Goal: Task Accomplishment & Management: Complete application form

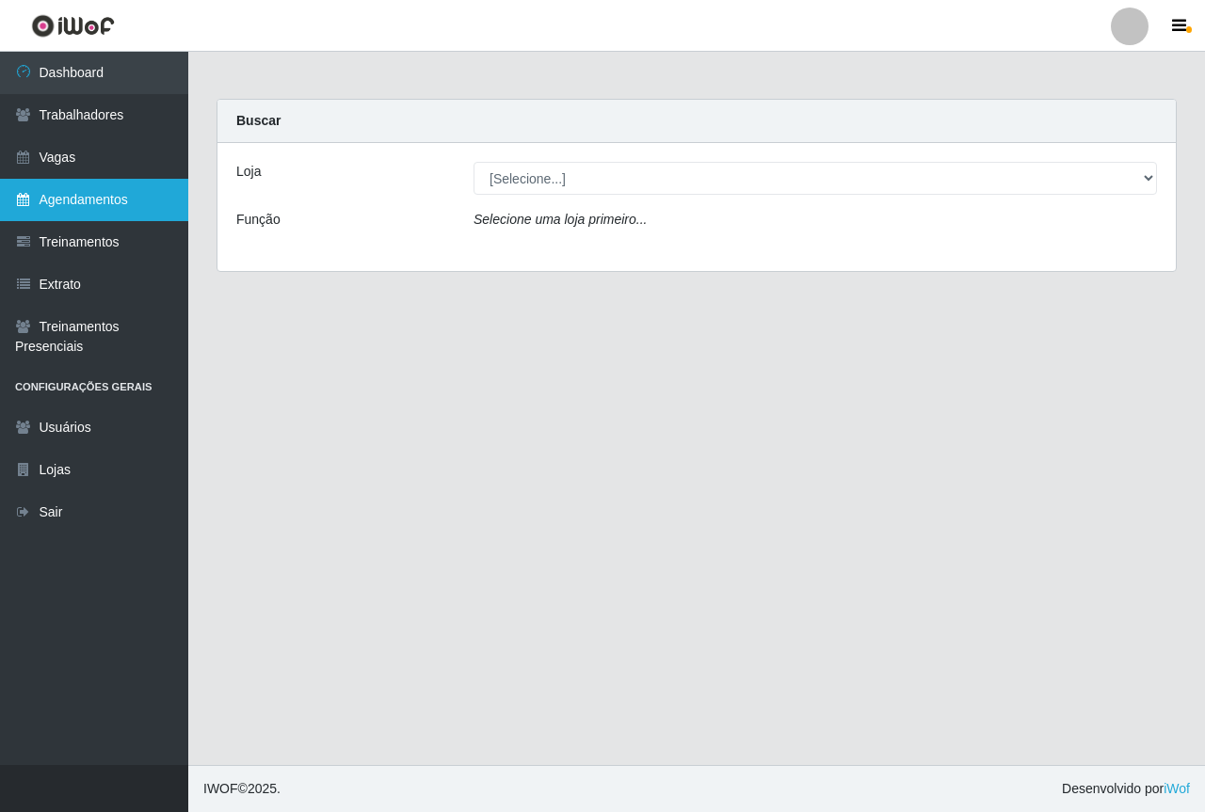
click at [95, 203] on link "Agendamentos" at bounding box center [94, 200] width 188 height 42
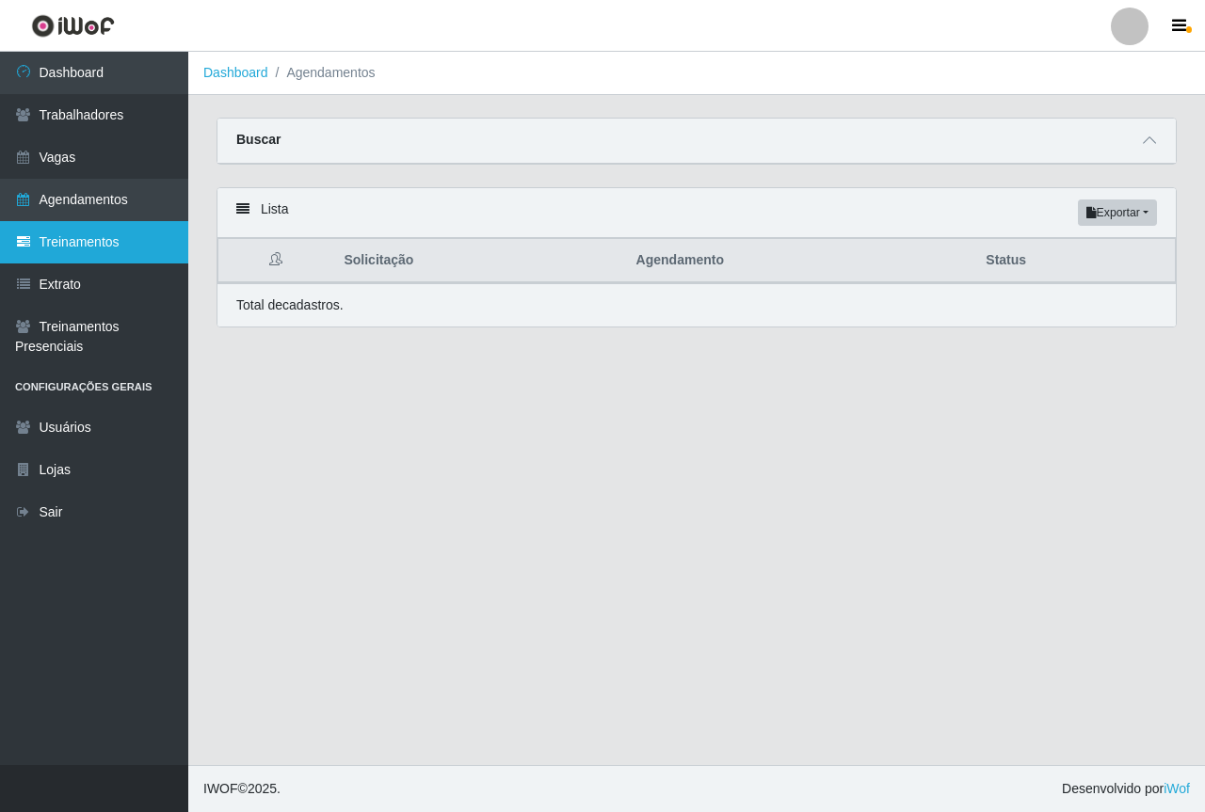
click at [72, 256] on link "Treinamentos" at bounding box center [94, 242] width 188 height 42
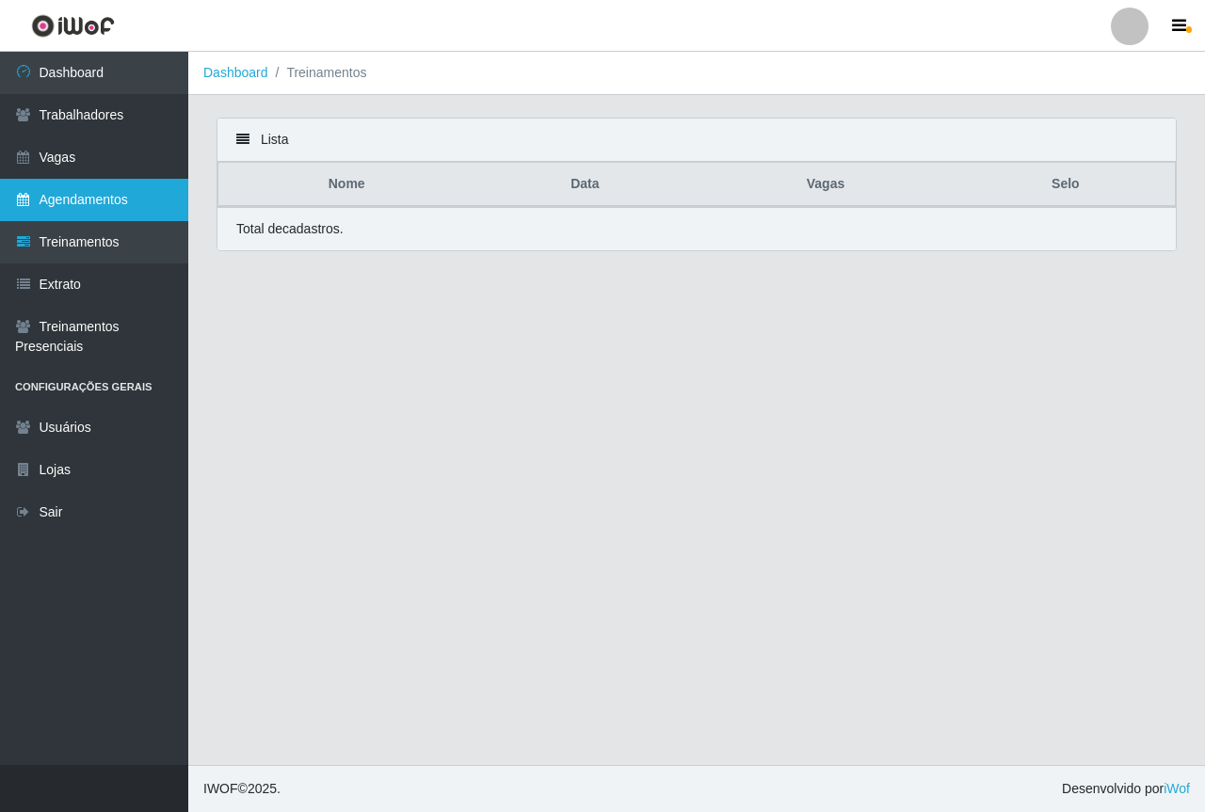
click at [68, 209] on link "Agendamentos" at bounding box center [94, 200] width 188 height 42
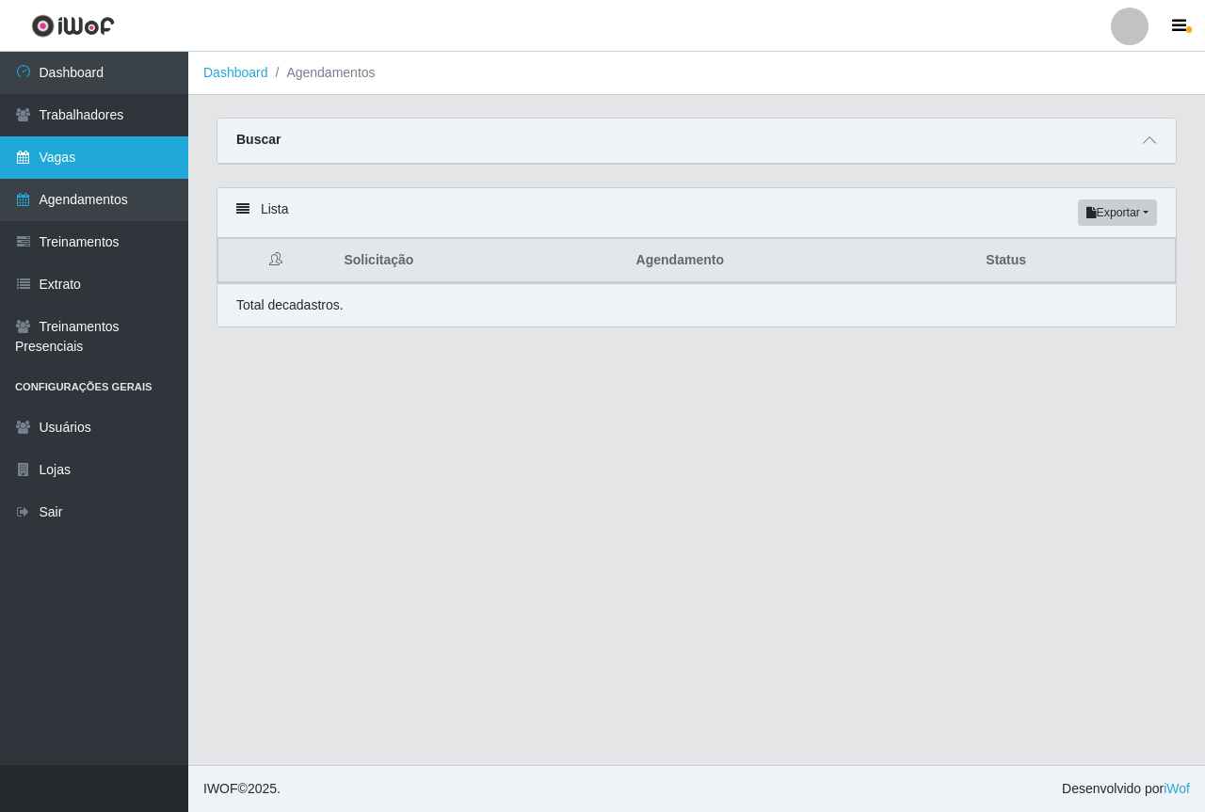
click at [120, 158] on link "Vagas" at bounding box center [94, 157] width 188 height 42
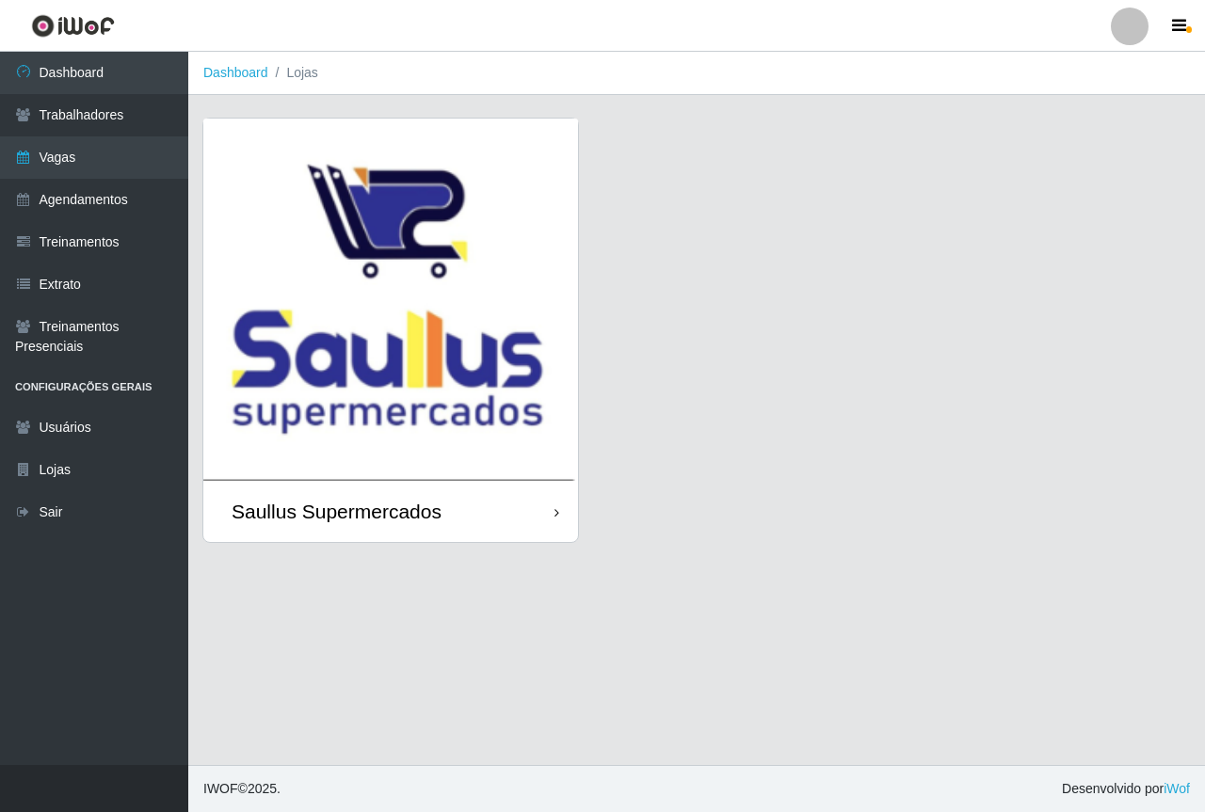
click at [492, 362] on img at bounding box center [390, 300] width 375 height 362
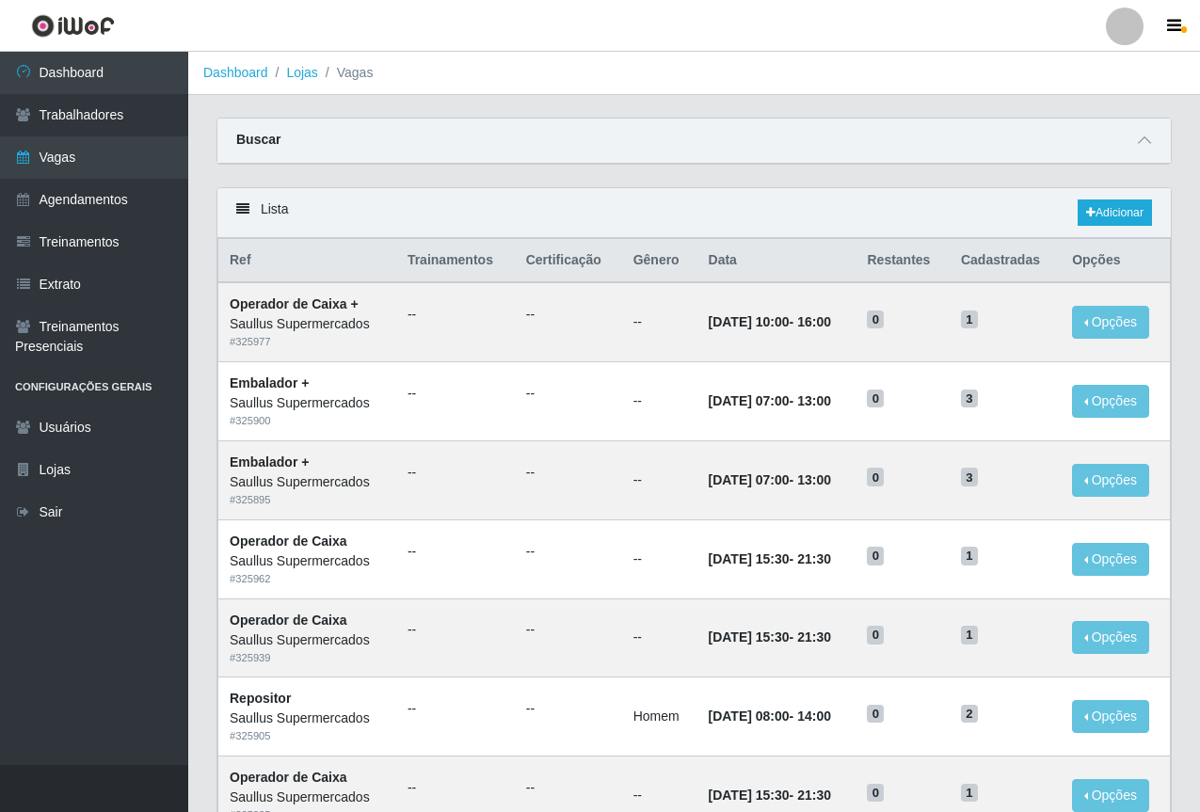
click at [670, 143] on div "Buscar" at bounding box center [694, 141] width 954 height 45
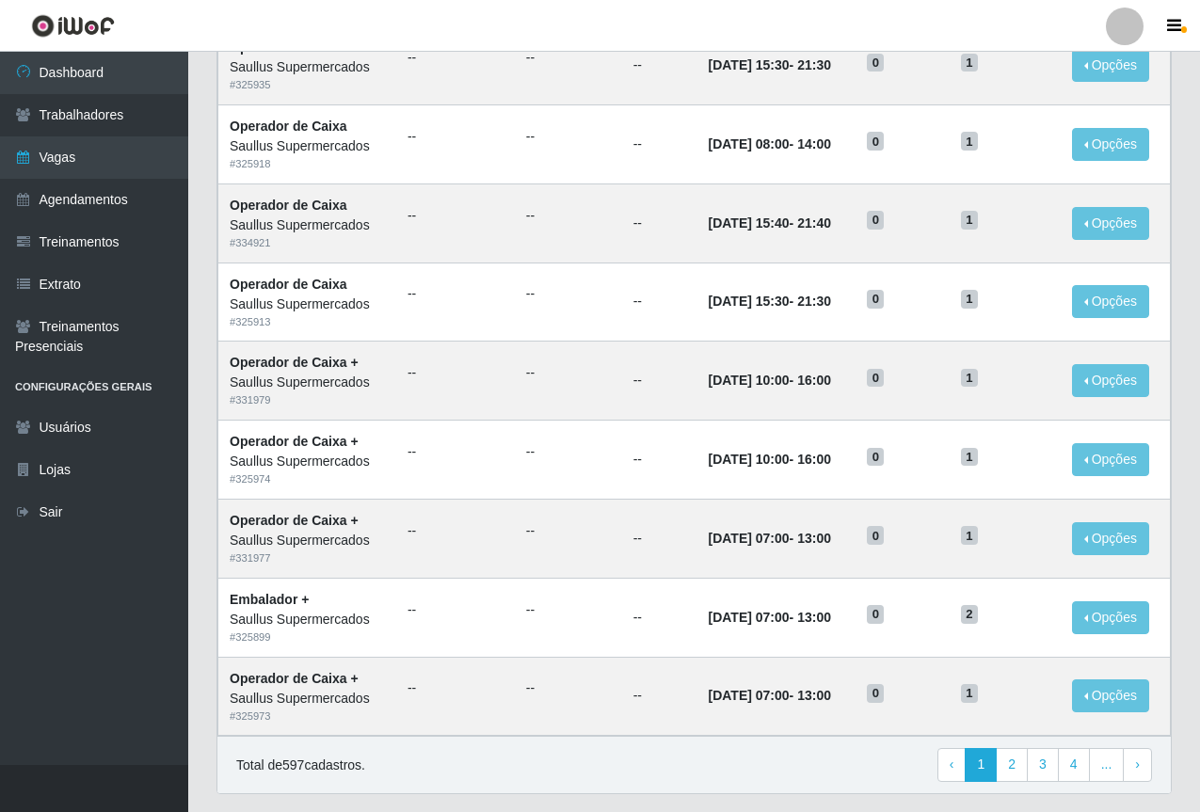
scroll to position [783, 0]
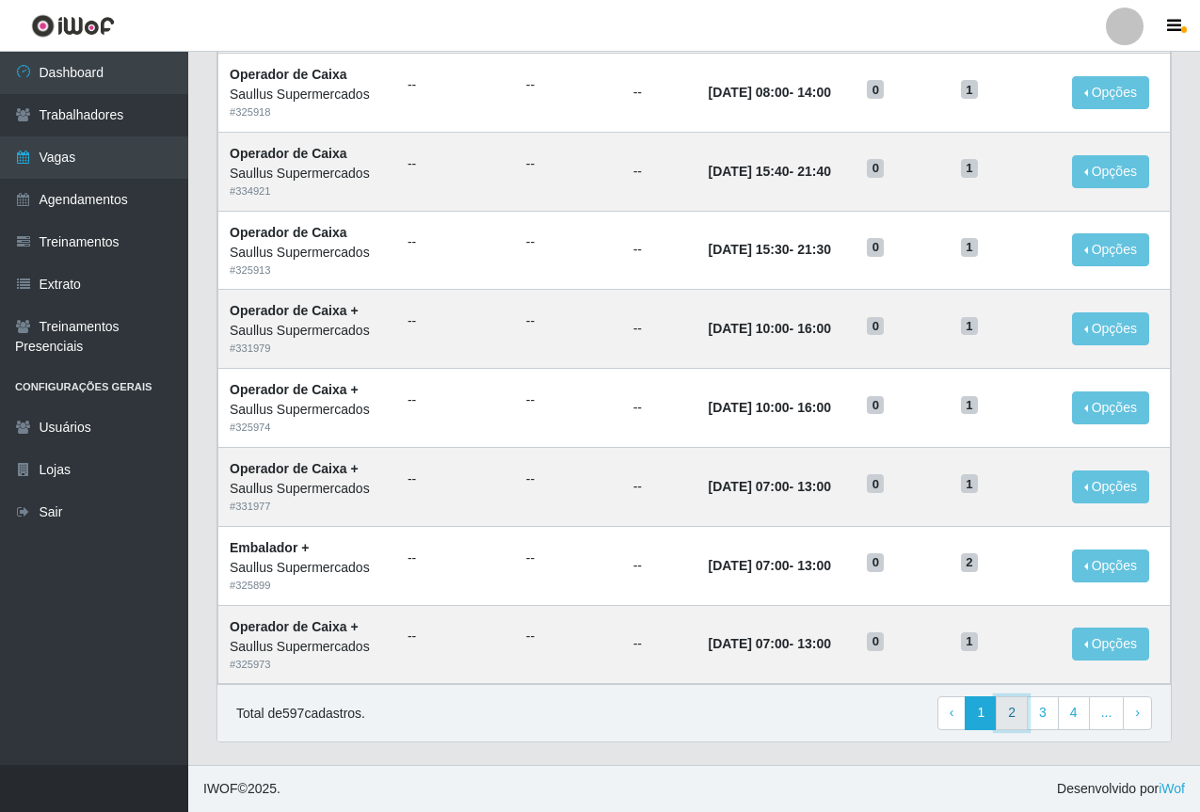
click at [1006, 721] on link "2" at bounding box center [1012, 714] width 32 height 34
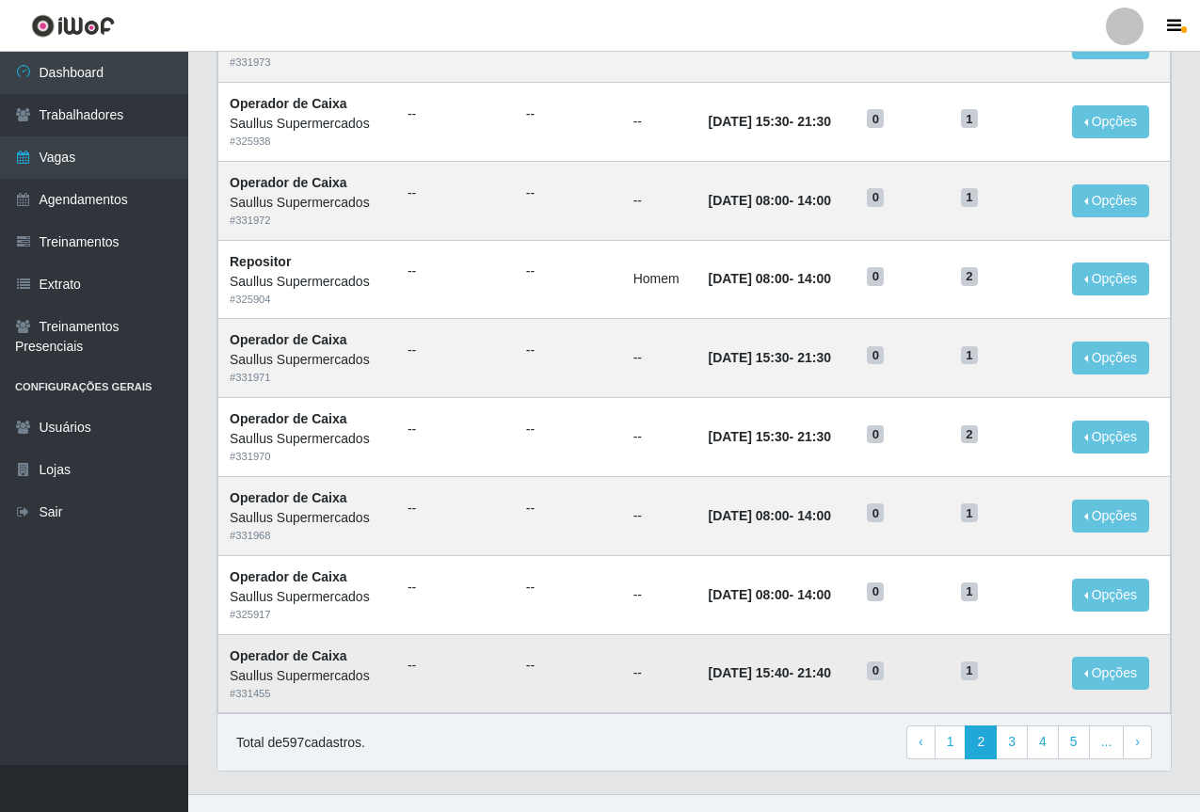
scroll to position [783, 0]
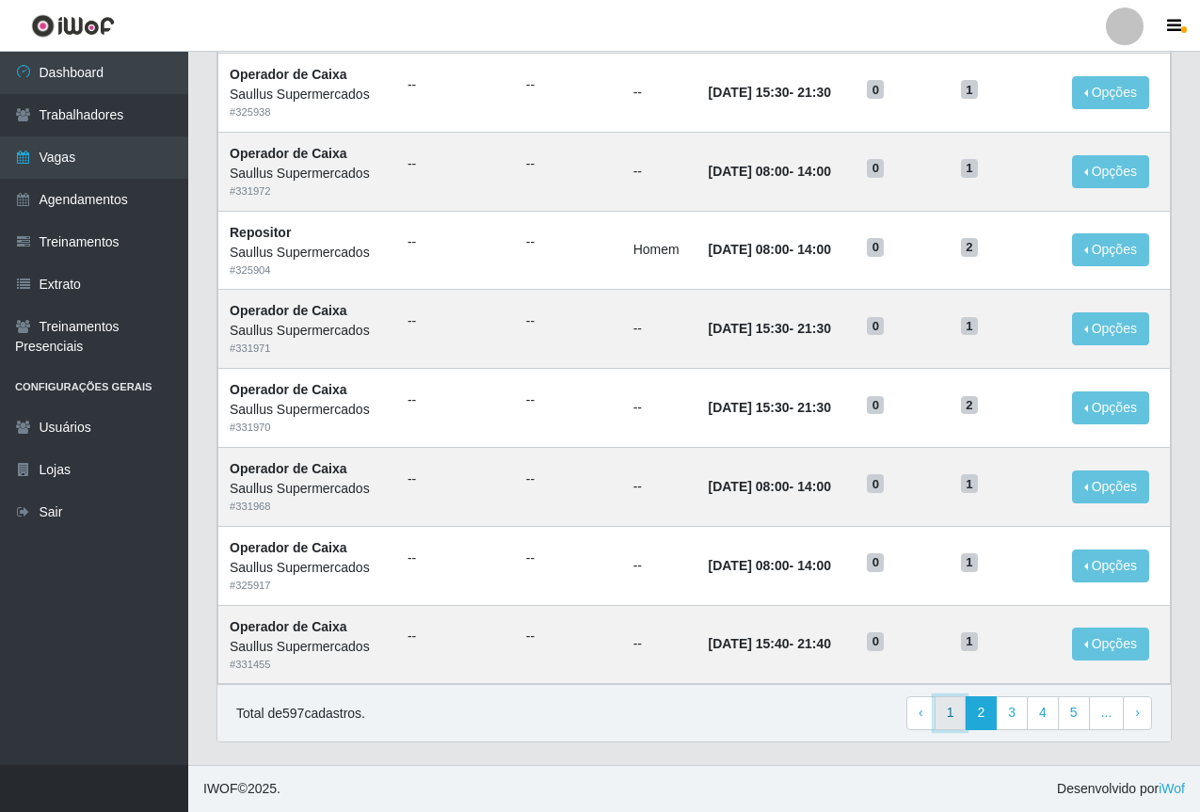
click at [958, 712] on link "1" at bounding box center [951, 714] width 32 height 34
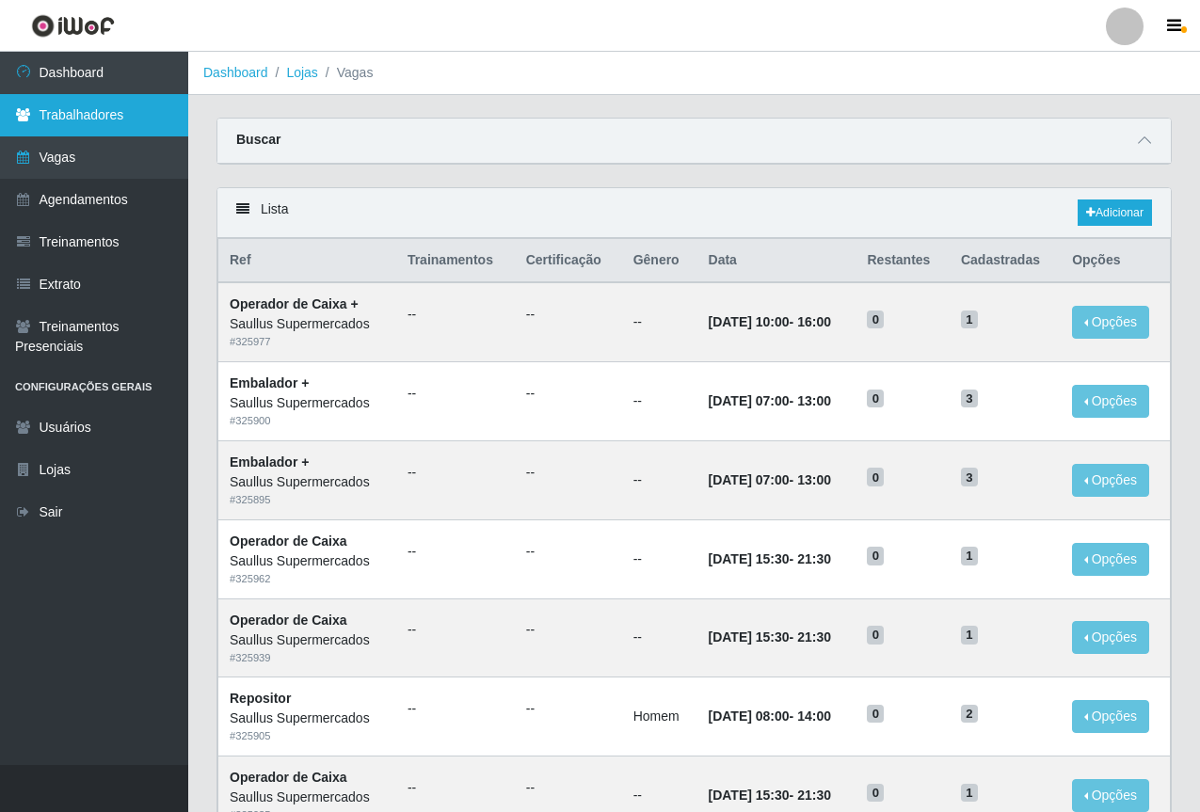
click at [93, 125] on link "Trabalhadores" at bounding box center [94, 115] width 188 height 42
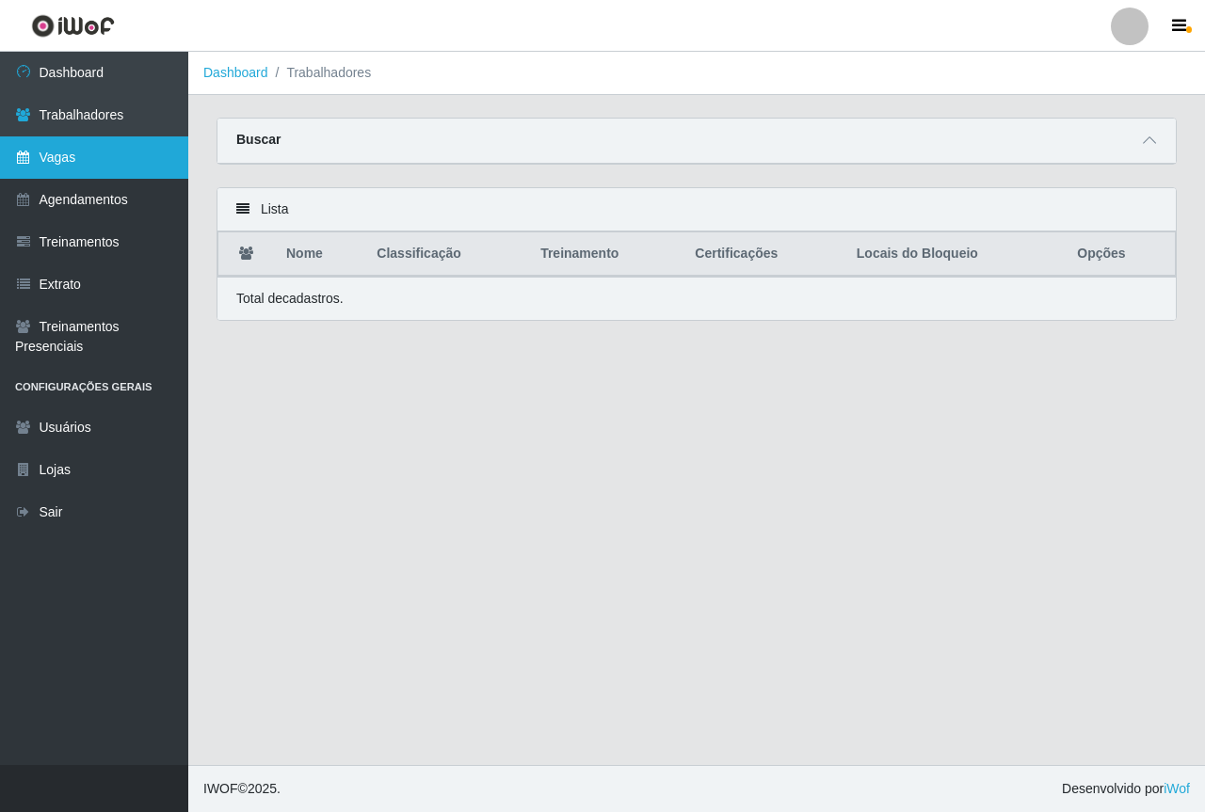
click at [80, 170] on link "Vagas" at bounding box center [94, 157] width 188 height 42
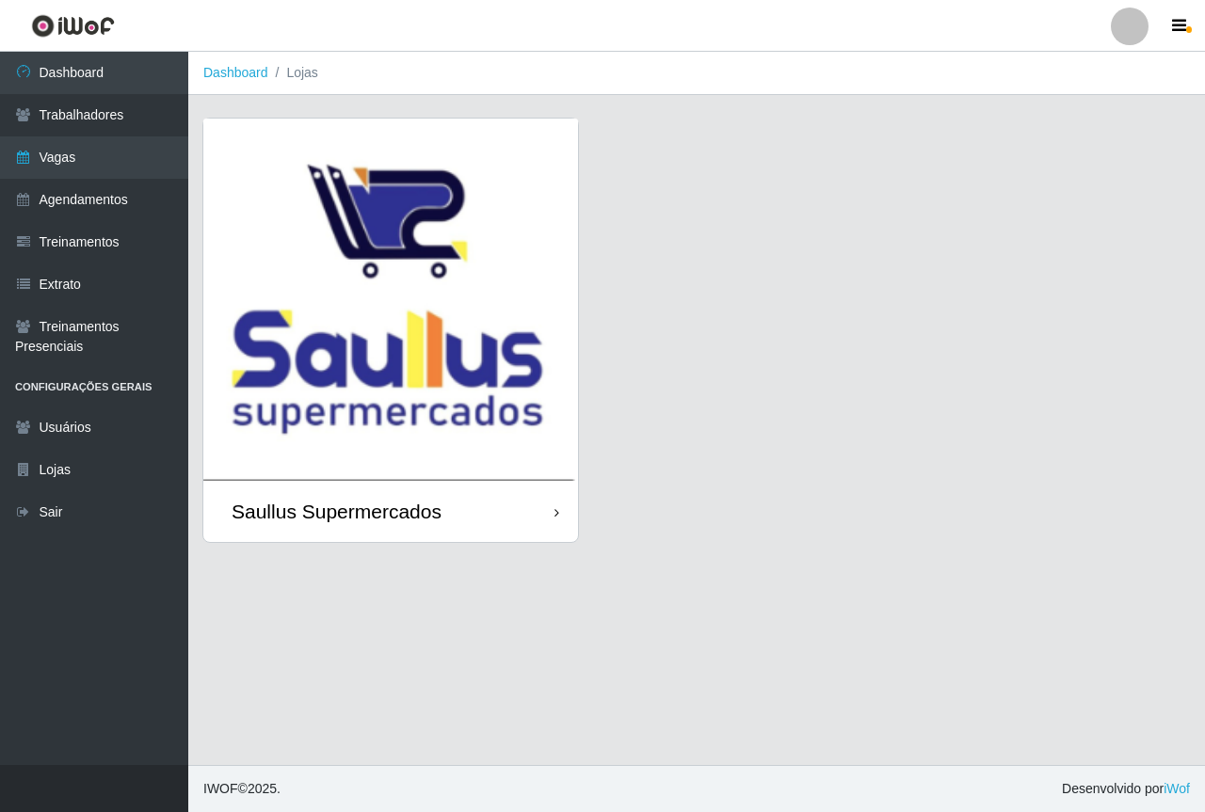
click at [380, 293] on img at bounding box center [390, 300] width 375 height 362
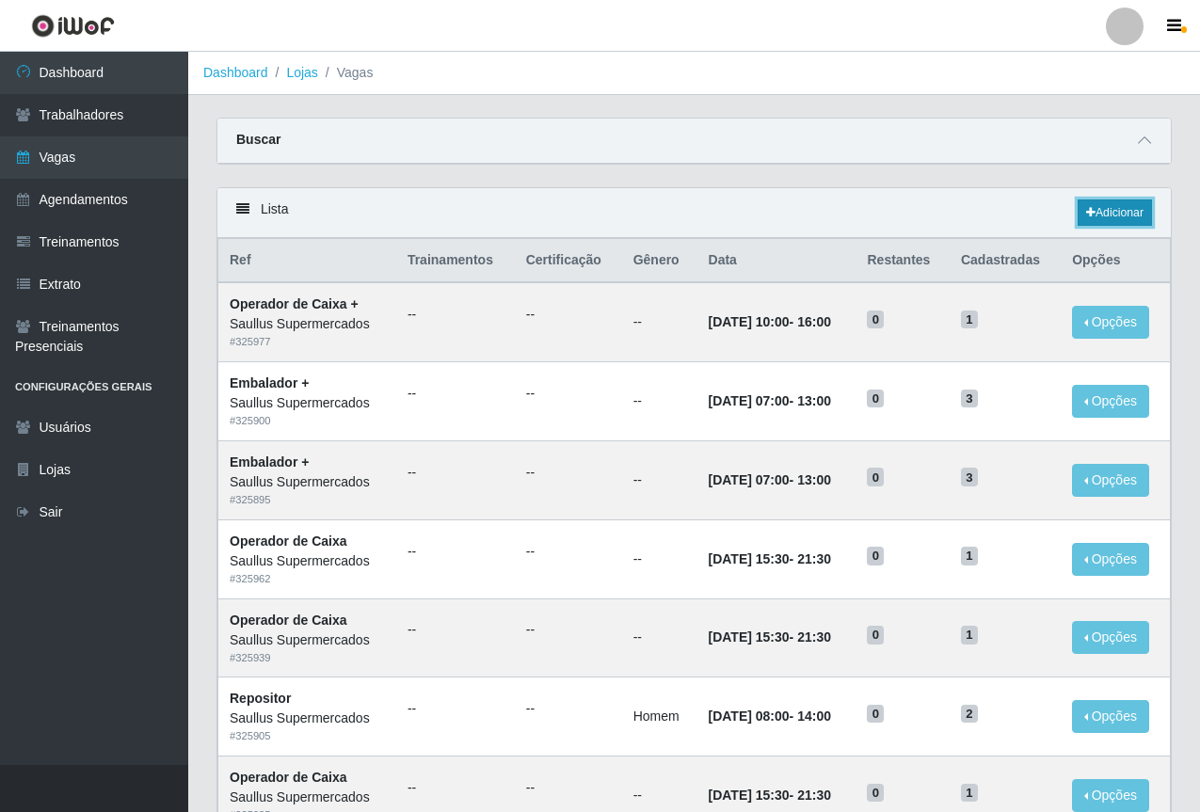
click at [1125, 218] on link "Adicionar" at bounding box center [1115, 213] width 74 height 26
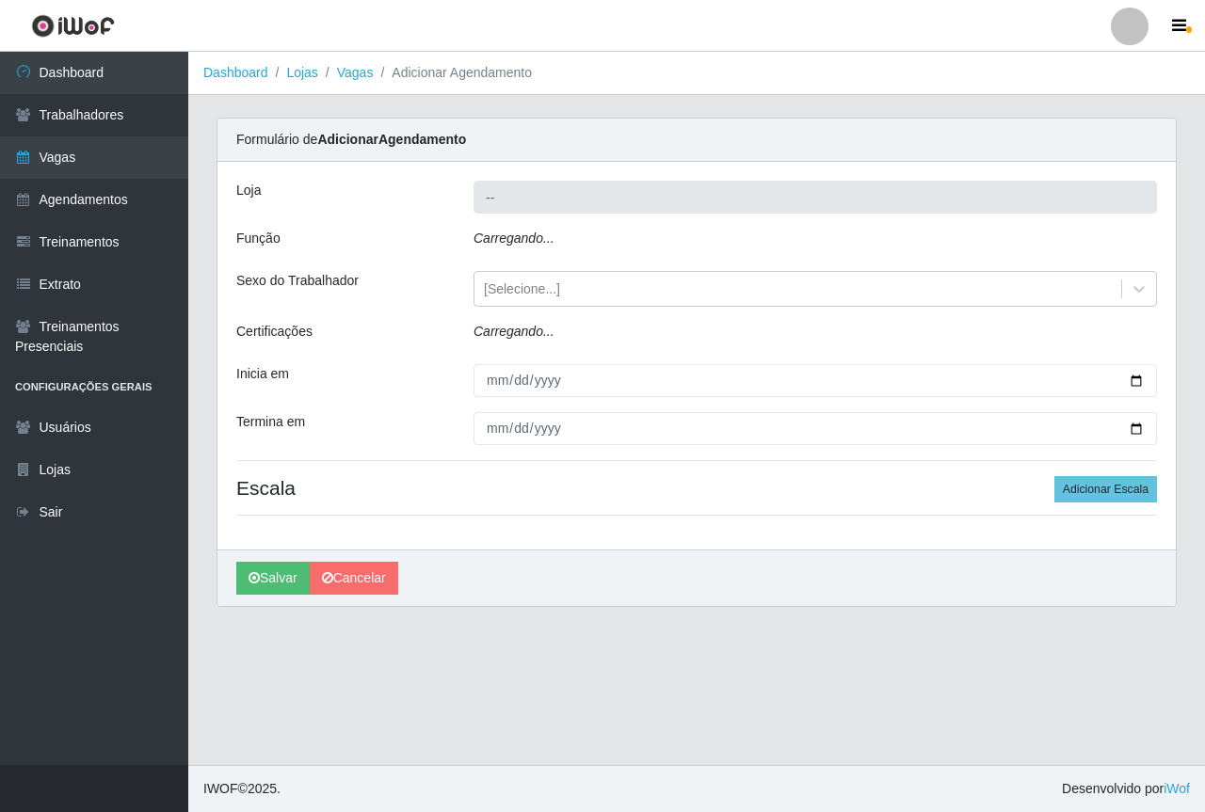
type input "Saullus Supermercados"
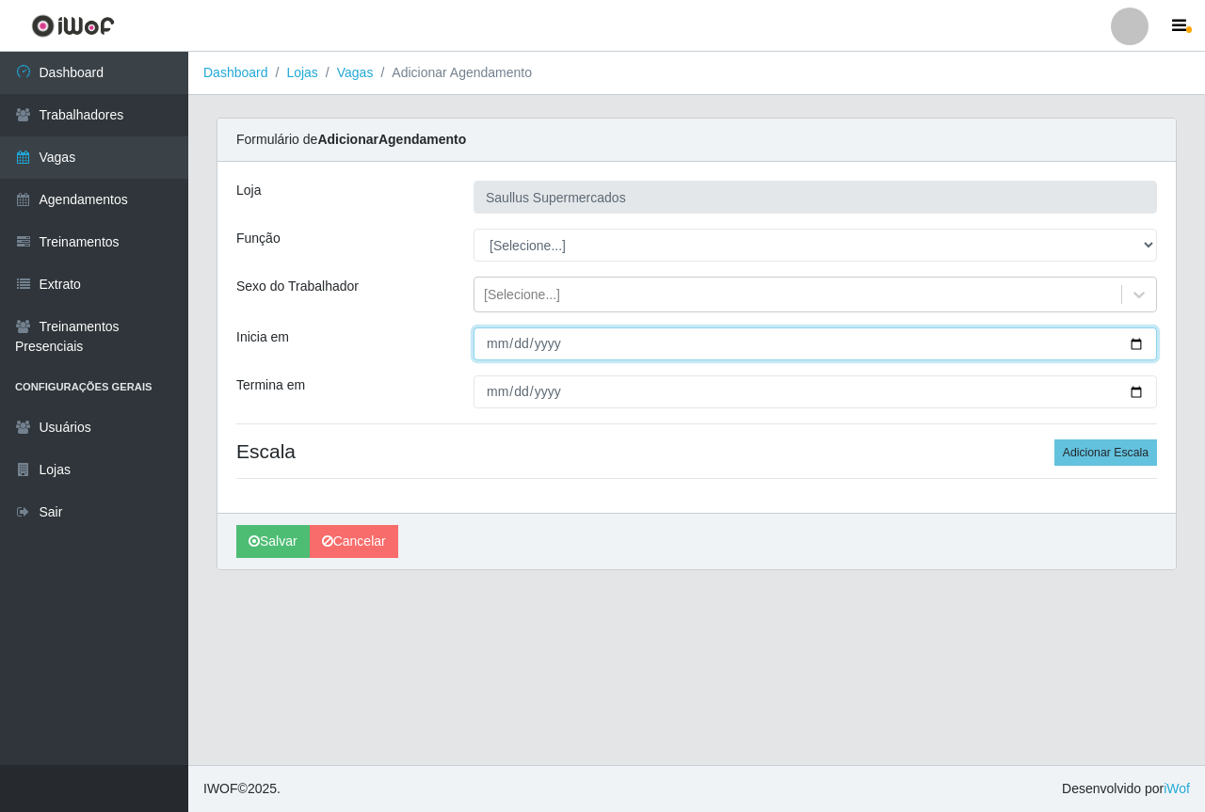
click at [493, 343] on input "Inicia em" at bounding box center [814, 344] width 683 height 33
type input "2025-08-29"
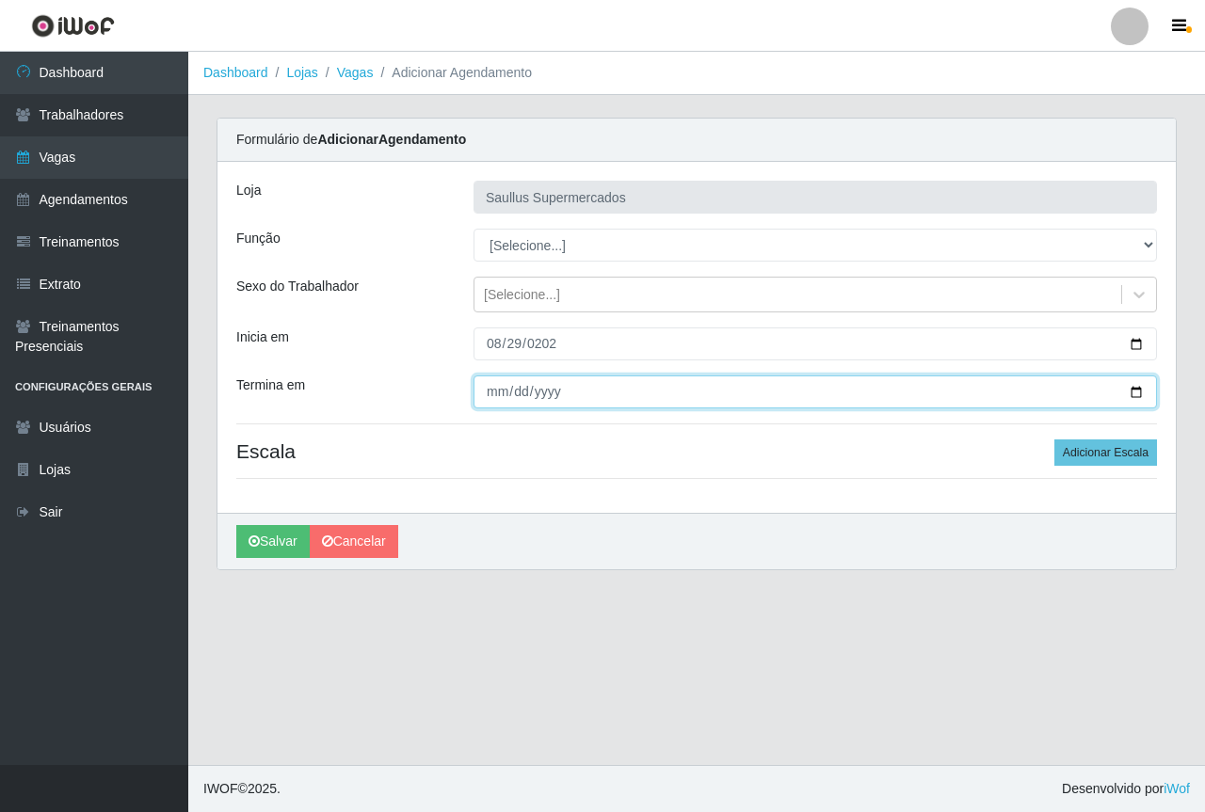
click at [496, 393] on input "Termina em" at bounding box center [814, 392] width 683 height 33
type input "2025-08-29"
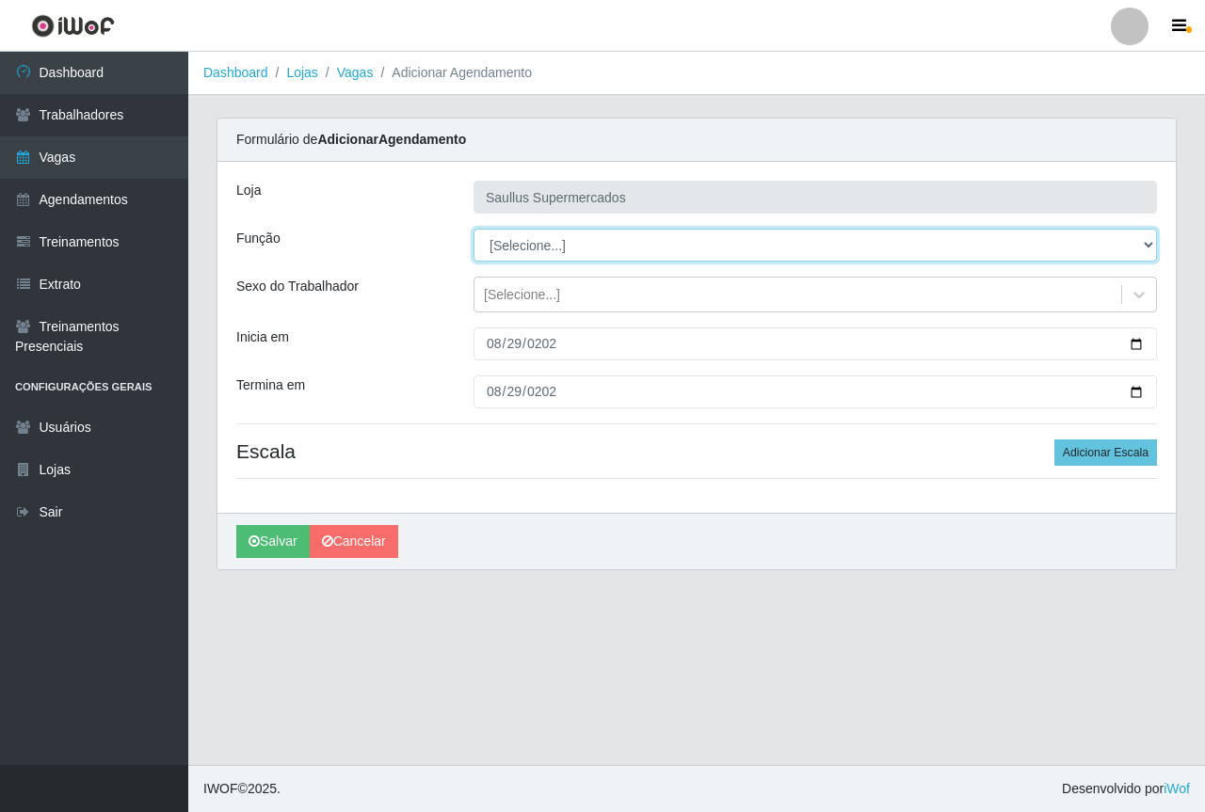
click at [554, 252] on select "[Selecione...] ASG ASG + ASG ++ Balconista de Açougue Balconista de Açougue + B…" at bounding box center [814, 245] width 683 height 33
click at [473, 229] on select "[Selecione...] ASG ASG + ASG ++ Balconista de Açougue Balconista de Açougue + B…" at bounding box center [814, 245] width 683 height 33
click at [598, 252] on select "[Selecione...] ASG ASG + ASG ++ Balconista de Açougue Balconista de Açougue + B…" at bounding box center [814, 245] width 683 height 33
select select "22"
click at [473, 229] on select "[Selecione...] ASG ASG + ASG ++ Balconista de Açougue Balconista de Açougue + B…" at bounding box center [814, 245] width 683 height 33
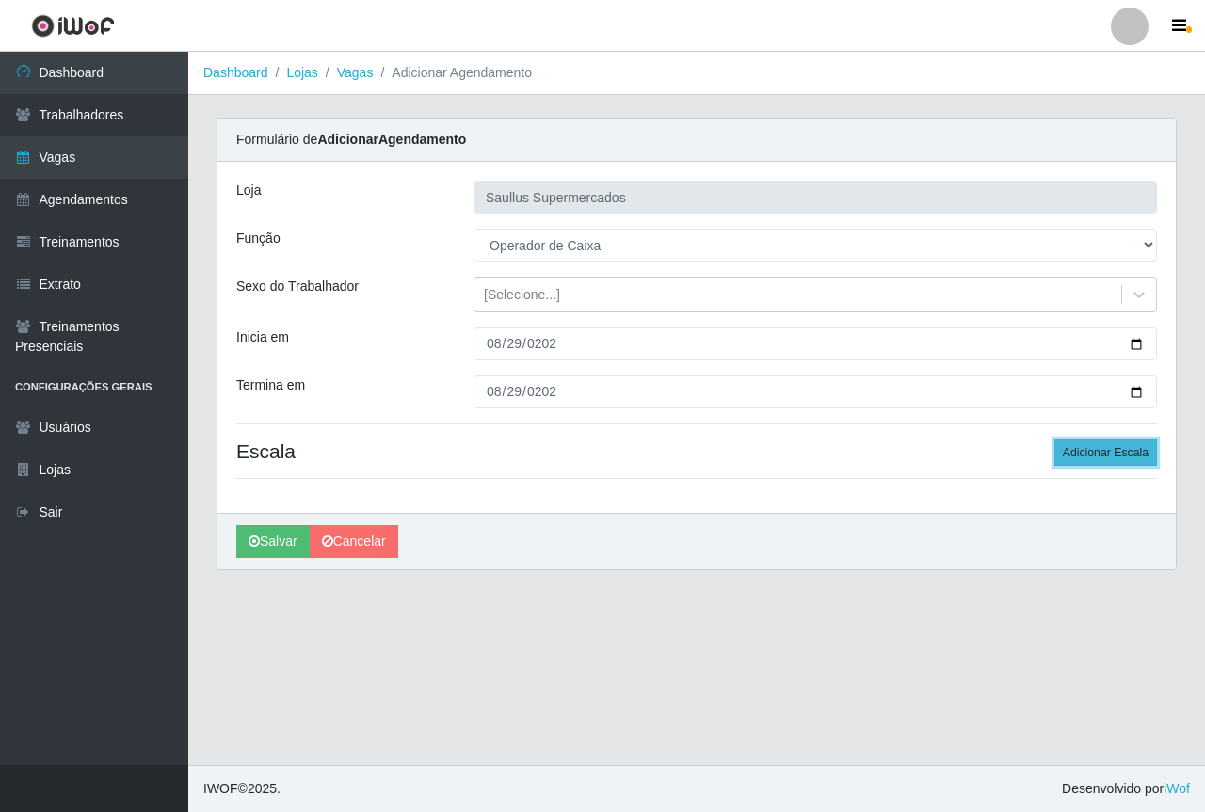
click at [1071, 454] on button "Adicionar Escala" at bounding box center [1105, 453] width 103 height 26
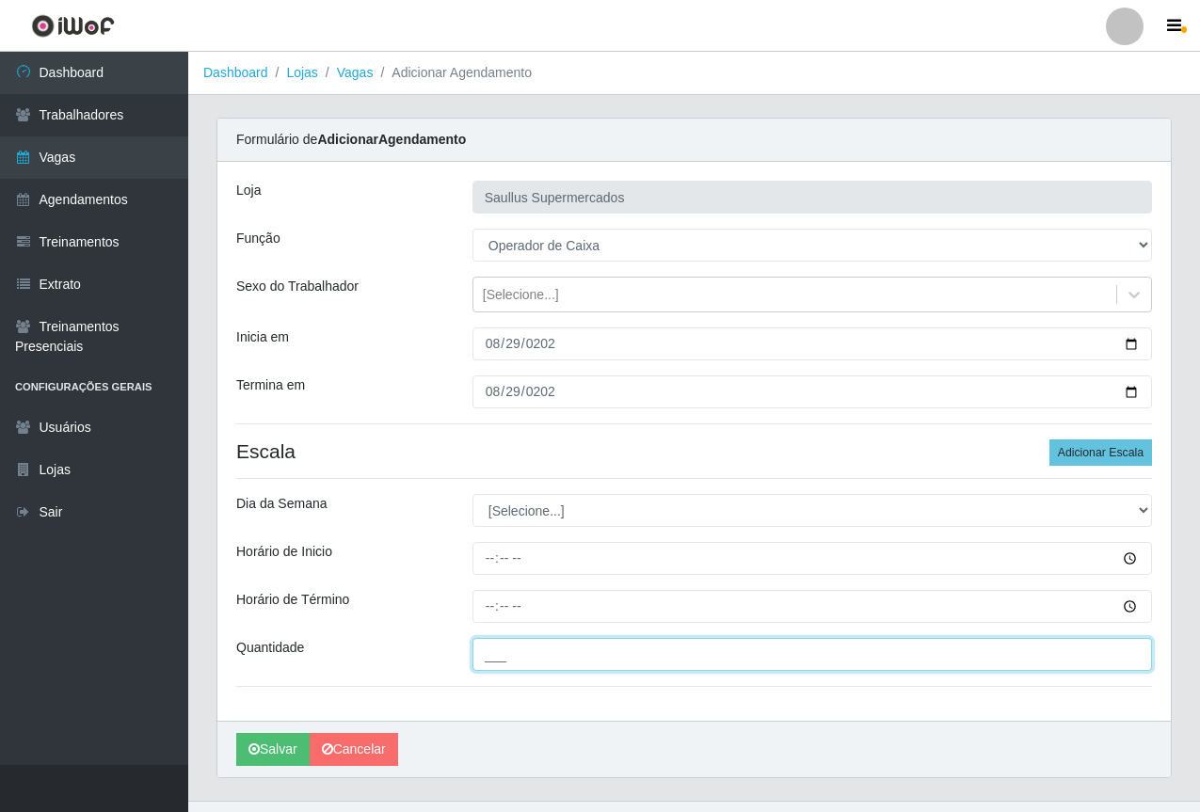
click at [509, 655] on input "___" at bounding box center [813, 654] width 680 height 33
type input "1__"
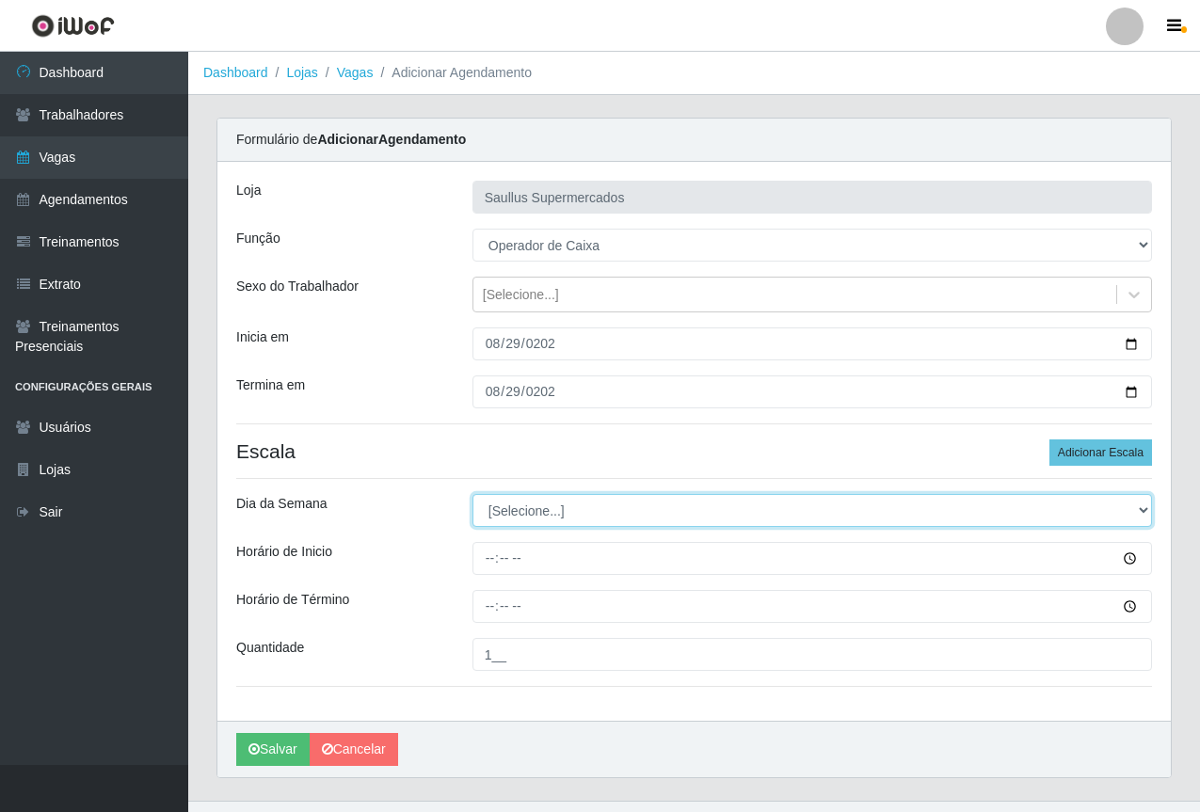
click at [537, 508] on select "[Selecione...] Segunda Terça Quarta Quinta Sexta Sábado Domingo" at bounding box center [813, 510] width 680 height 33
select select "5"
click at [473, 494] on select "[Selecione...] Segunda Terça Quarta Quinta Sexta Sábado Domingo" at bounding box center [813, 510] width 680 height 33
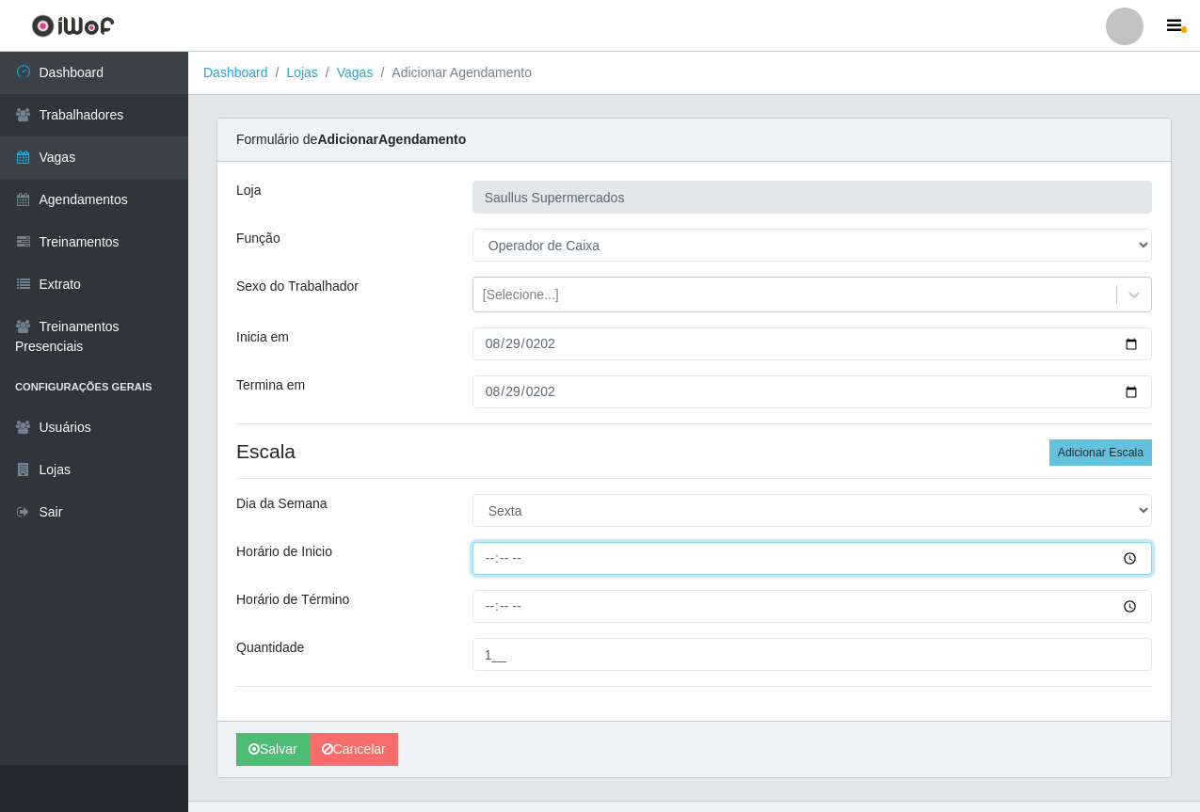
click at [491, 561] on input "Horário de Inicio" at bounding box center [813, 558] width 680 height 33
type input "15:40"
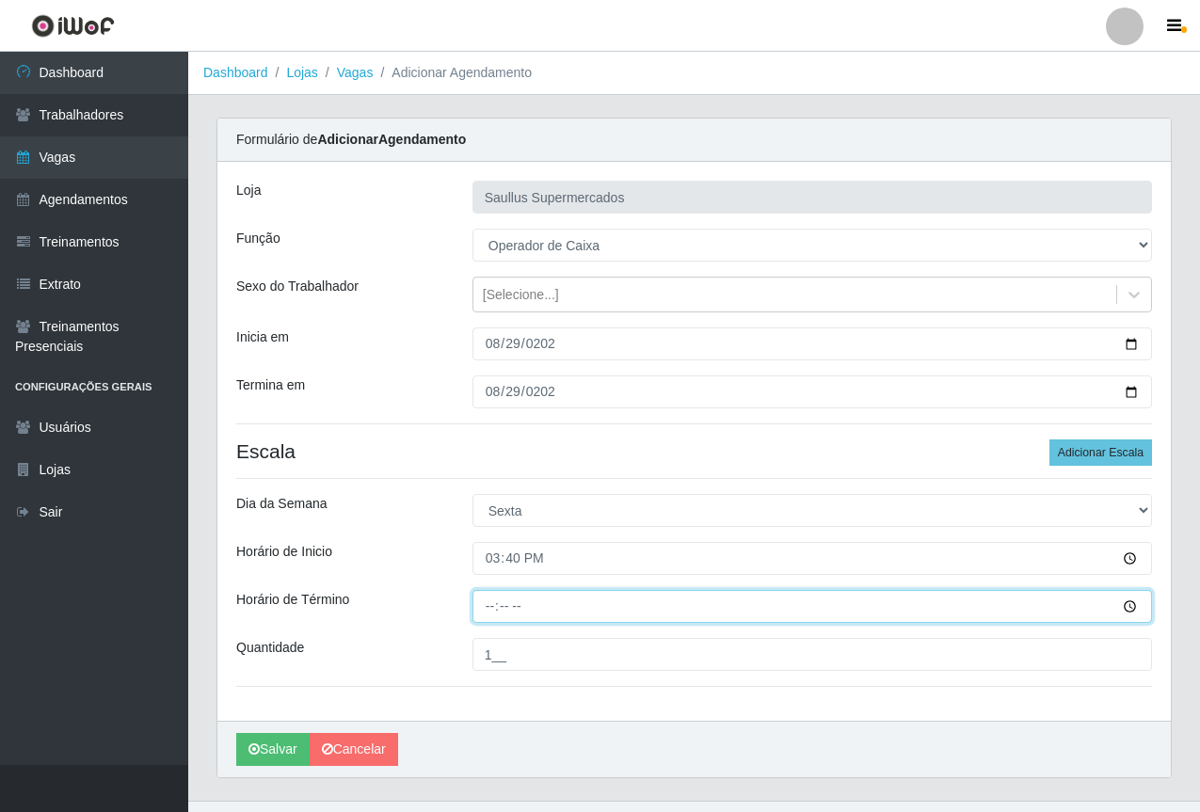
click at [479, 598] on input "Horário de Término" at bounding box center [813, 606] width 680 height 33
type input "21:40"
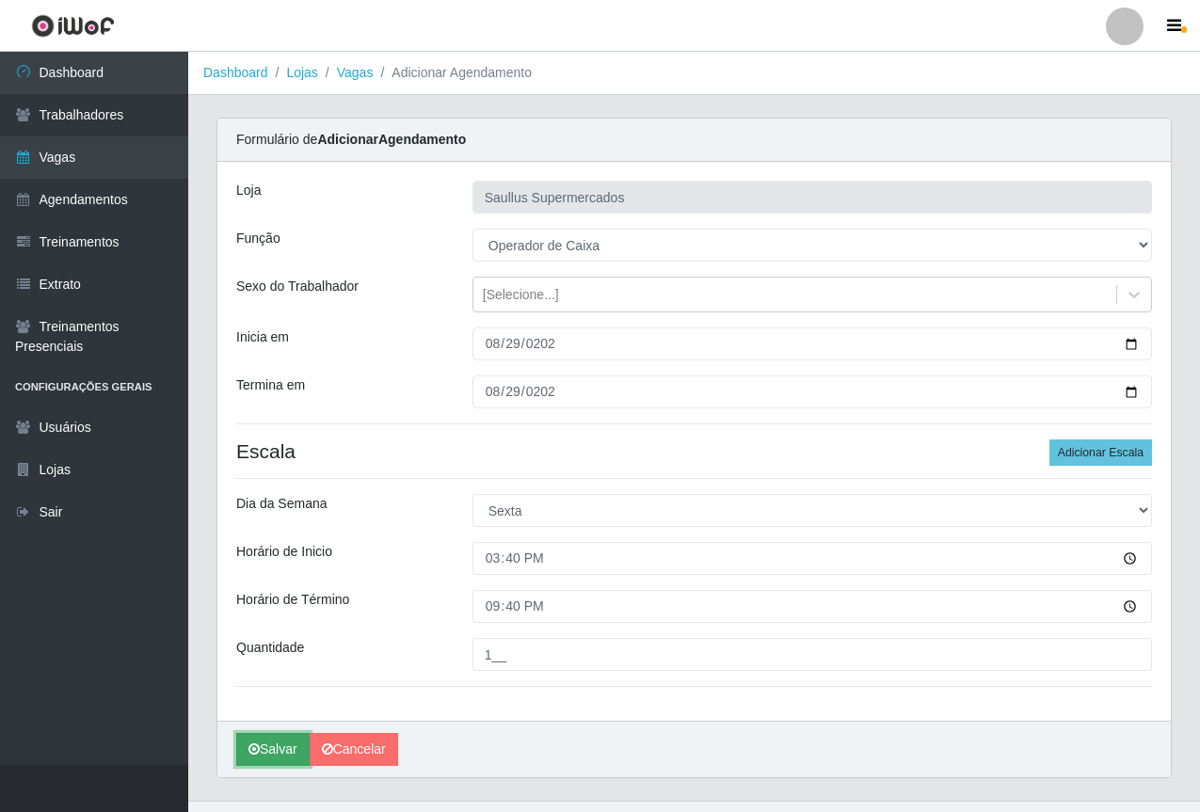
click at [269, 746] on button "Salvar" at bounding box center [272, 749] width 73 height 33
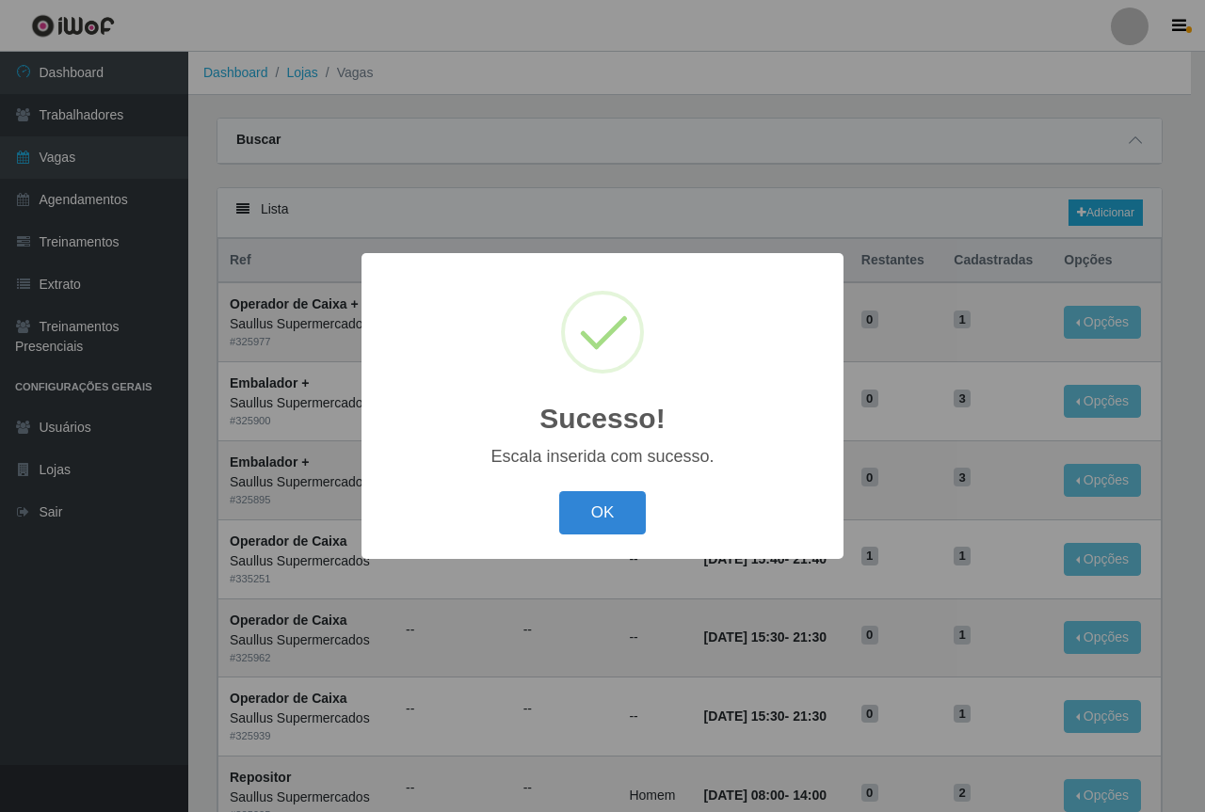
drag, startPoint x: 602, startPoint y: 506, endPoint x: 580, endPoint y: 493, distance: 26.2
click at [593, 507] on button "OK" at bounding box center [603, 513] width 88 height 44
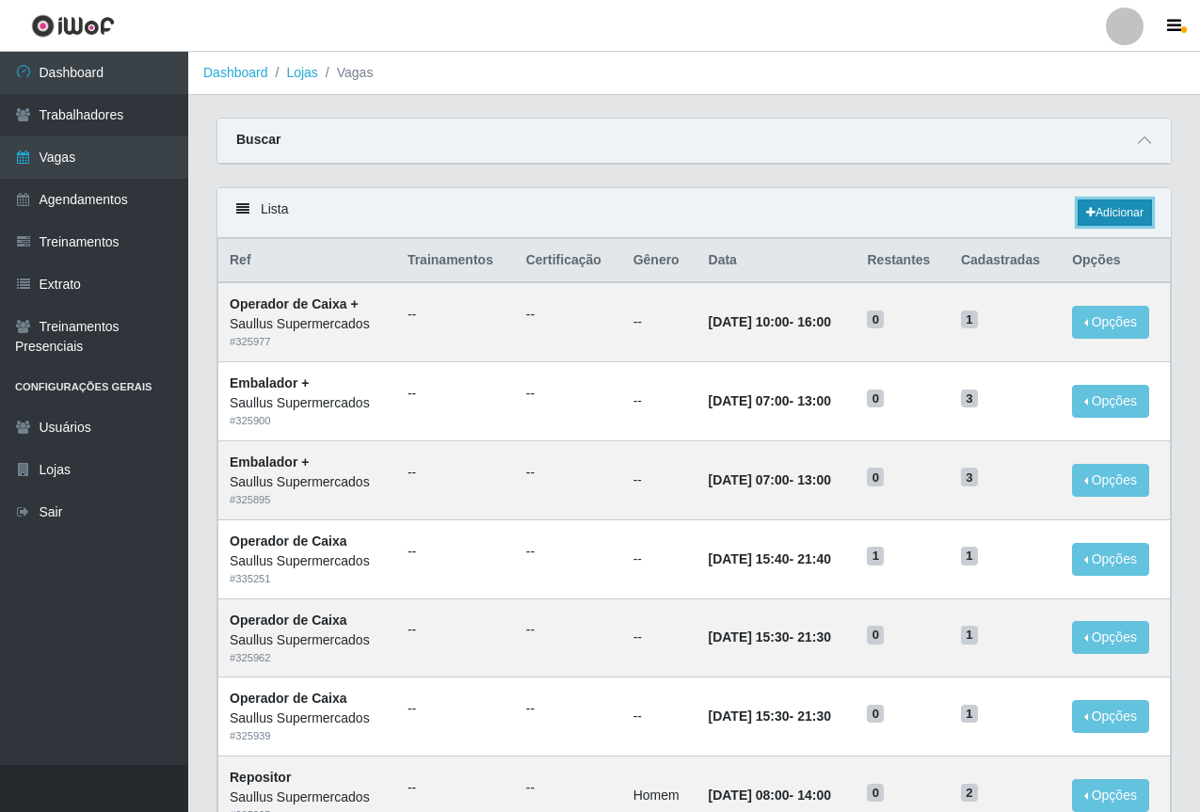
click at [1100, 211] on link "Adicionar" at bounding box center [1115, 213] width 74 height 26
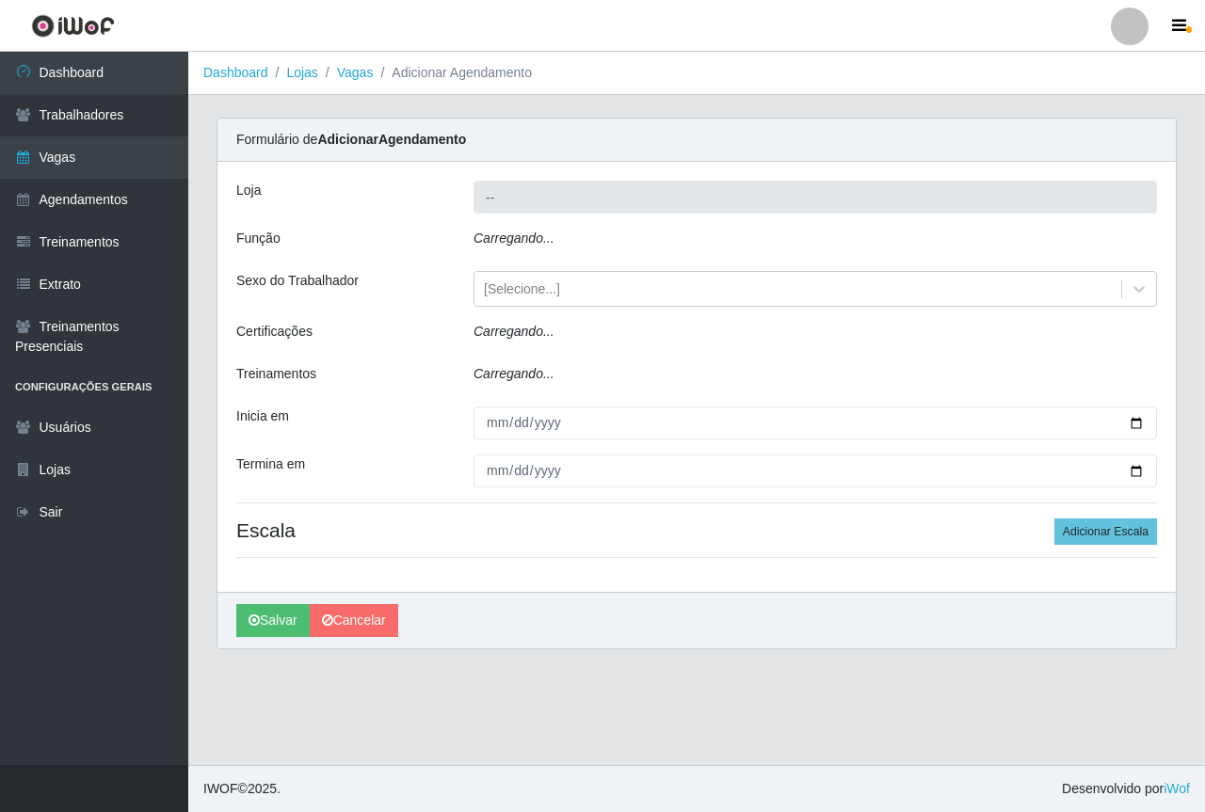
type input "Saullus Supermercados"
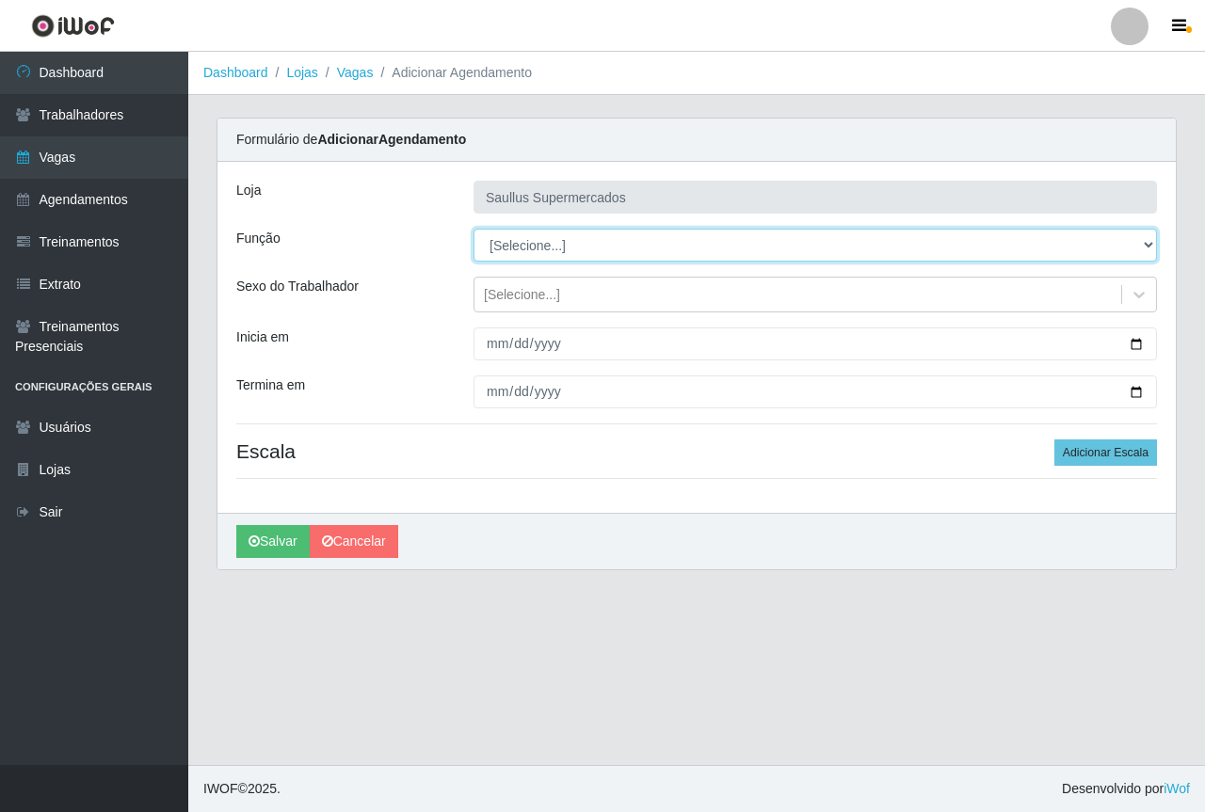
click at [571, 253] on select "[Selecione...] ASG ASG + ASG ++ Balconista de Açougue Balconista de Açougue + B…" at bounding box center [814, 245] width 683 height 33
select select "72"
click at [473, 229] on select "[Selecione...] ASG ASG + ASG ++ Balconista de Açougue Balconista de Açougue + B…" at bounding box center [814, 245] width 683 height 33
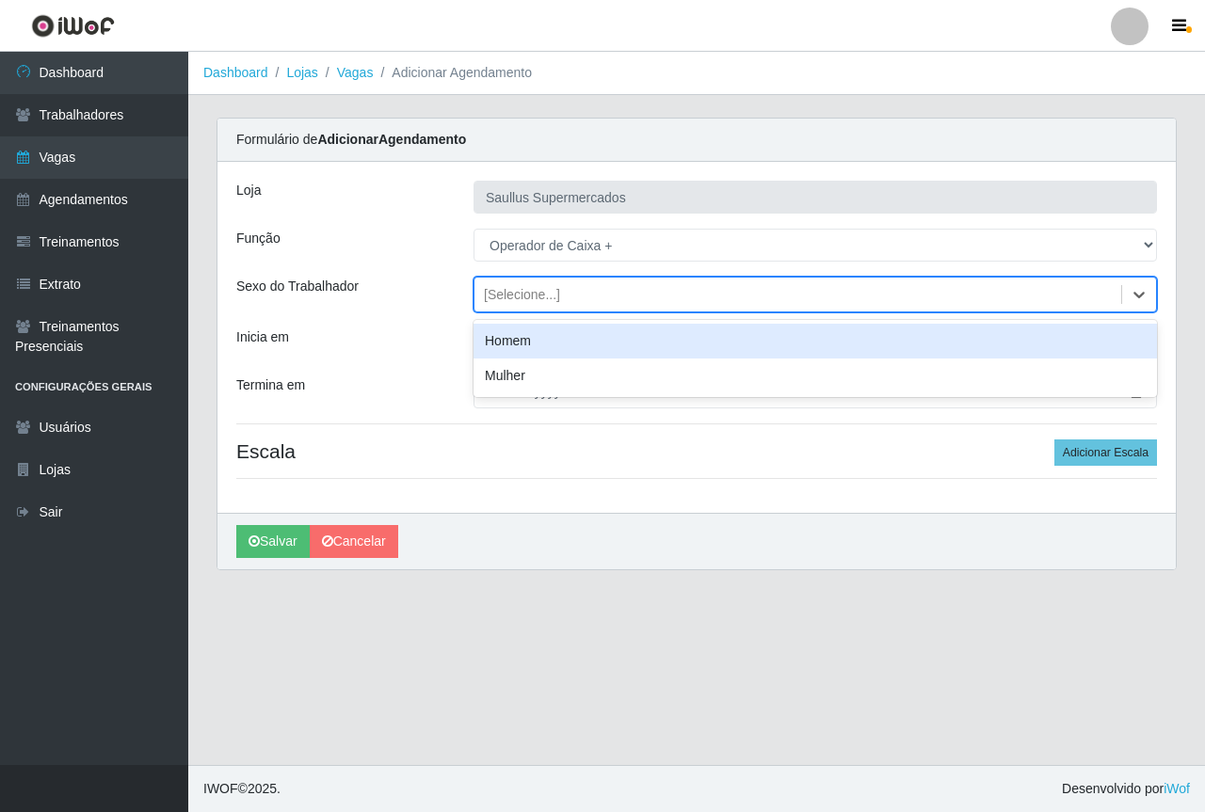
click at [500, 289] on div "[Selecione...]" at bounding box center [522, 295] width 76 height 20
click at [454, 356] on div "Inicia em" at bounding box center [340, 344] width 237 height 33
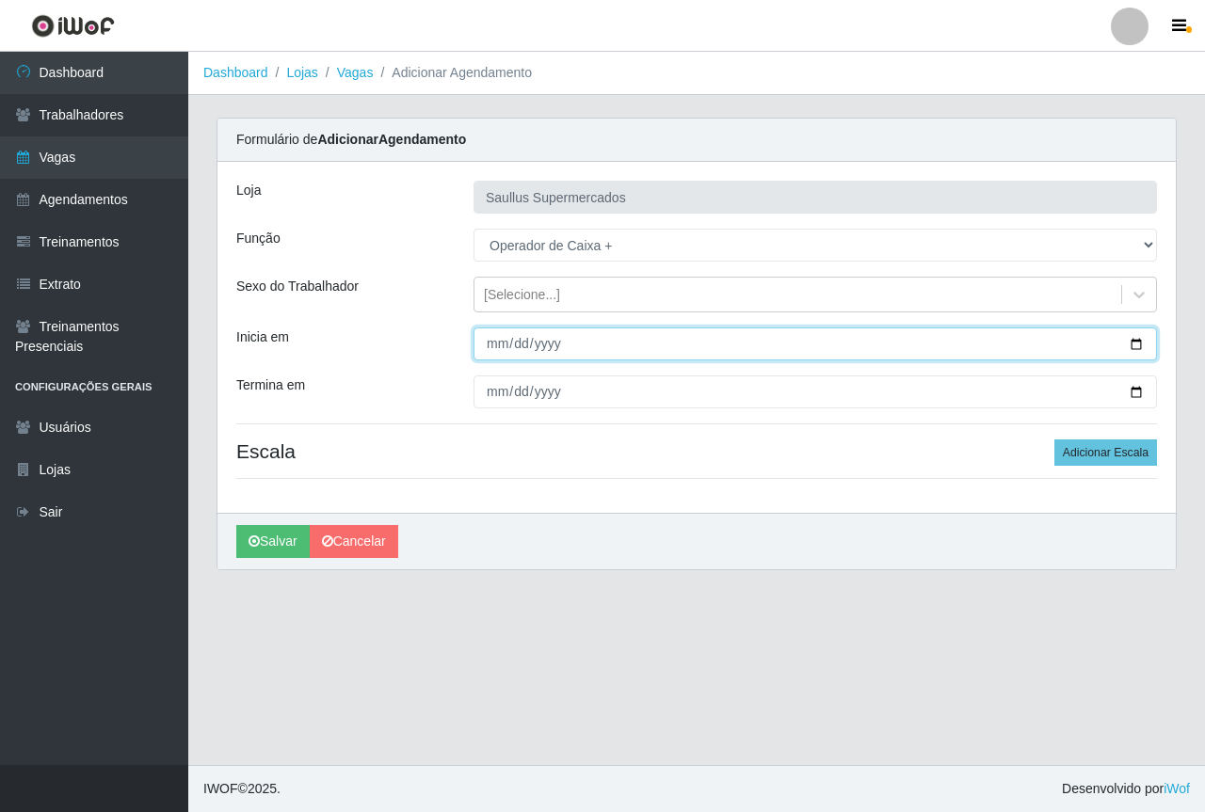
click at [512, 341] on input "Inicia em" at bounding box center [814, 344] width 683 height 33
click at [494, 343] on input "Inicia em" at bounding box center [814, 344] width 683 height 33
type input "2025-08-31"
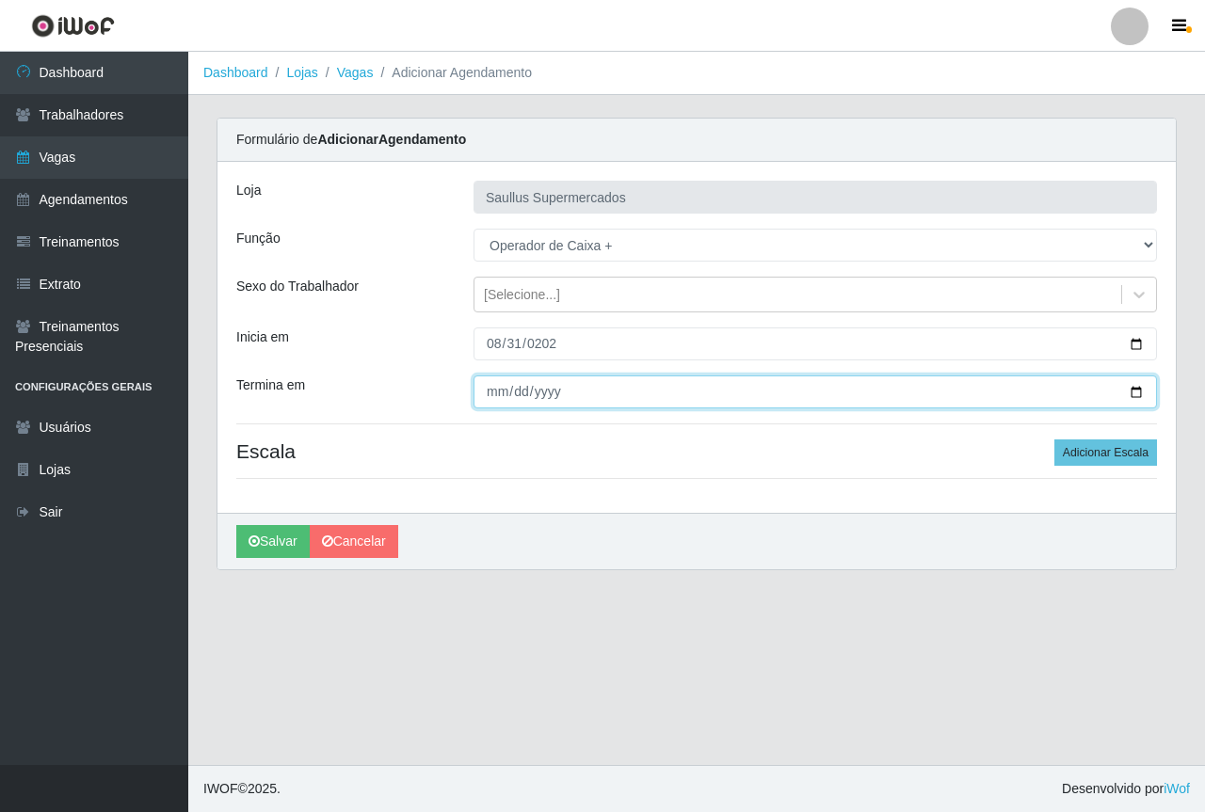
click at [476, 390] on input "Termina em" at bounding box center [814, 392] width 683 height 33
type input "2025-08-21"
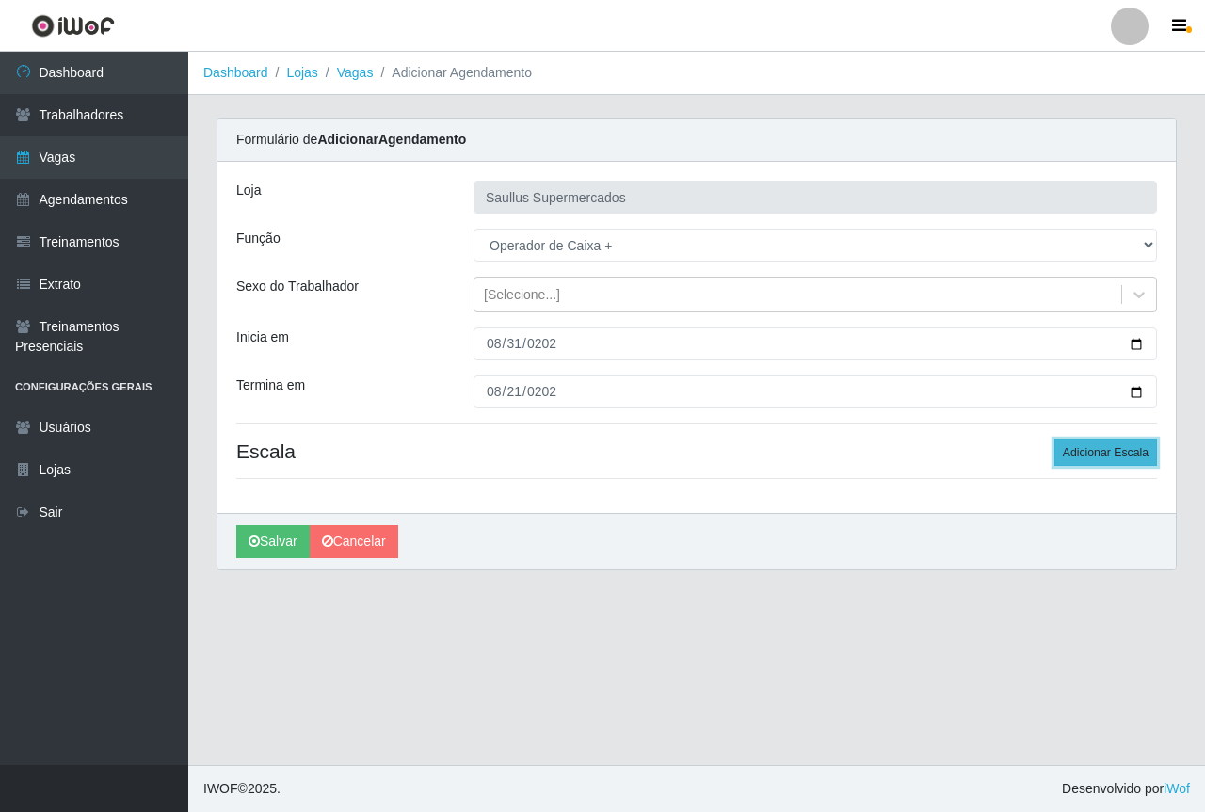
click at [1111, 454] on button "Adicionar Escala" at bounding box center [1105, 453] width 103 height 26
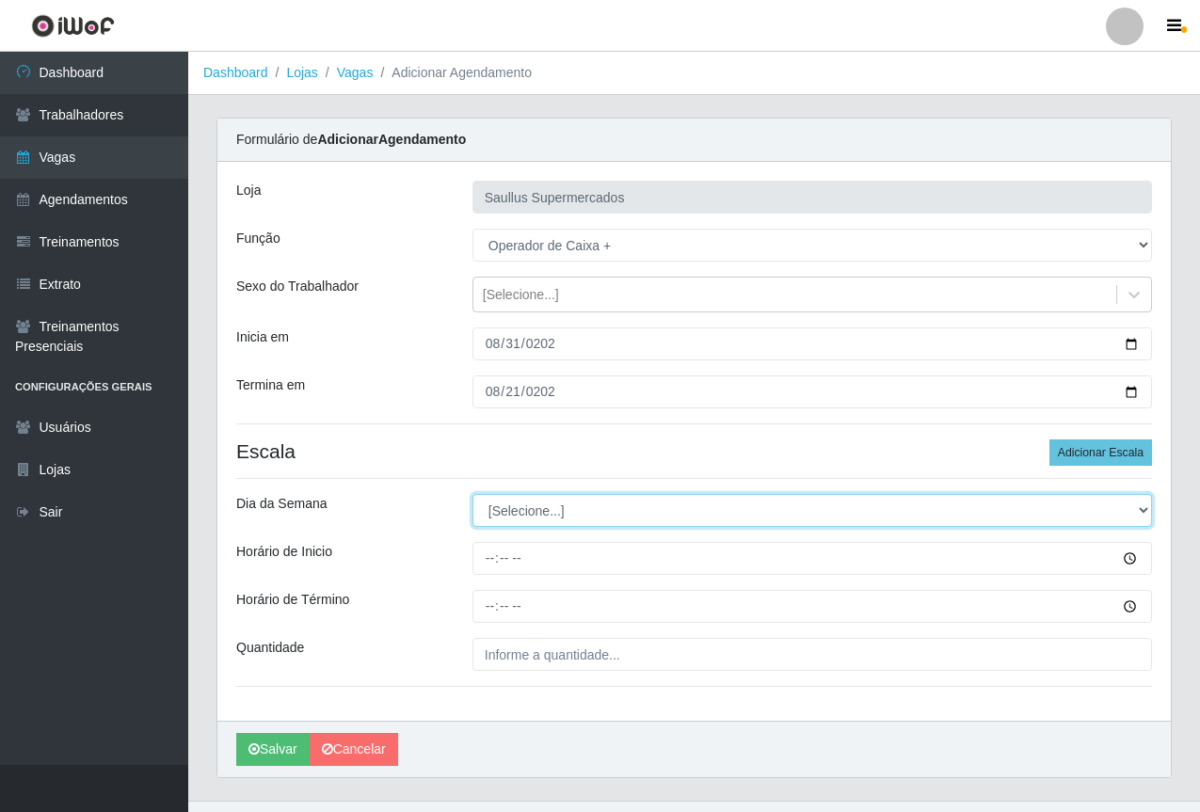
click at [550, 520] on select "[Selecione...] Segunda Terça Quarta Quinta Sexta Sábado Domingo" at bounding box center [813, 510] width 680 height 33
select select "0"
click at [473, 494] on select "[Selecione...] Segunda Terça Quarta Quinta Sexta Sábado Domingo" at bounding box center [813, 510] width 680 height 33
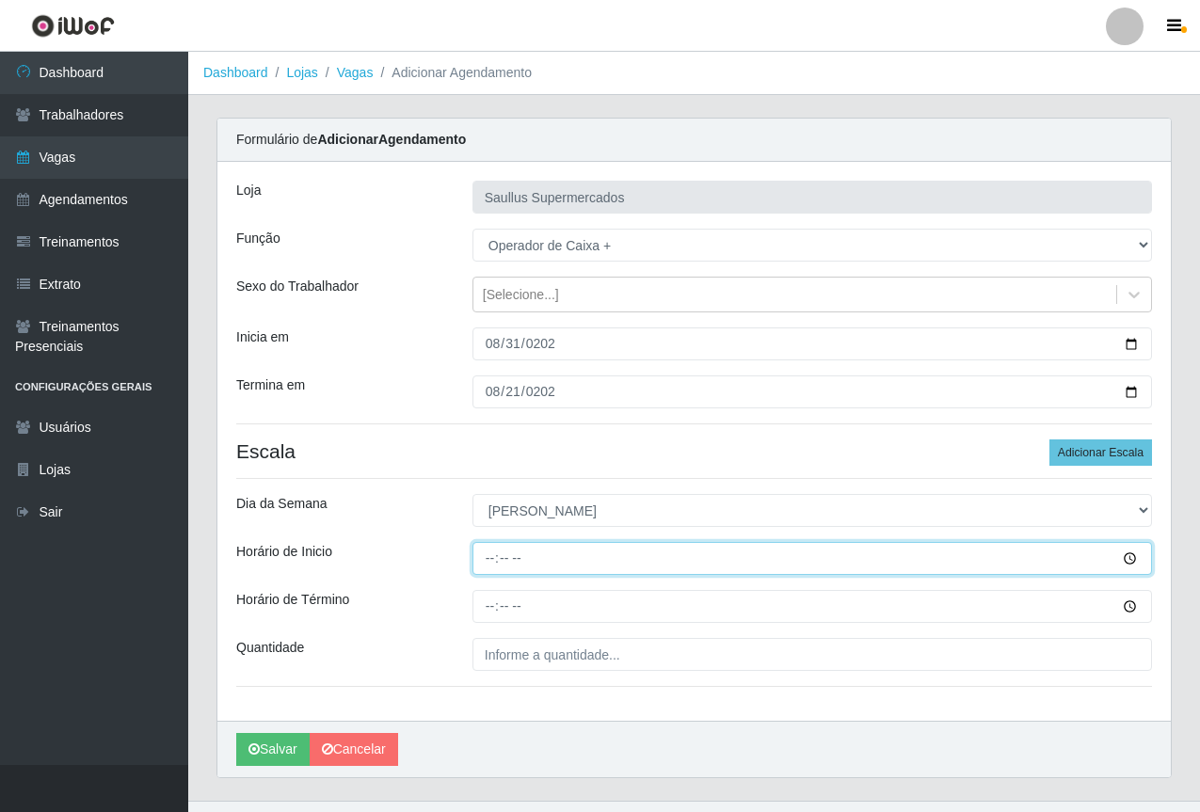
click at [486, 569] on input "Horário de Inicio" at bounding box center [813, 558] width 680 height 33
type input "10:00"
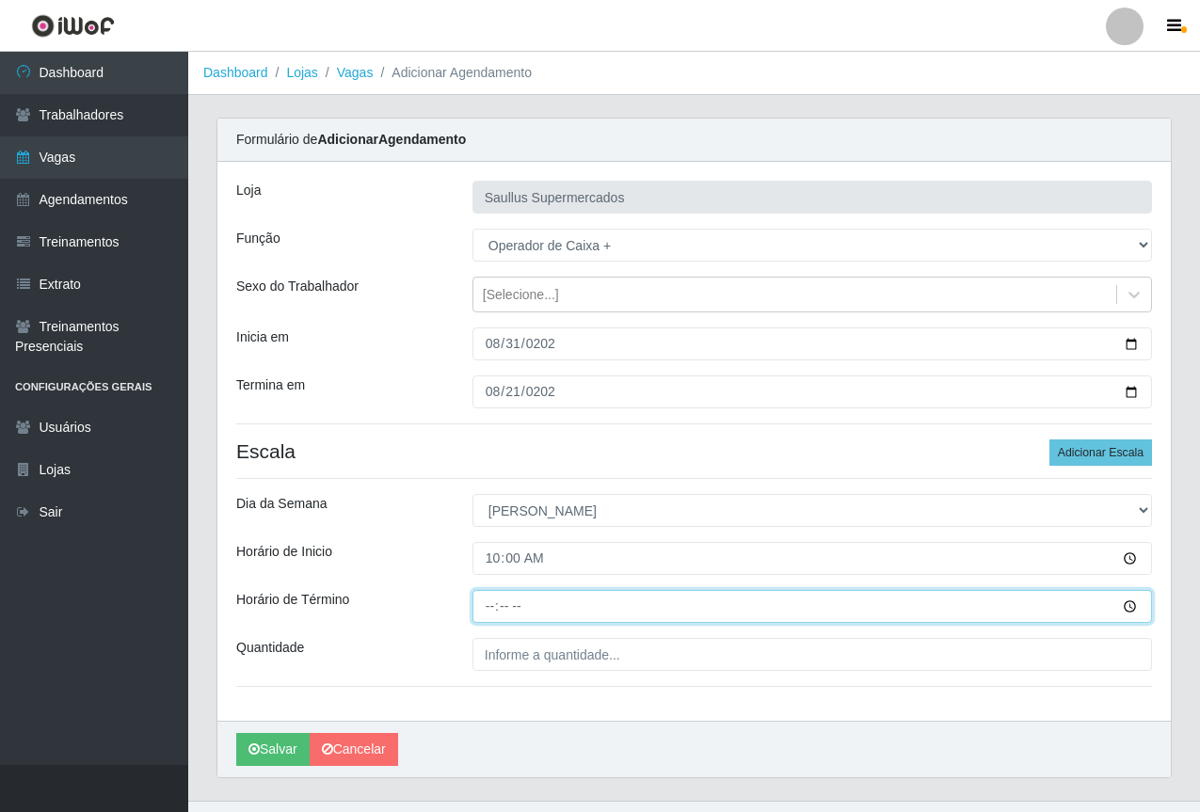
click at [481, 612] on input "Horário de Término" at bounding box center [813, 606] width 680 height 33
type input "16:00"
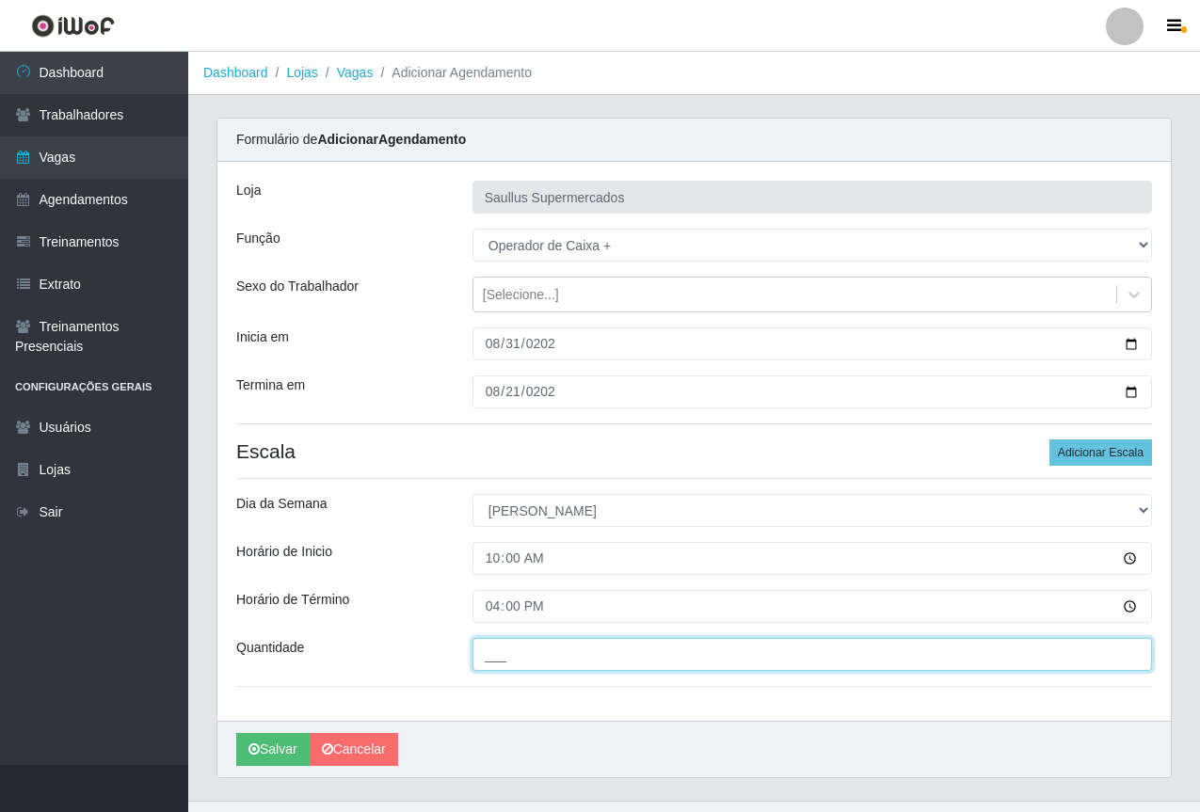
click at [527, 649] on input "___" at bounding box center [813, 654] width 680 height 33
type input "2__"
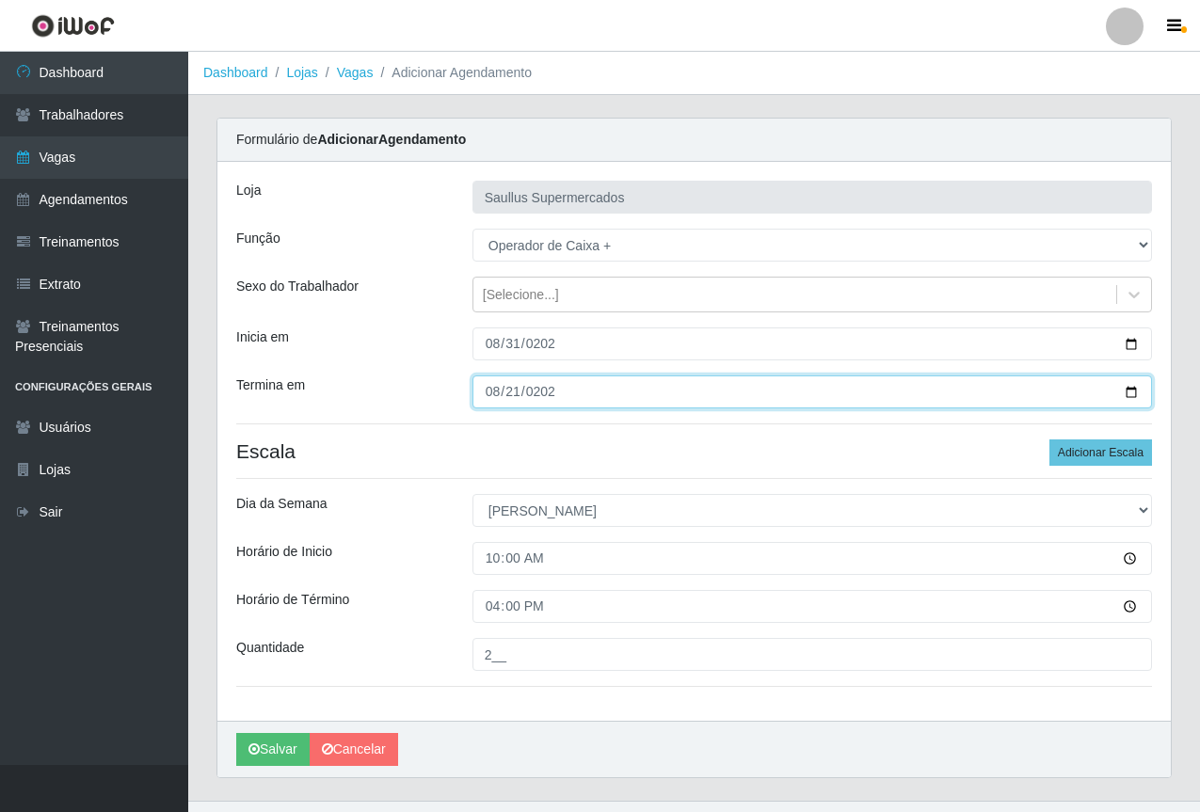
click at [496, 400] on input "2025-08-21" at bounding box center [813, 392] width 680 height 33
type input "2025-08-31"
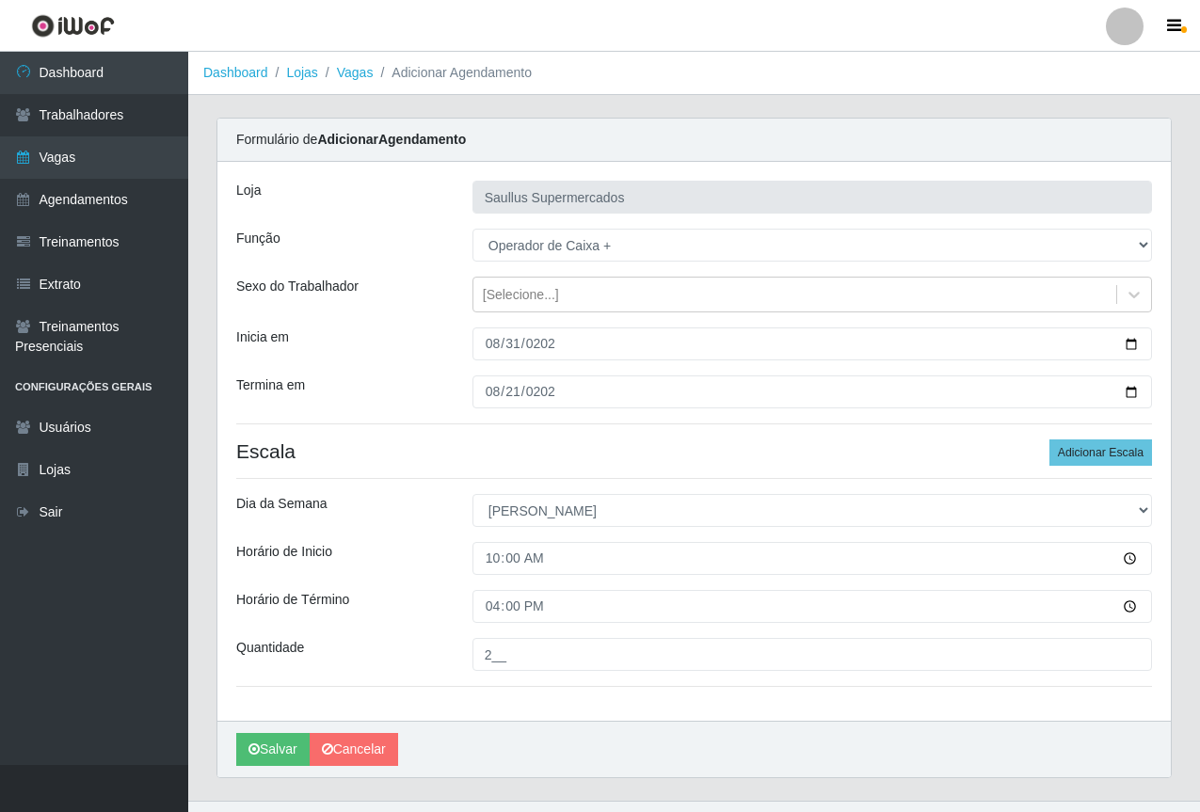
click at [693, 452] on h4 "Escala Adicionar Escala" at bounding box center [694, 452] width 916 height 24
click at [254, 747] on icon "submit" at bounding box center [254, 749] width 11 height 13
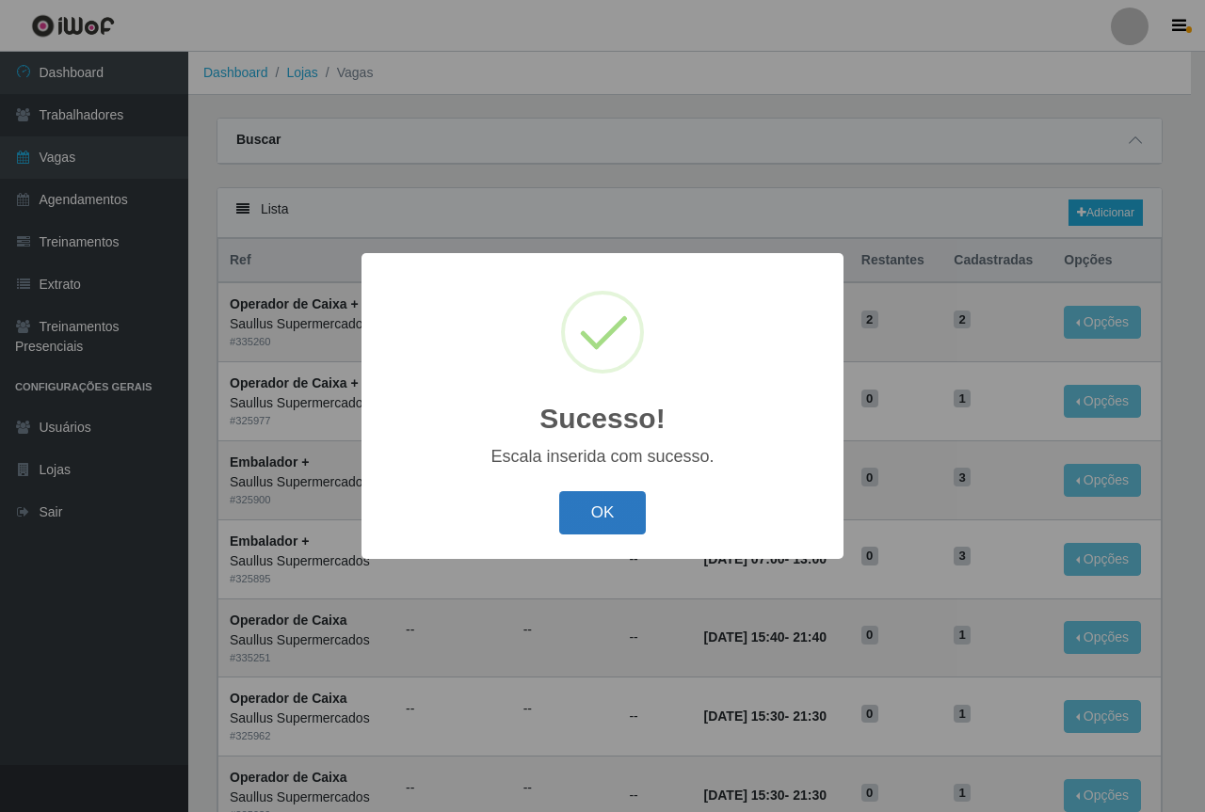
click at [585, 512] on button "OK" at bounding box center [603, 513] width 88 height 44
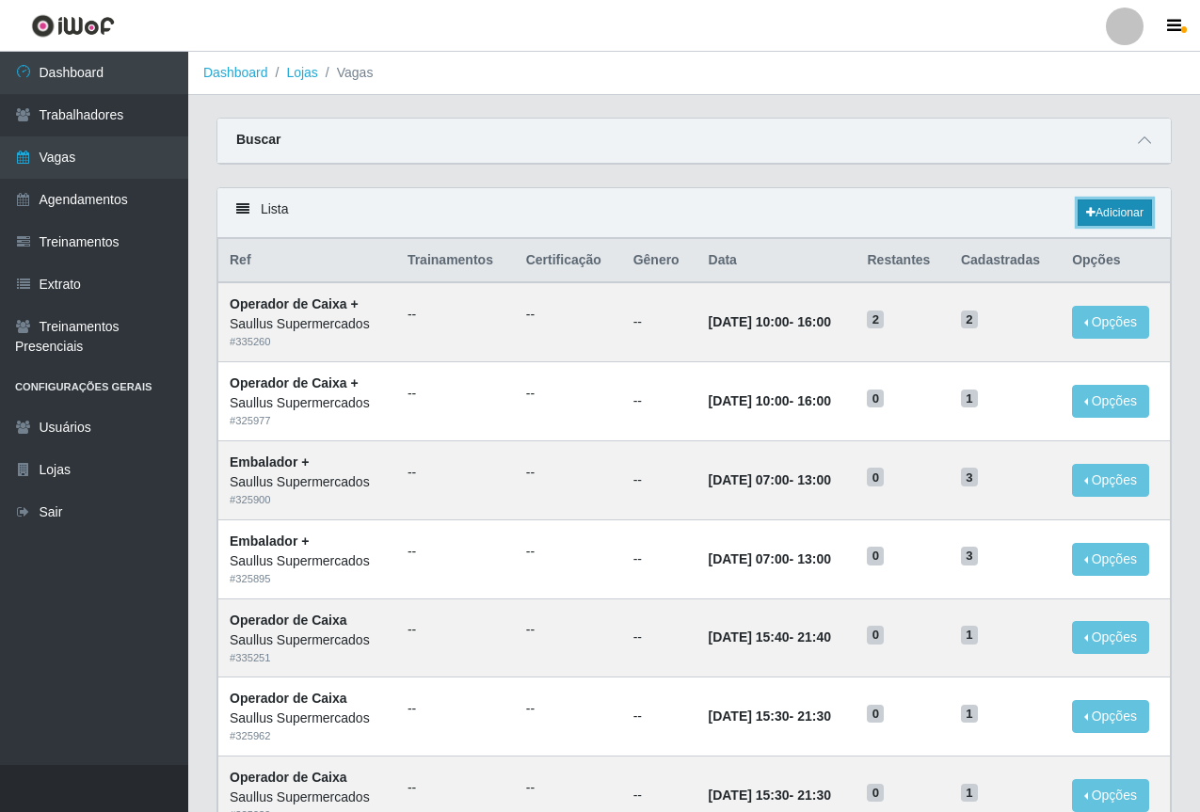
click at [1125, 210] on link "Adicionar" at bounding box center [1115, 213] width 74 height 26
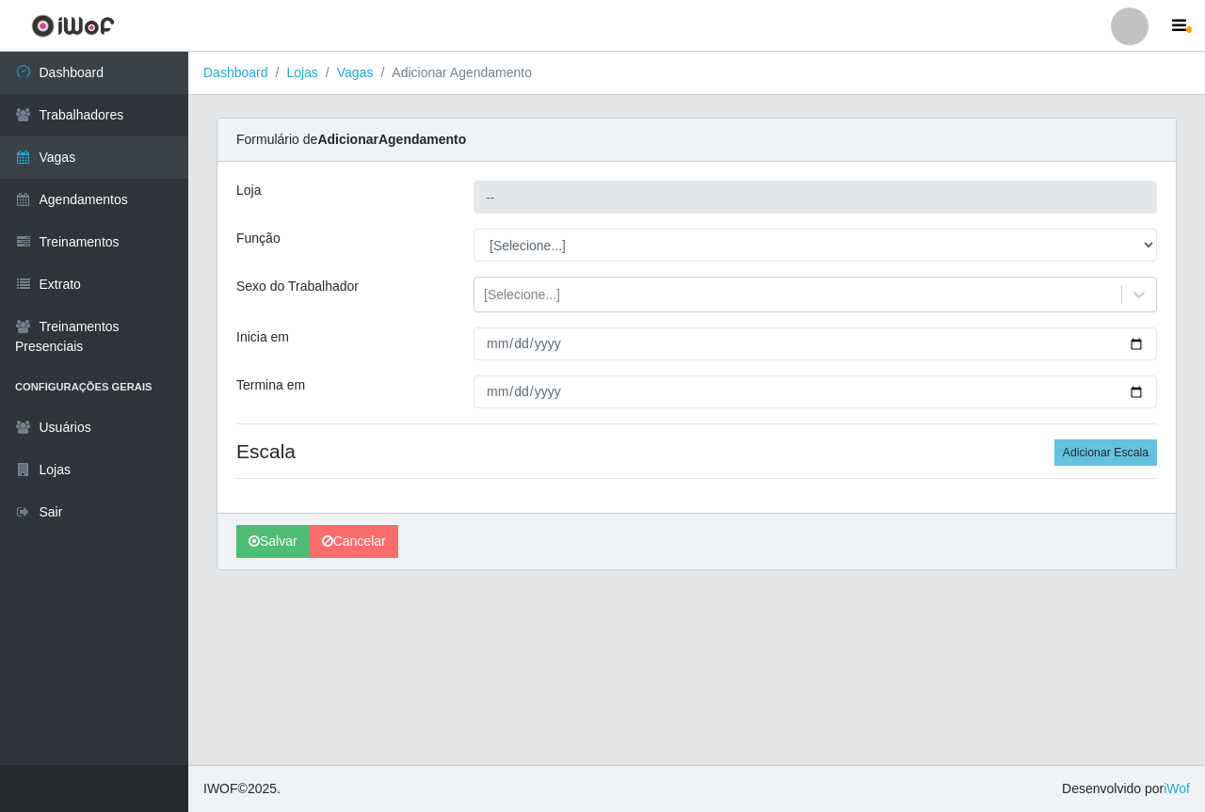
type input "Saullus Supermercados"
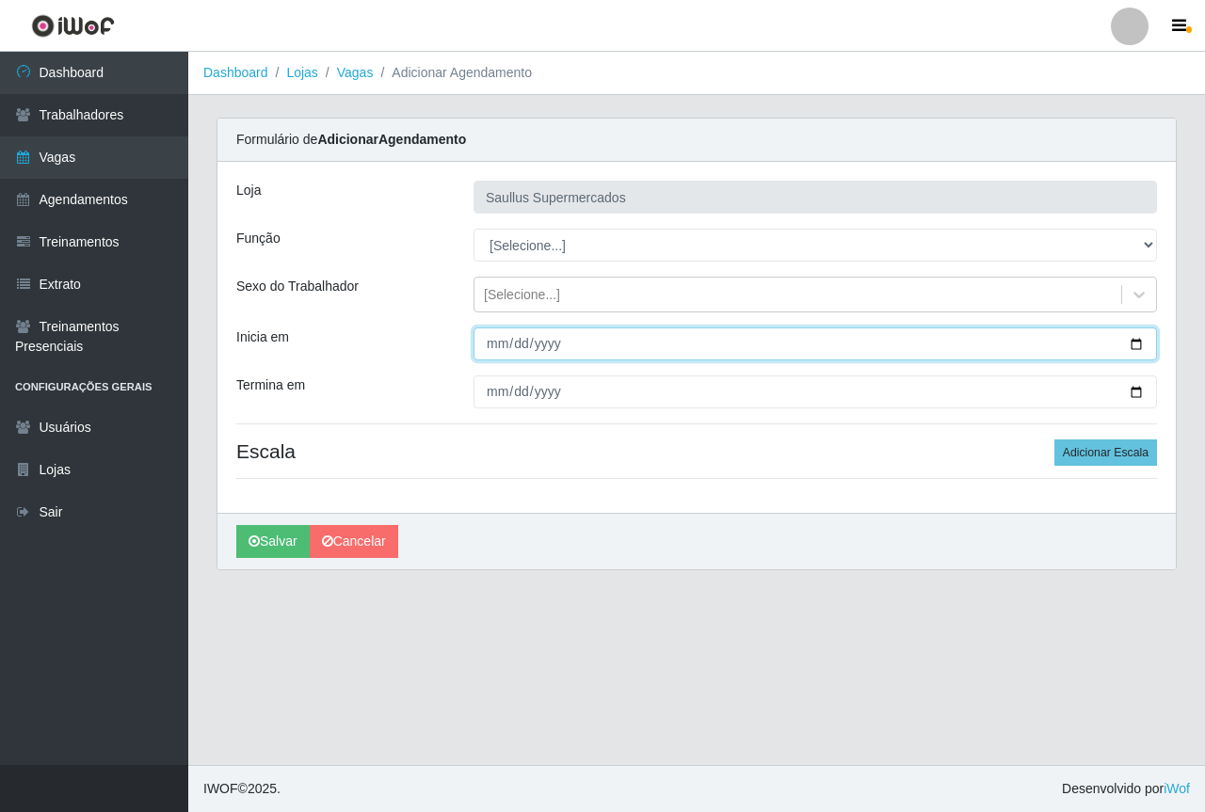
click at [496, 346] on input "Inicia em" at bounding box center [814, 344] width 683 height 33
type input "2025-08-29"
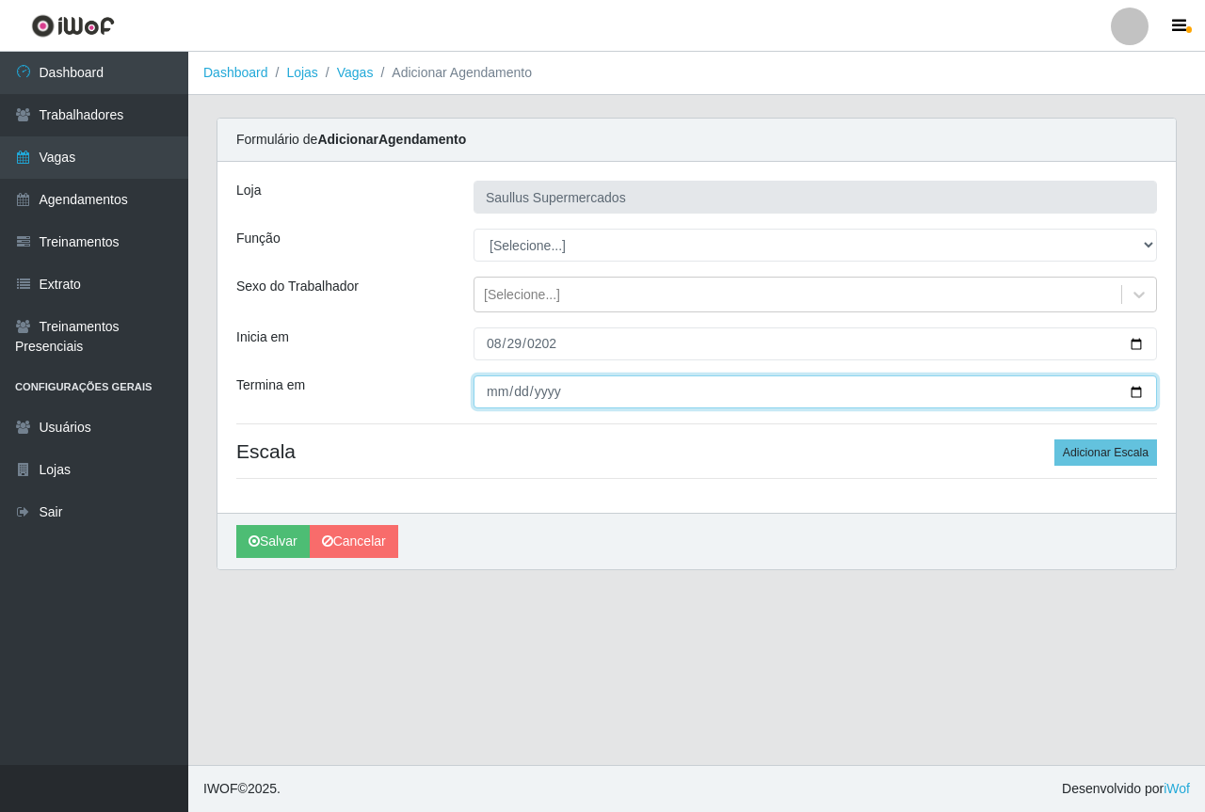
click at [486, 389] on input "Termina em" at bounding box center [814, 392] width 683 height 33
type input "2025-08-29"
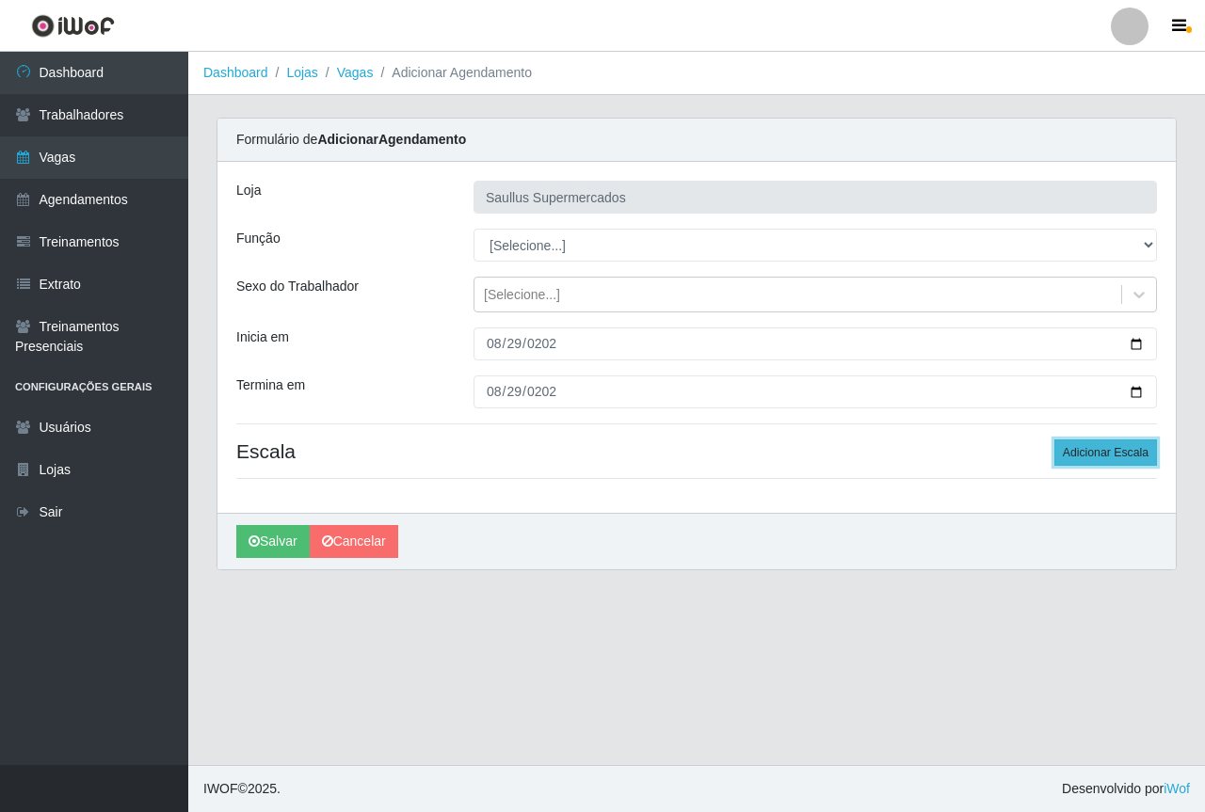
click at [1115, 453] on button "Adicionar Escala" at bounding box center [1105, 453] width 103 height 26
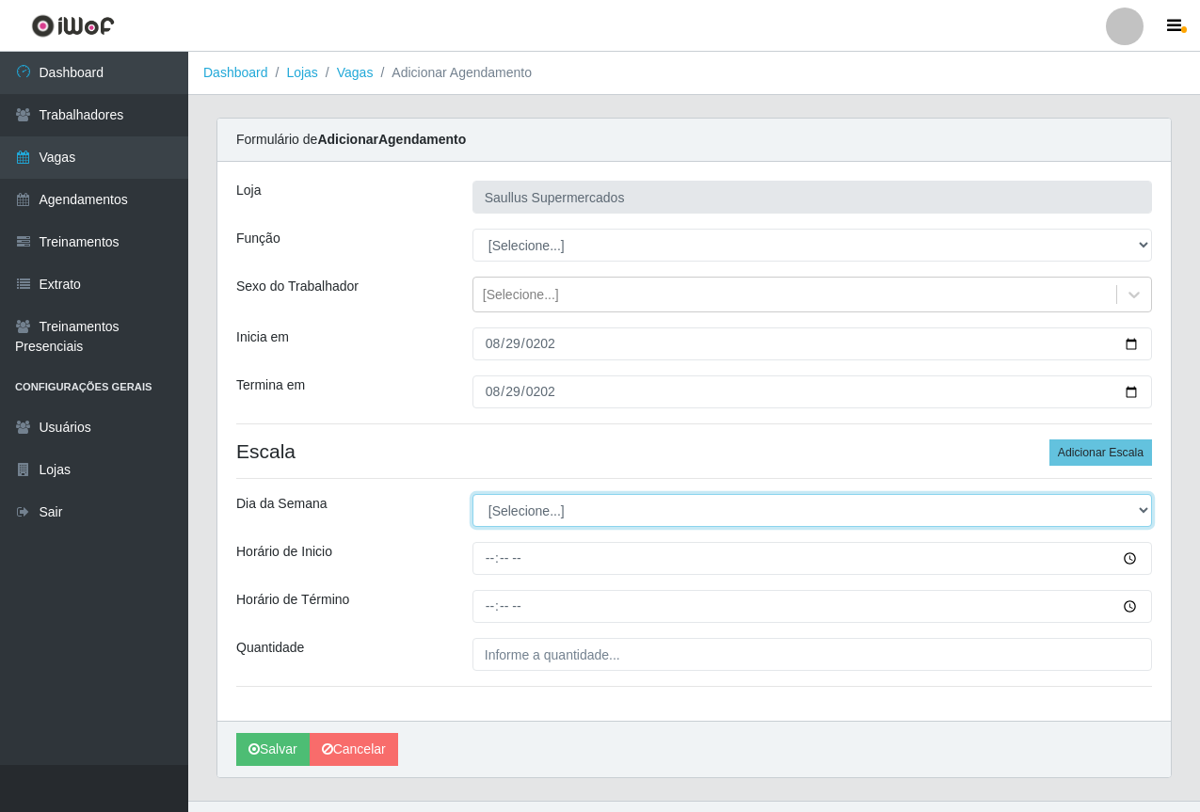
click at [555, 521] on select "[Selecione...] Segunda Terça Quarta Quinta Sexta Sábado Domingo" at bounding box center [813, 510] width 680 height 33
select select "5"
click at [473, 494] on select "[Selecione...] Segunda Terça Quarta Quinta Sexta Sábado Domingo" at bounding box center [813, 510] width 680 height 33
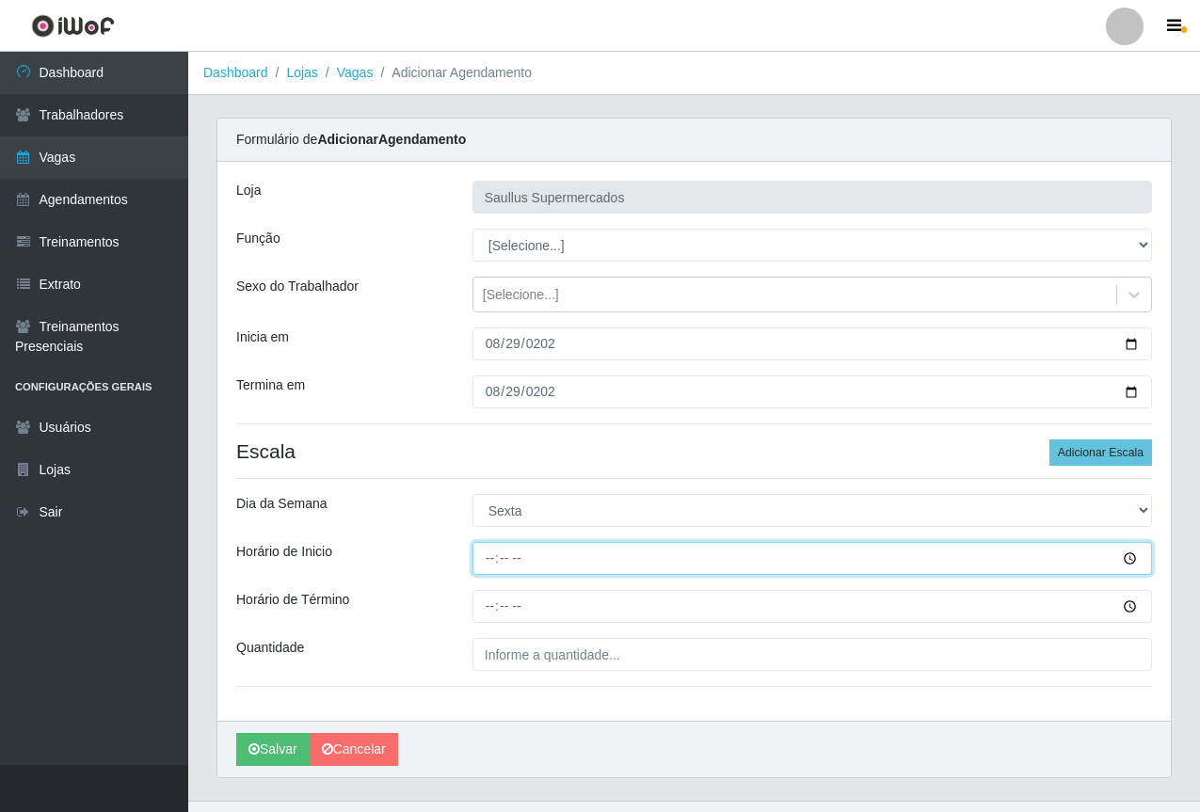
click at [493, 568] on input "Horário de Inicio" at bounding box center [813, 558] width 680 height 33
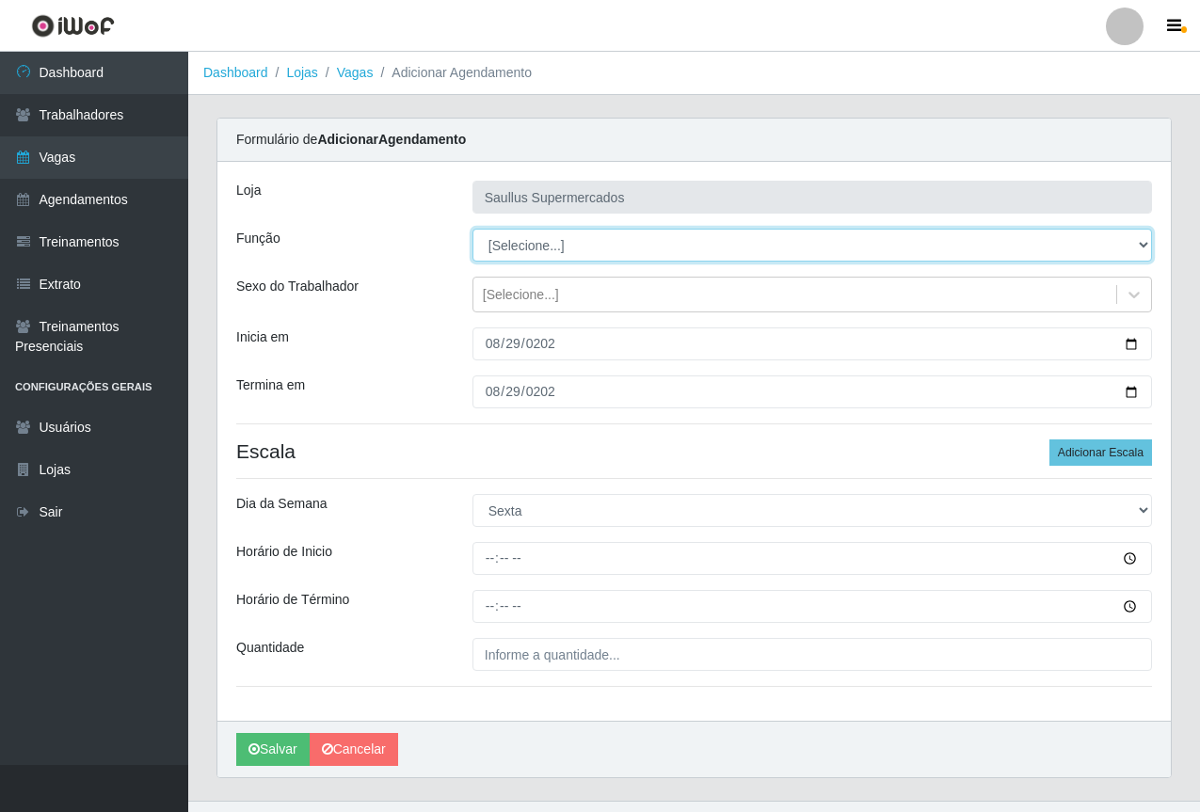
click at [488, 249] on select "[Selecione...] ASG ASG + ASG ++ Balconista de Açougue Balconista de Açougue + B…" at bounding box center [813, 245] width 680 height 33
select select "22"
click at [473, 229] on select "[Selecione...] ASG ASG + ASG ++ Balconista de Açougue Balconista de Açougue + B…" at bounding box center [813, 245] width 680 height 33
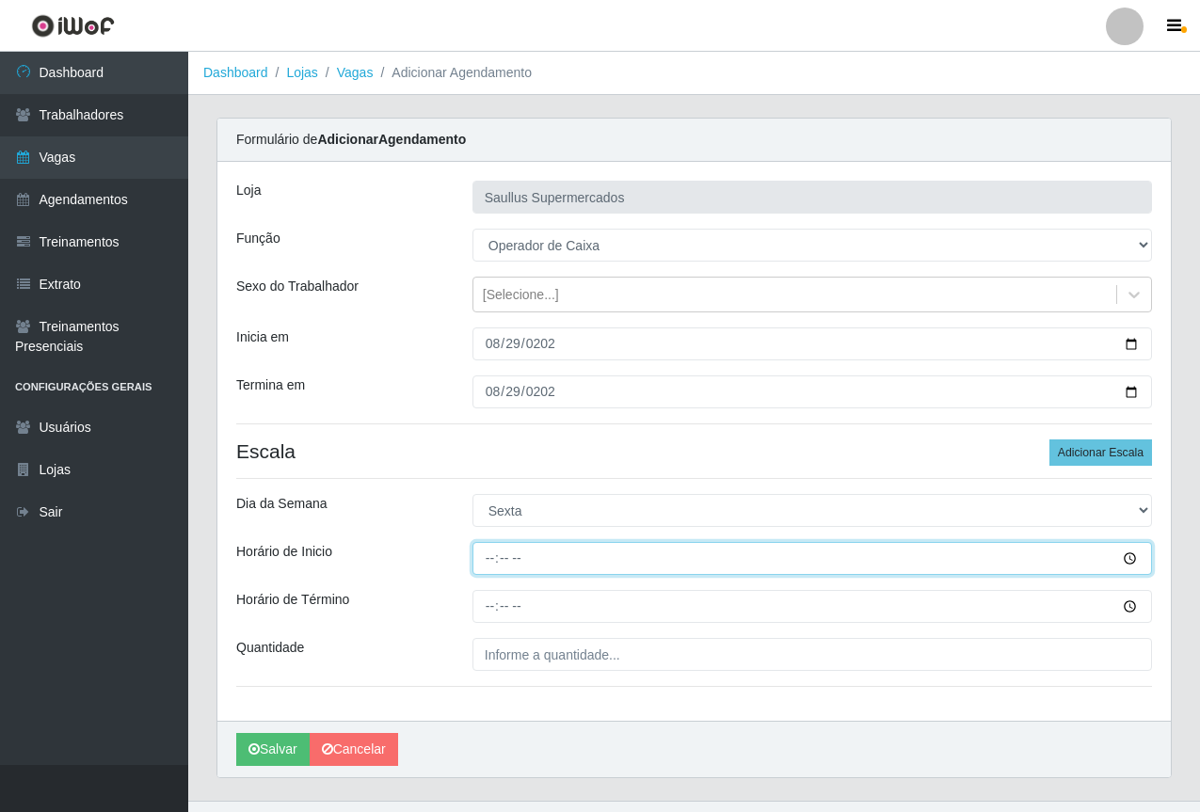
click at [492, 571] on input "Horário de Inicio" at bounding box center [813, 558] width 680 height 33
type input "08:00"
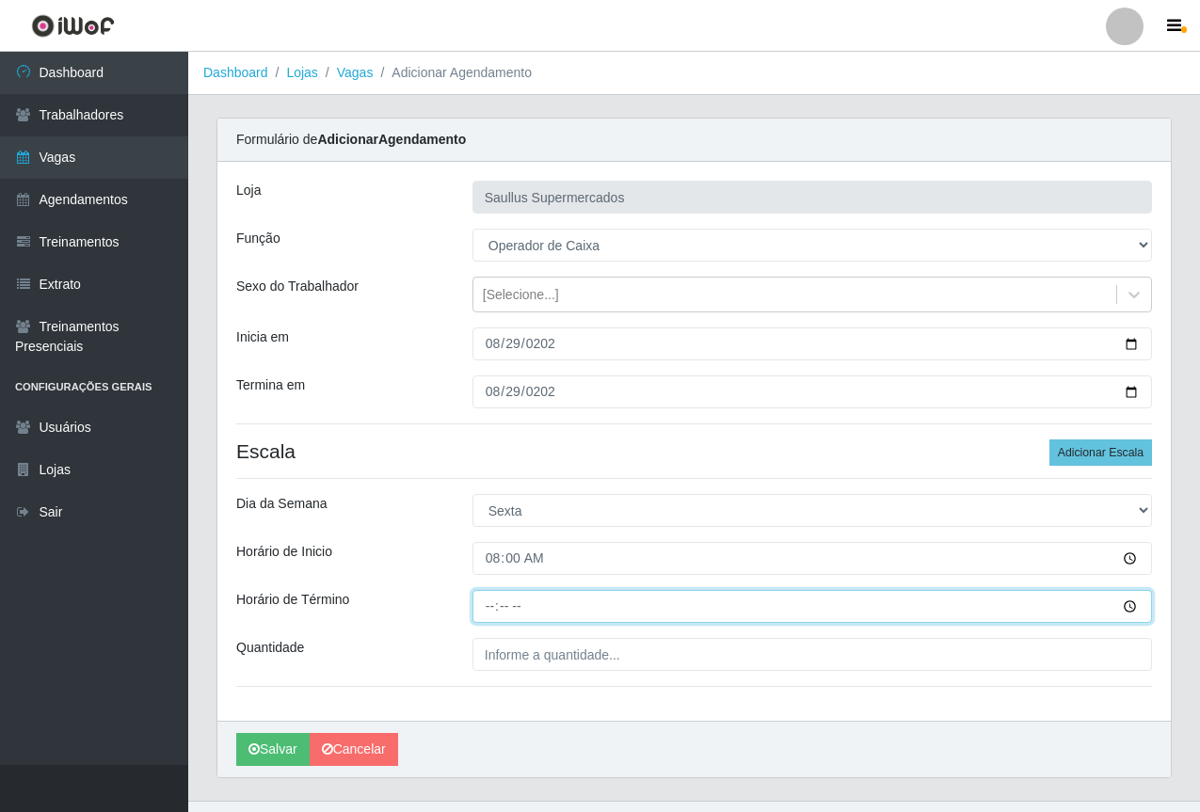
click at [479, 611] on input "Horário de Término" at bounding box center [813, 606] width 680 height 33
type input "14:00"
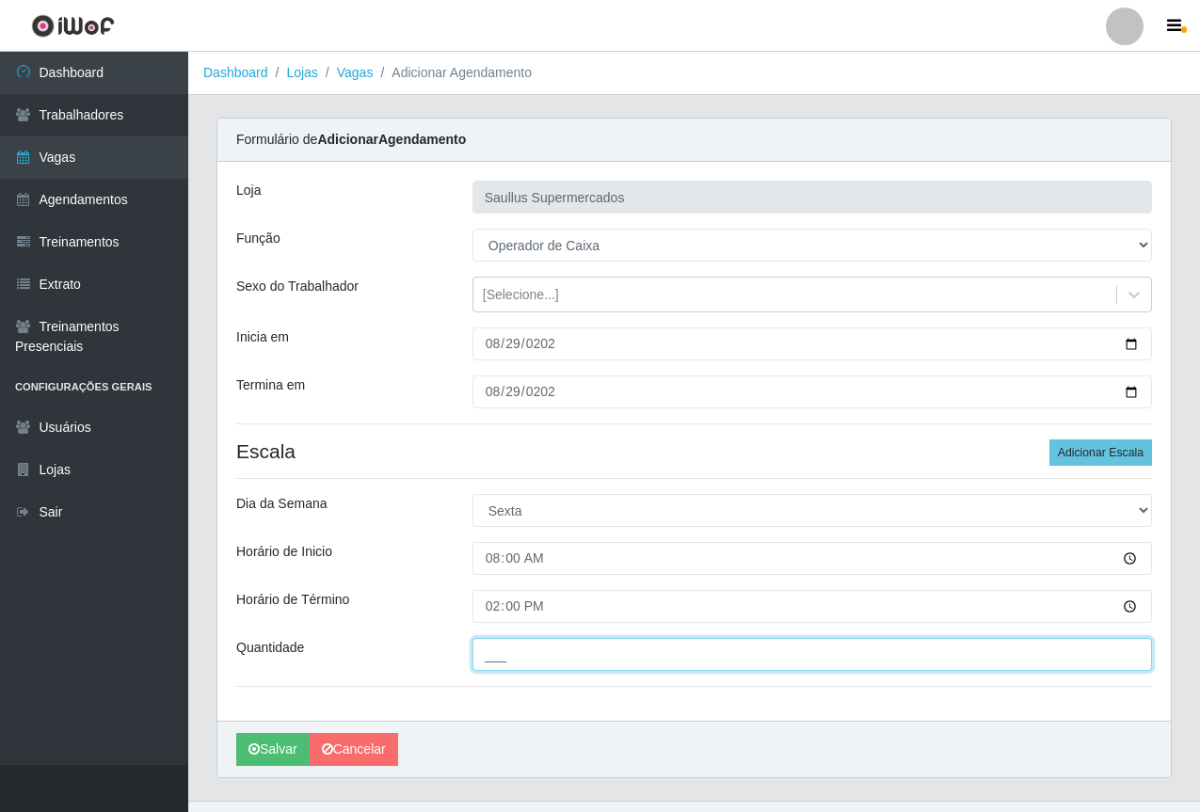
drag, startPoint x: 730, startPoint y: 659, endPoint x: 661, endPoint y: 649, distance: 70.3
click at [730, 659] on input "___" at bounding box center [813, 654] width 680 height 33
type input "1__"
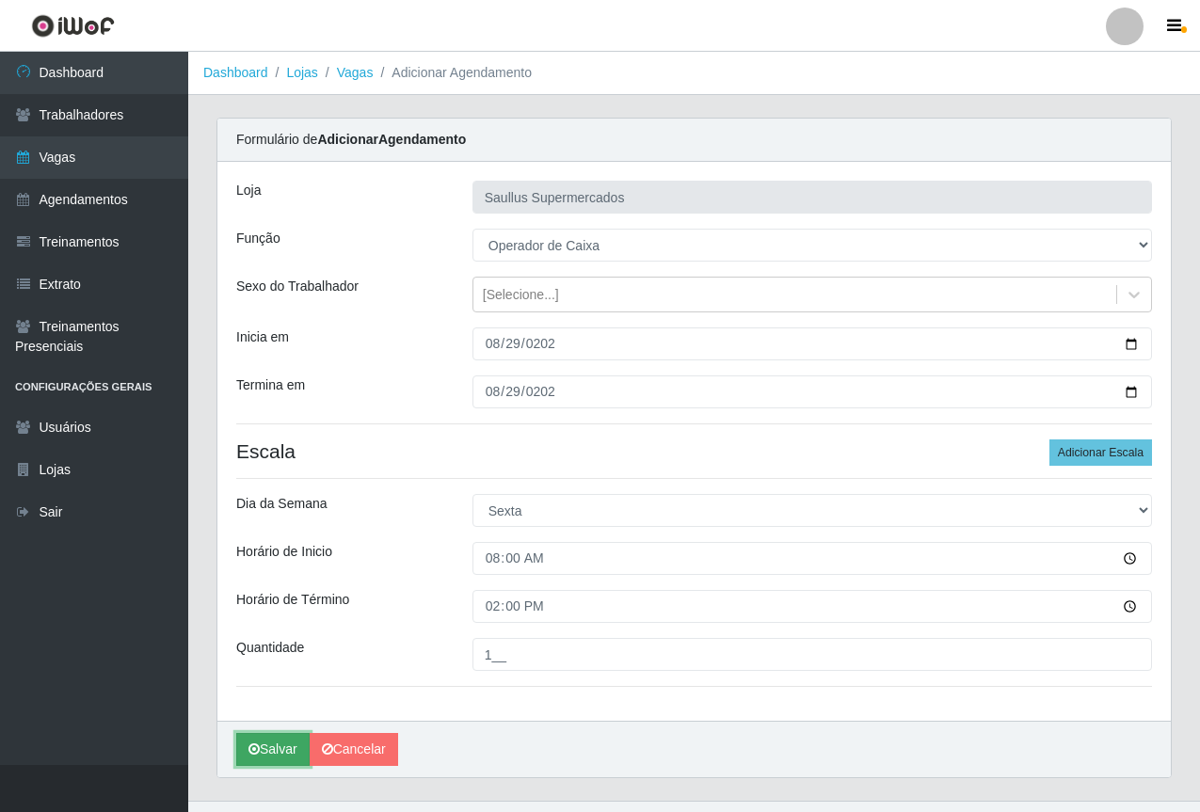
click at [250, 751] on icon "submit" at bounding box center [254, 749] width 11 height 13
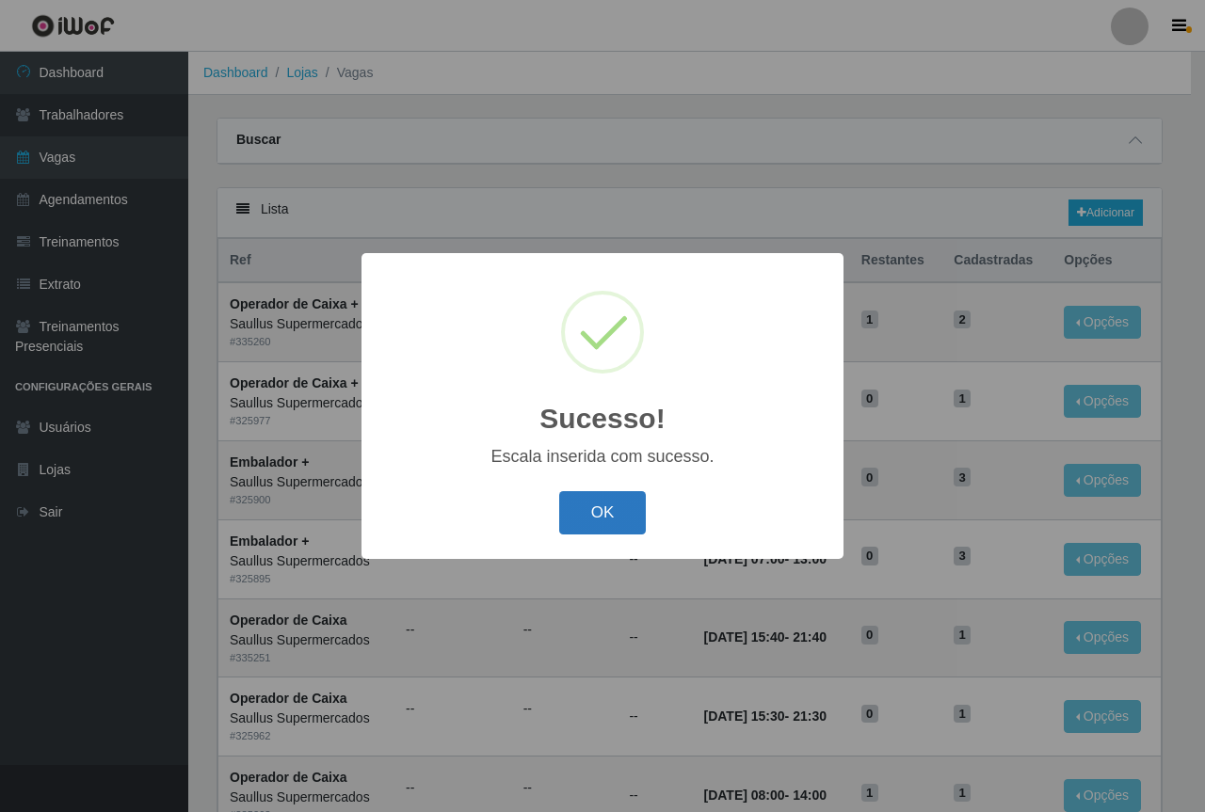
click at [634, 502] on button "OK" at bounding box center [603, 513] width 88 height 44
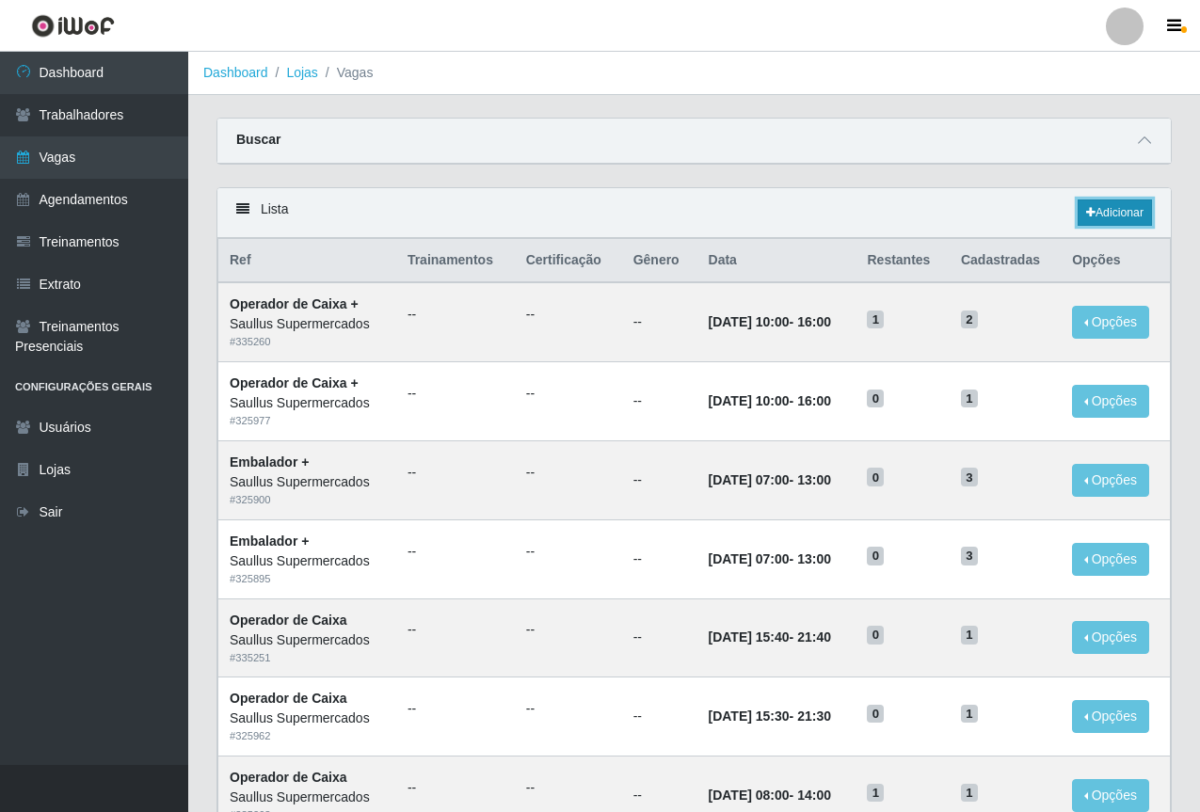
click at [1088, 217] on icon at bounding box center [1090, 212] width 9 height 11
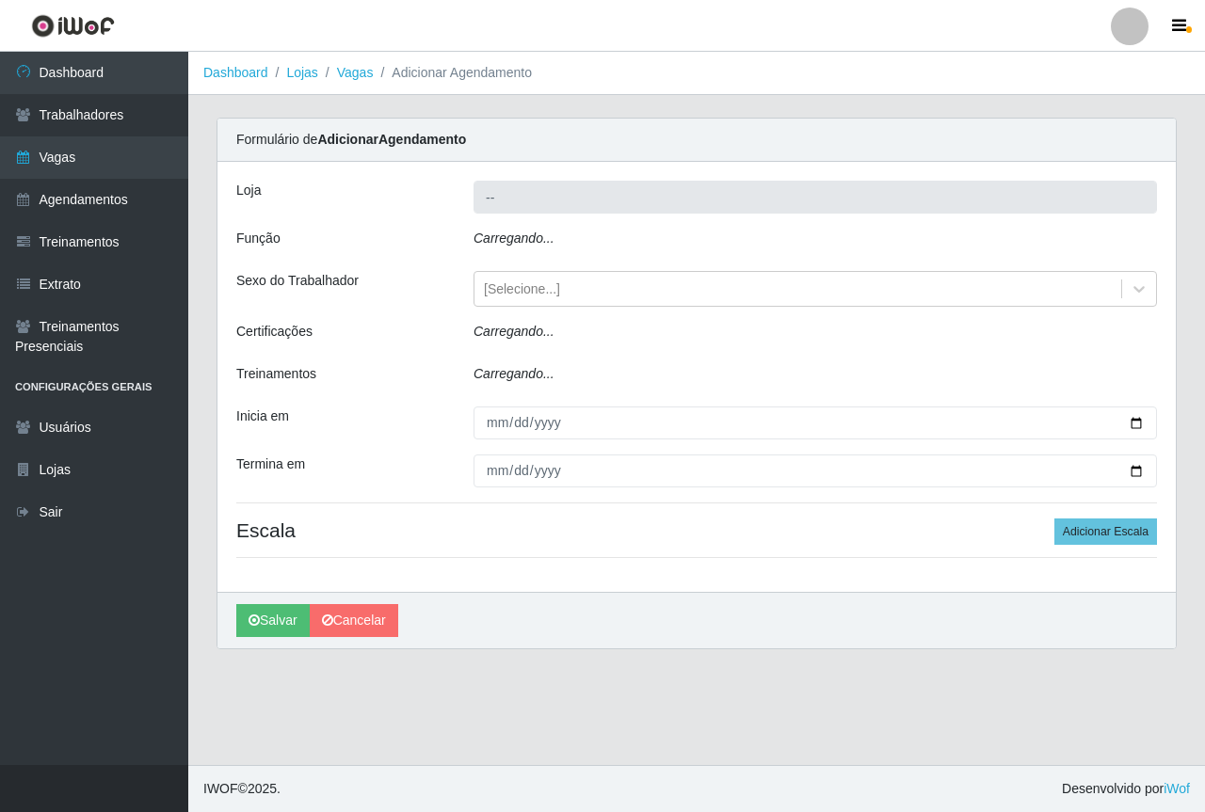
type input "Saullus Supermercados"
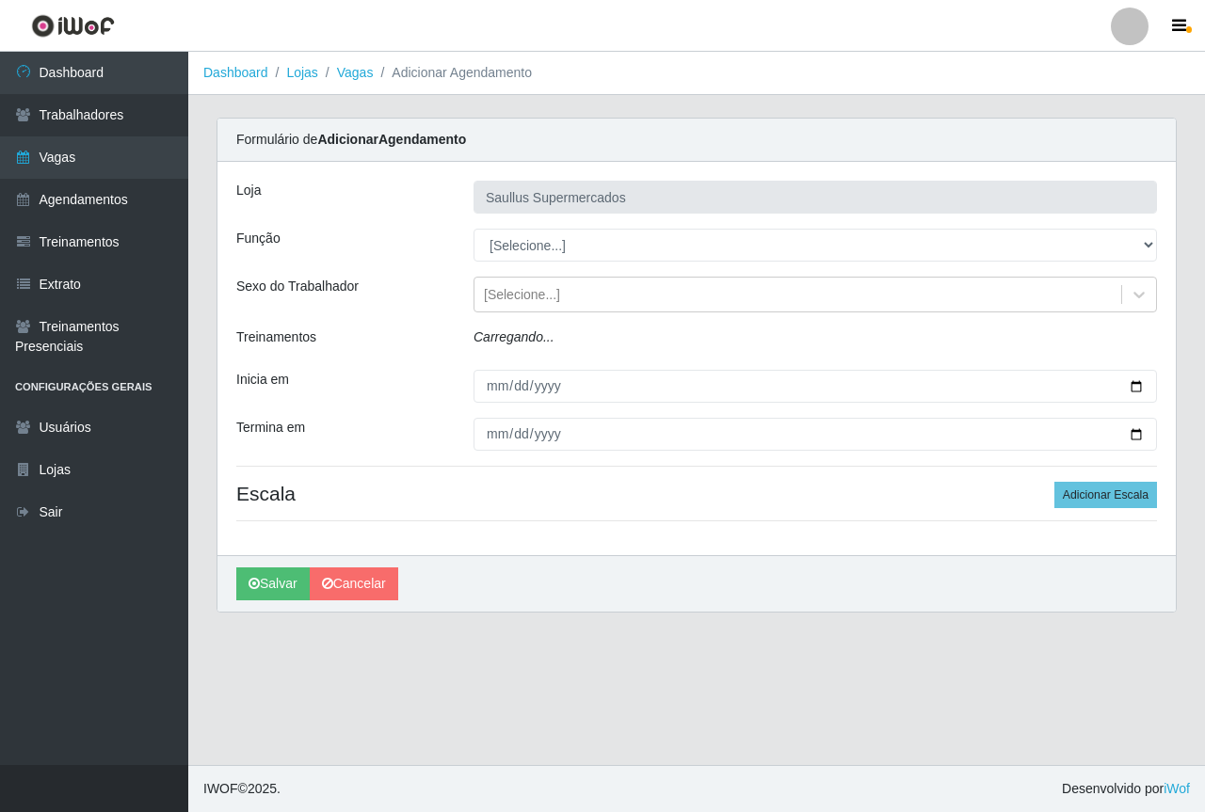
click at [486, 429] on div "Loja Saullus Supermercados Função [Selecione...] ASG ASG + ASG ++ Balconista de…" at bounding box center [696, 358] width 958 height 393
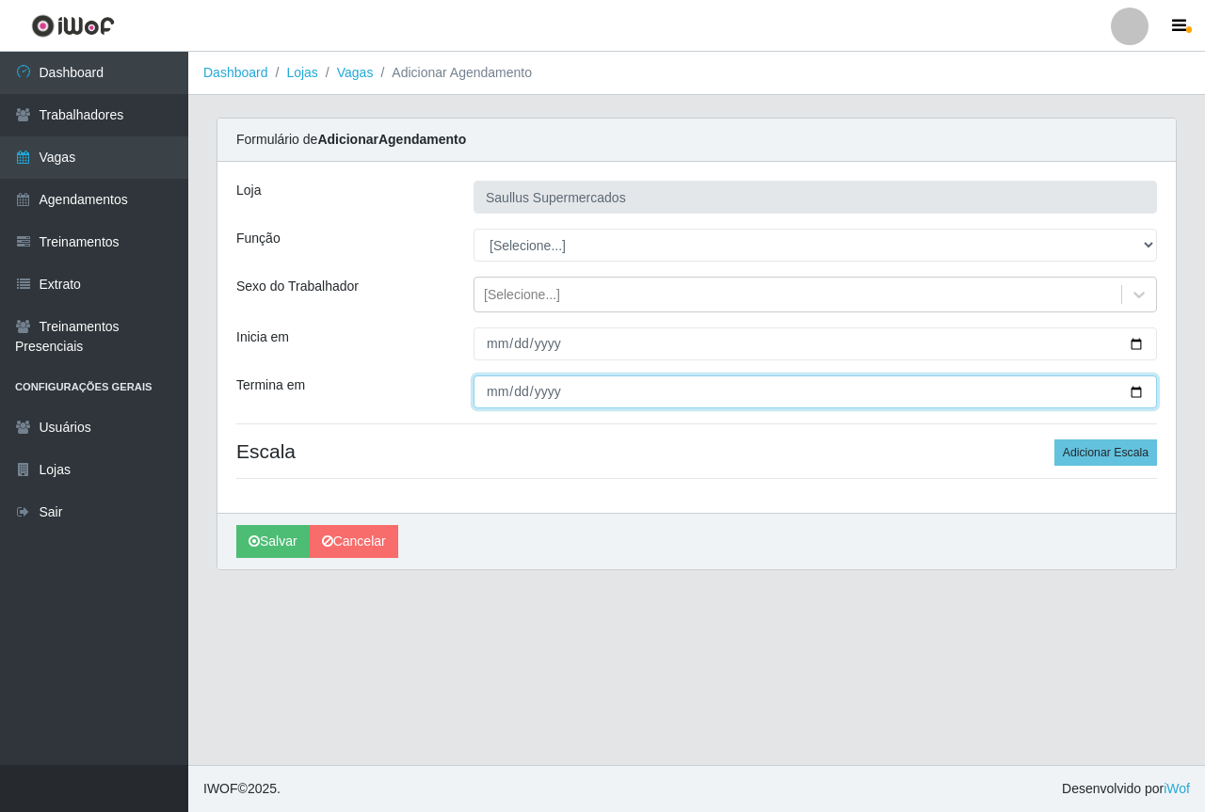
click at [492, 390] on input "Termina em" at bounding box center [814, 392] width 683 height 33
type input "2025-08-28"
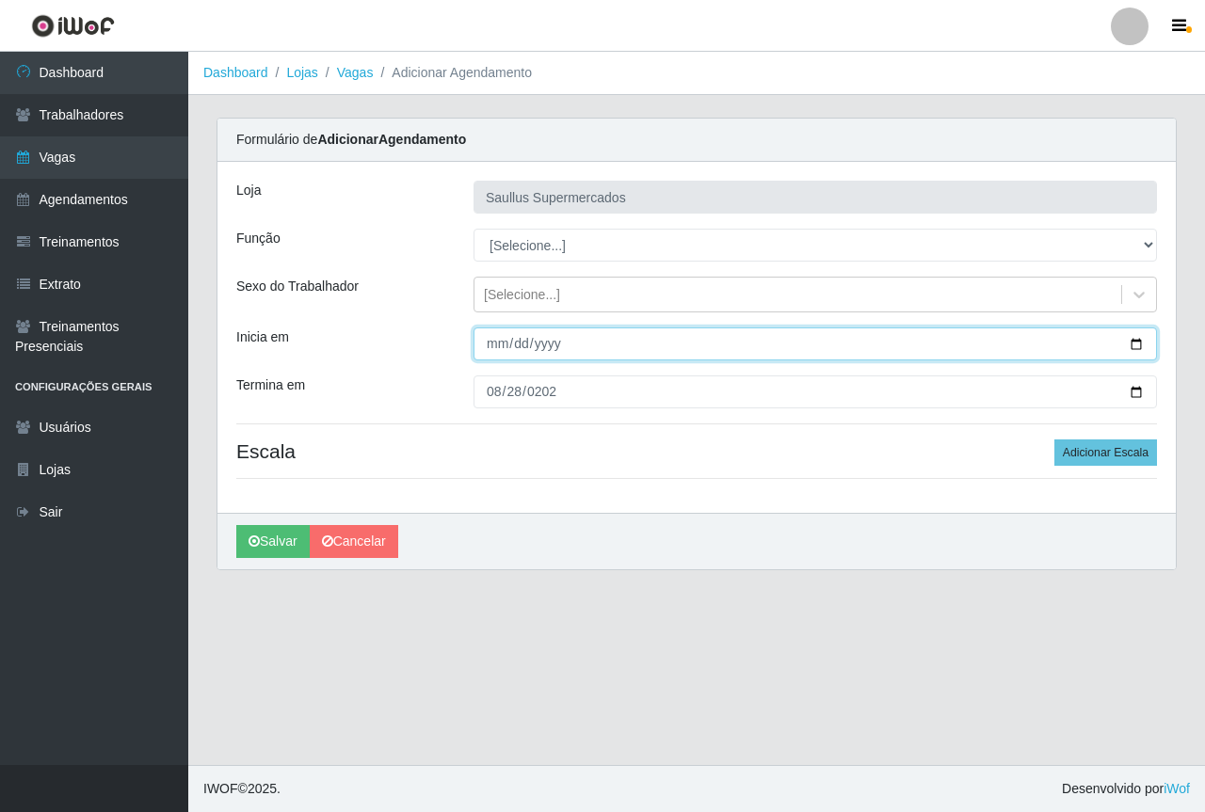
click at [489, 335] on input "Inicia em" at bounding box center [814, 344] width 683 height 33
type input "2025-08-28"
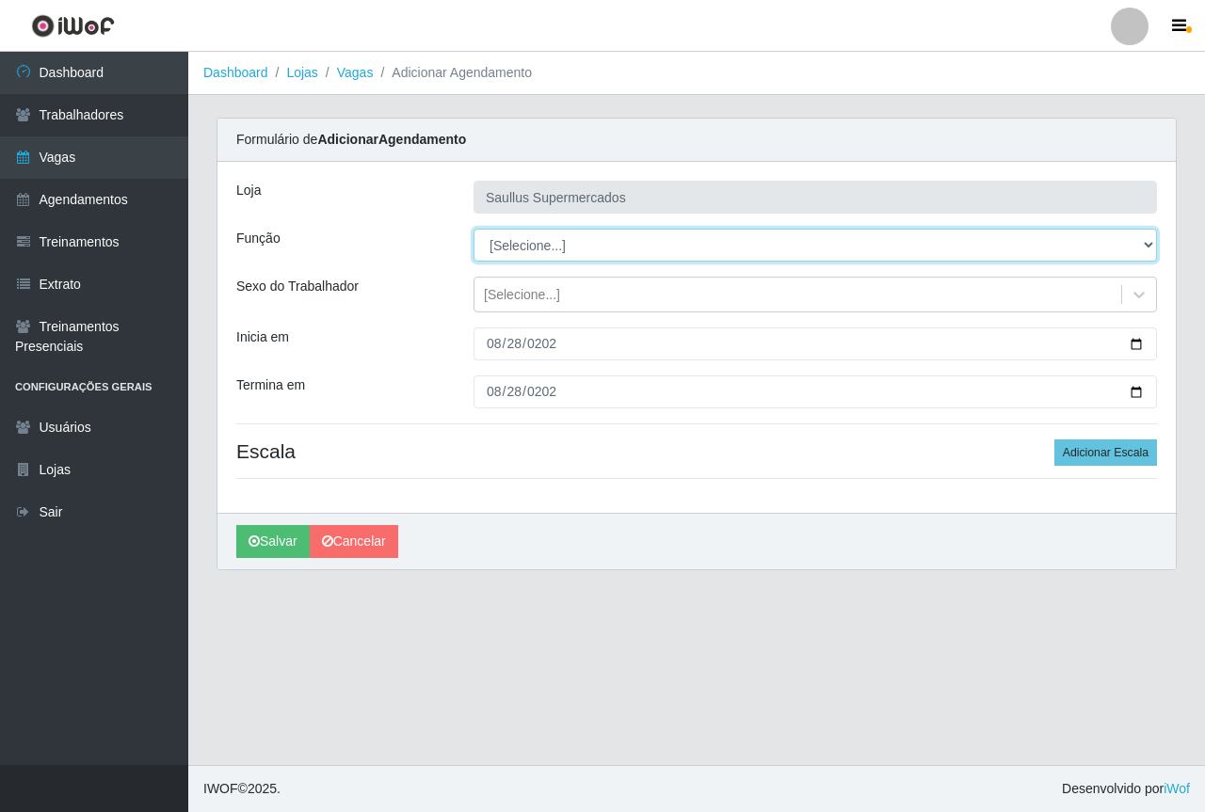
click at [509, 251] on select "[Selecione...] ASG ASG + ASG ++ Balconista de Açougue Balconista de Açougue + B…" at bounding box center [814, 245] width 683 height 33
select select "22"
click at [473, 229] on select "[Selecione...] ASG ASG + ASG ++ Balconista de Açougue Balconista de Açougue + B…" at bounding box center [814, 245] width 683 height 33
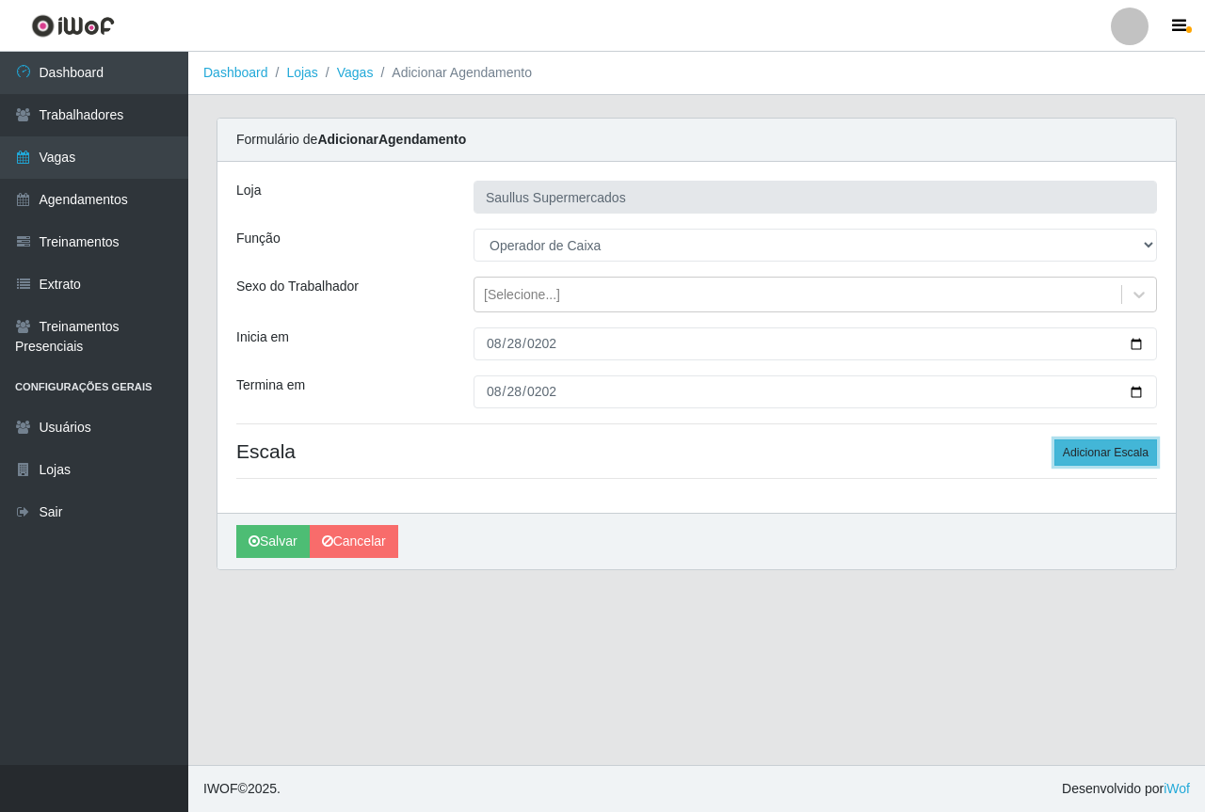
click at [1124, 446] on button "Adicionar Escala" at bounding box center [1105, 453] width 103 height 26
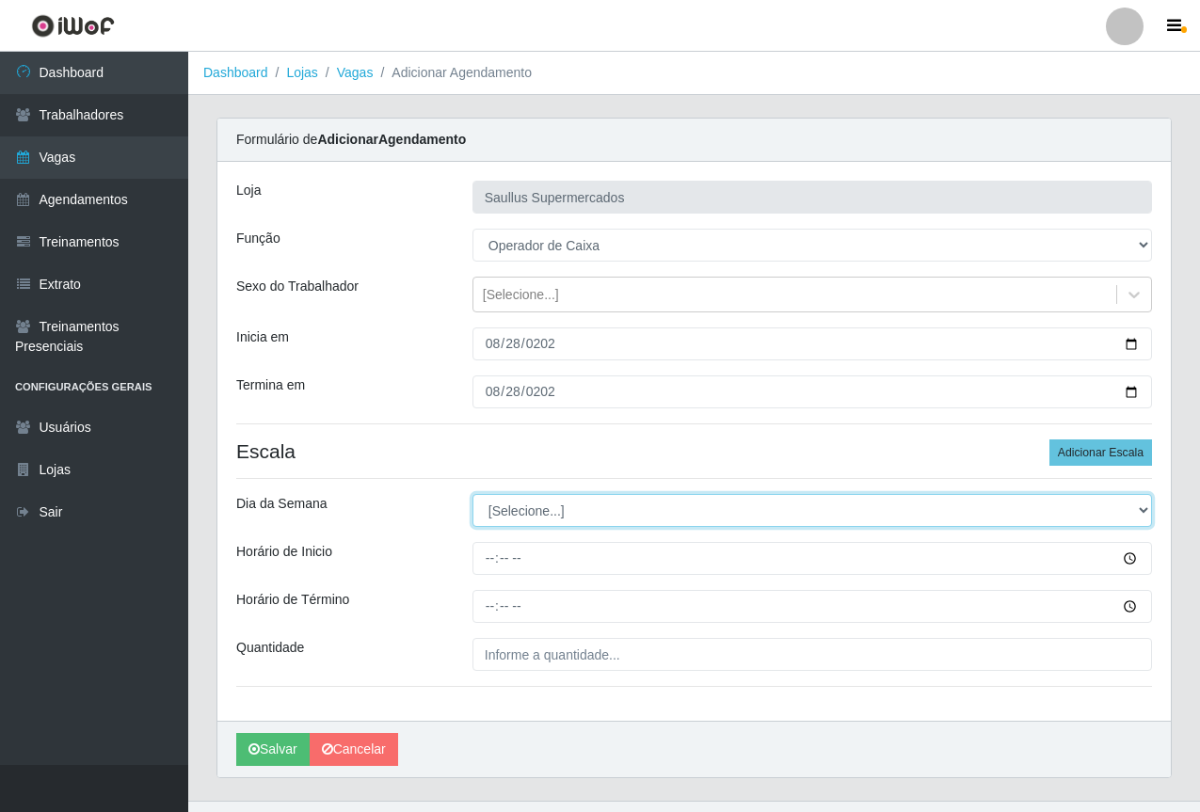
click at [560, 501] on select "[Selecione...] Segunda Terça Quarta Quinta Sexta Sábado Domingo" at bounding box center [813, 510] width 680 height 33
select select "4"
click at [473, 494] on select "[Selecione...] Segunda Terça Quarta Quinta Sexta Sábado Domingo" at bounding box center [813, 510] width 680 height 33
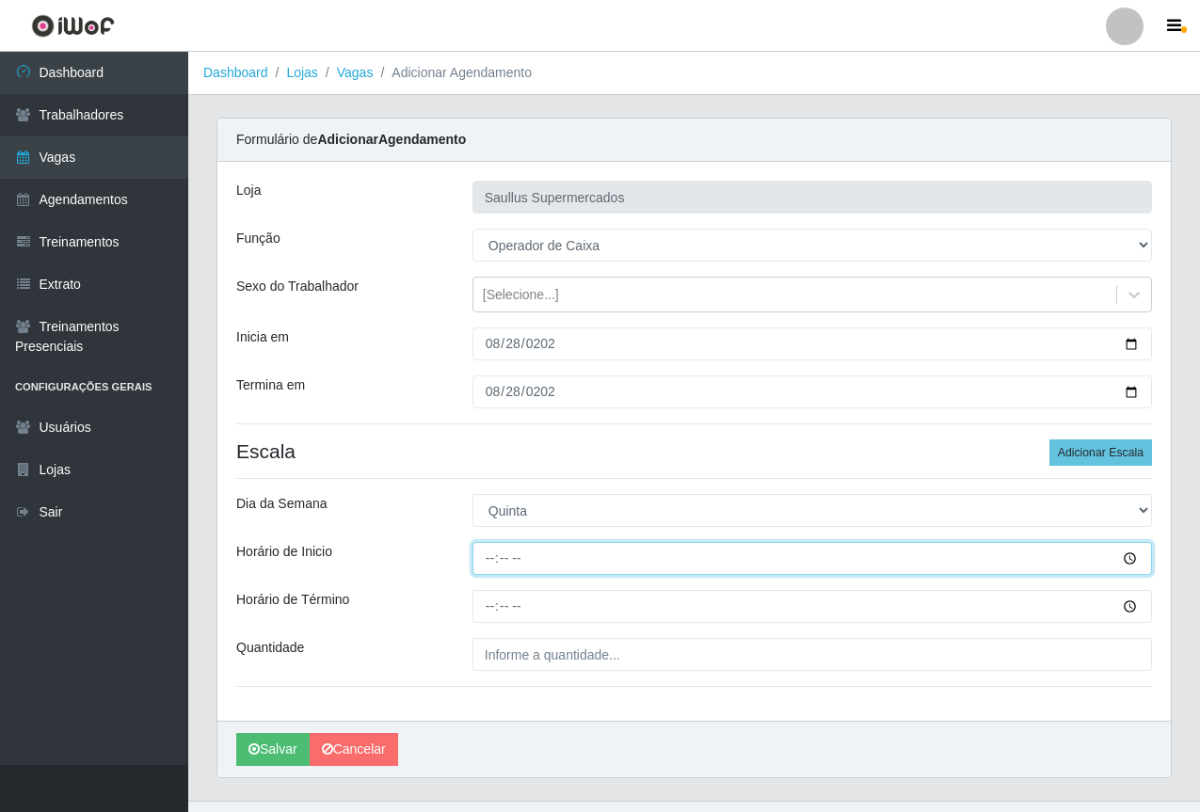
click at [490, 567] on input "Horário de Inicio" at bounding box center [813, 558] width 680 height 33
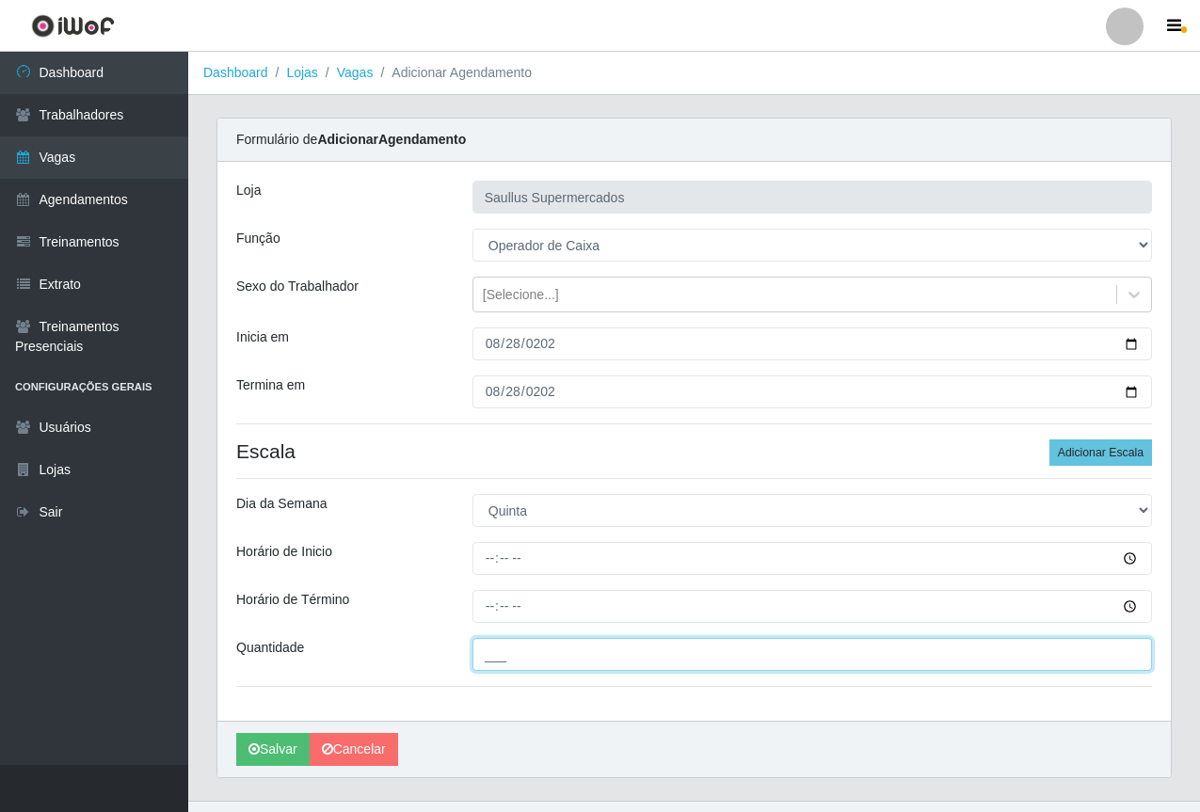
click at [515, 661] on input "___" at bounding box center [813, 654] width 680 height 33
type input "1__"
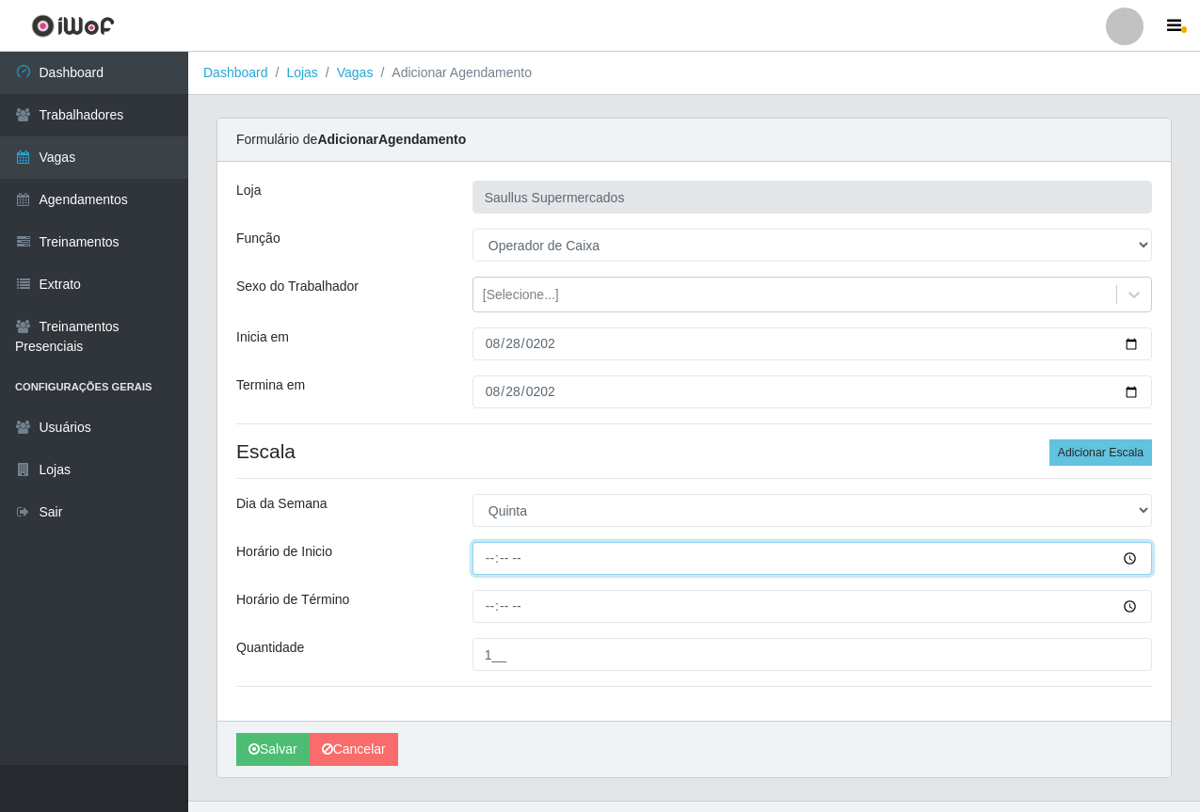
click at [488, 559] on input "Horário de Inicio" at bounding box center [813, 558] width 680 height 33
type input "08:00"
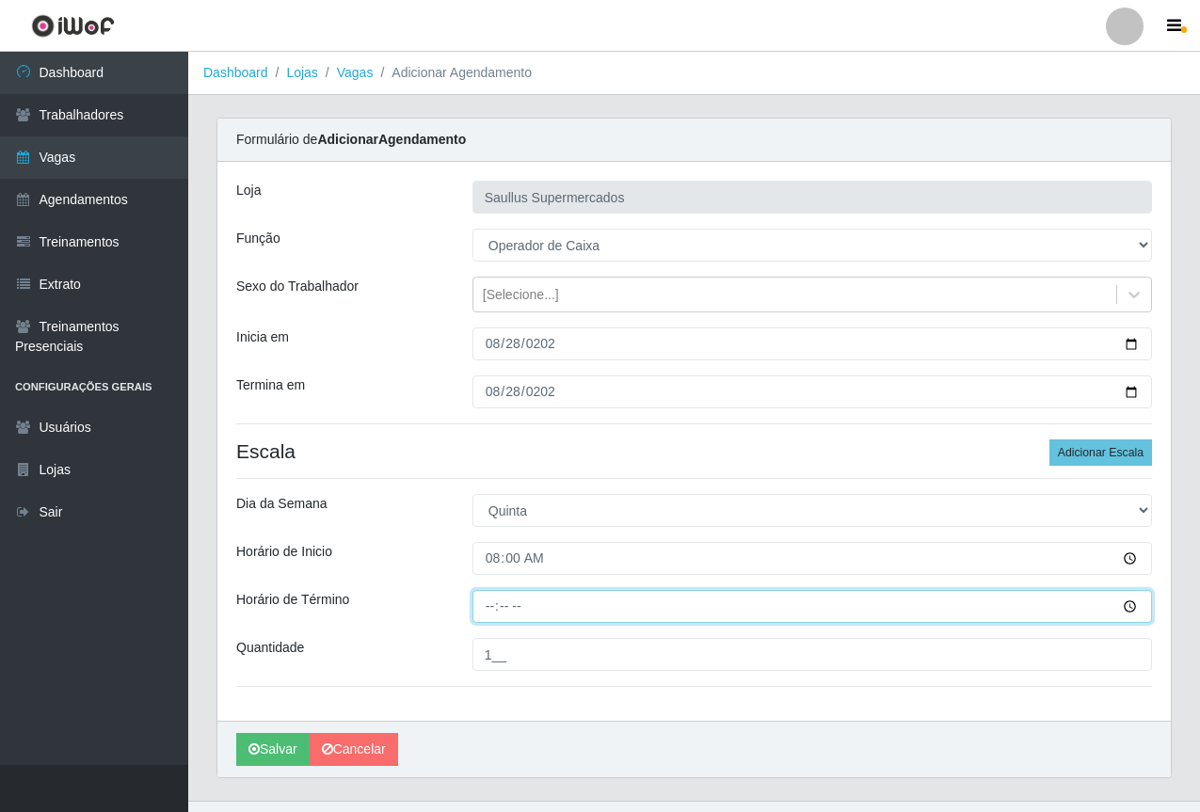
click at [494, 614] on input "Horário de Término" at bounding box center [813, 606] width 680 height 33
type input "14:00"
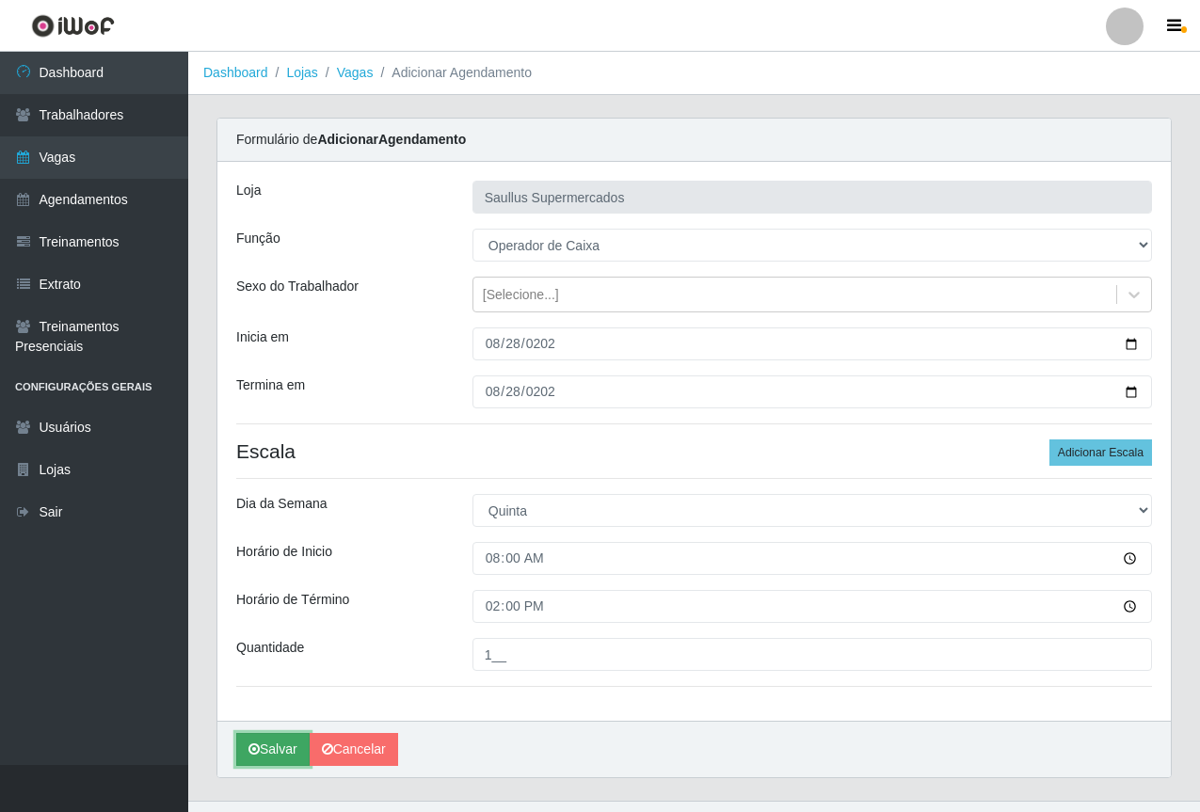
click at [281, 750] on button "Salvar" at bounding box center [272, 749] width 73 height 33
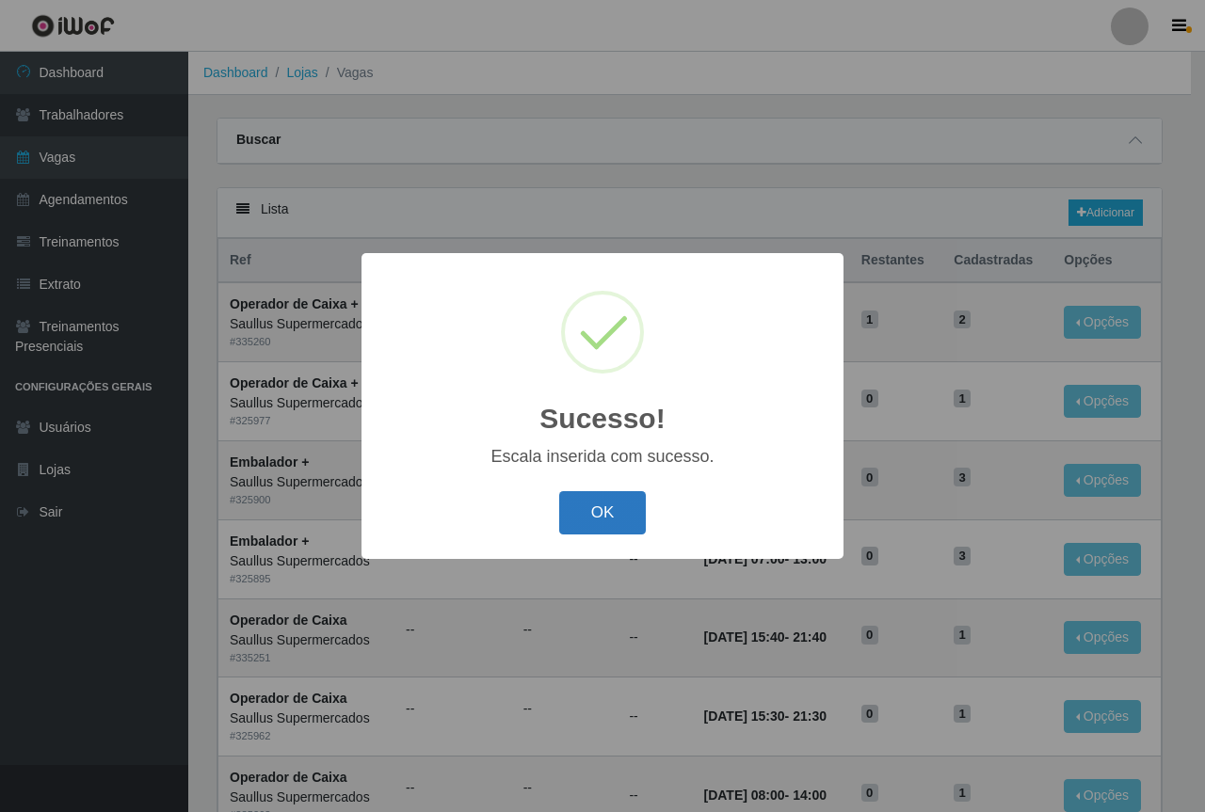
click at [617, 504] on button "OK" at bounding box center [603, 513] width 88 height 44
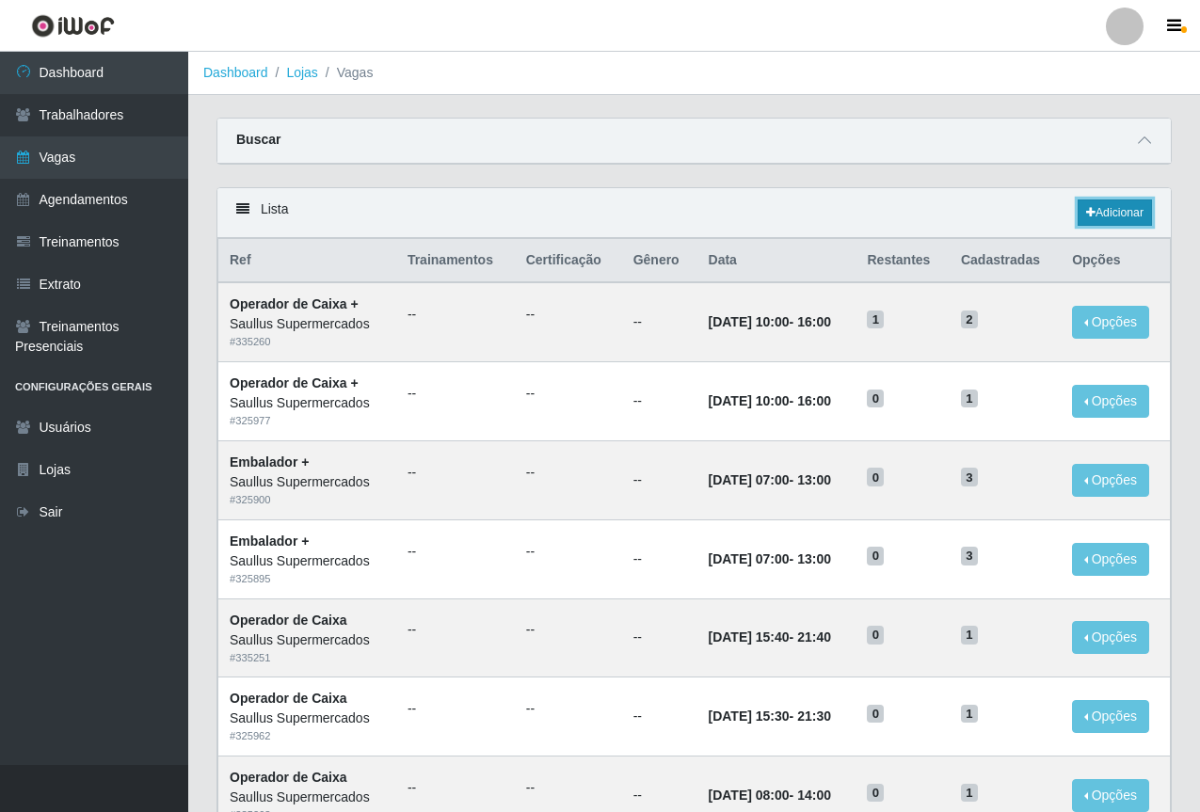
click at [1113, 202] on link "Adicionar" at bounding box center [1115, 213] width 74 height 26
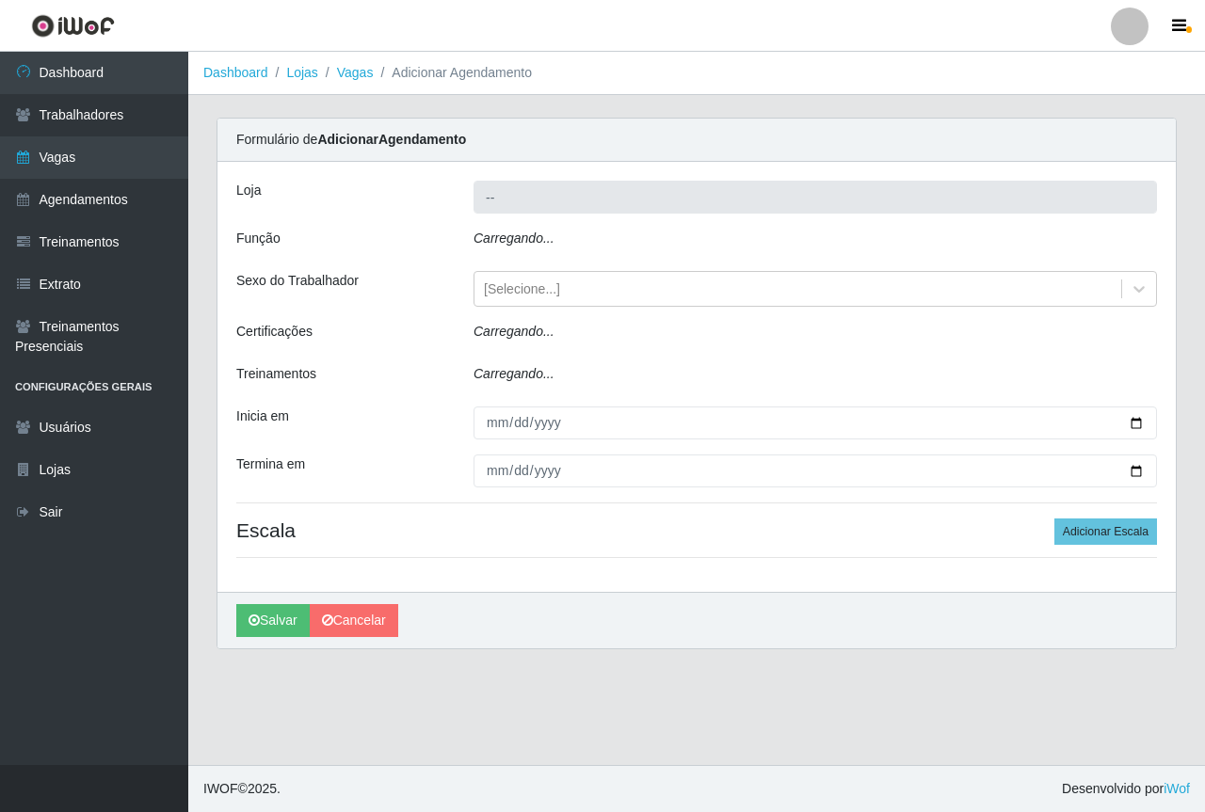
type input "Saullus Supermercados"
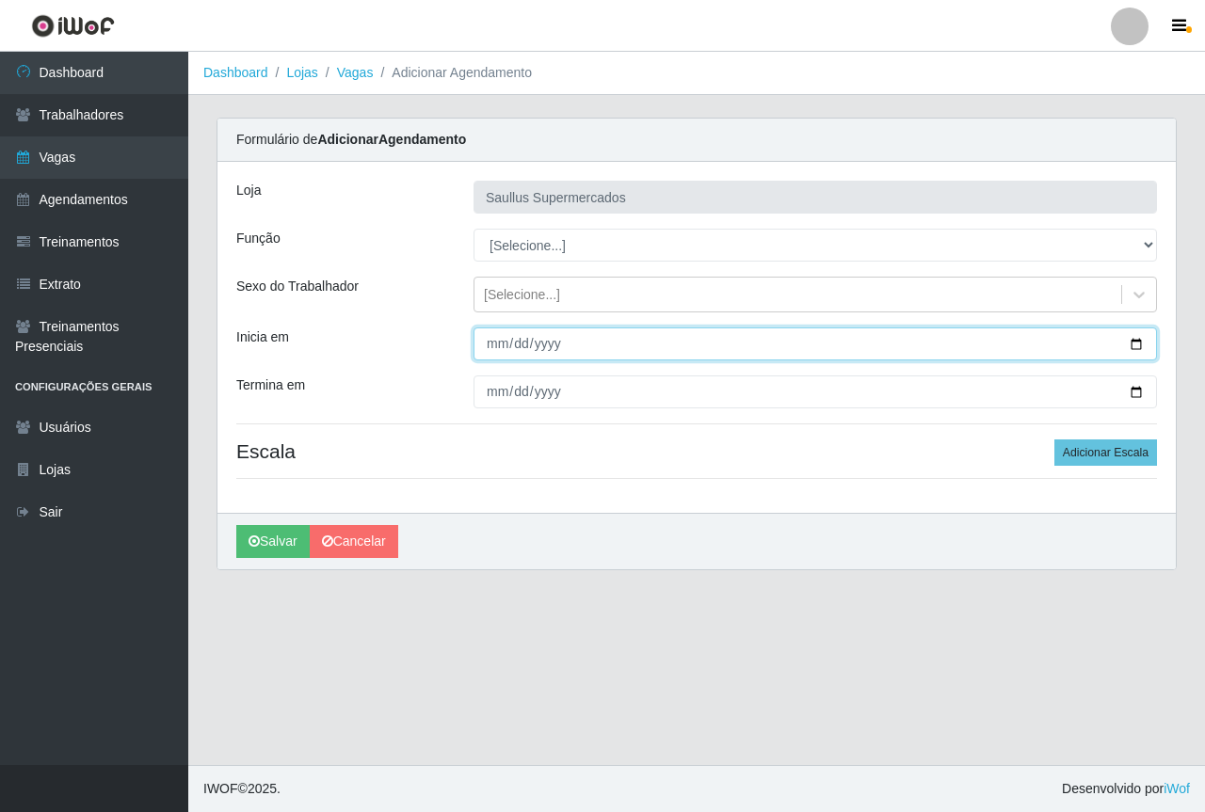
click at [501, 343] on input "Inicia em" at bounding box center [814, 344] width 683 height 33
type input "2025-08-27"
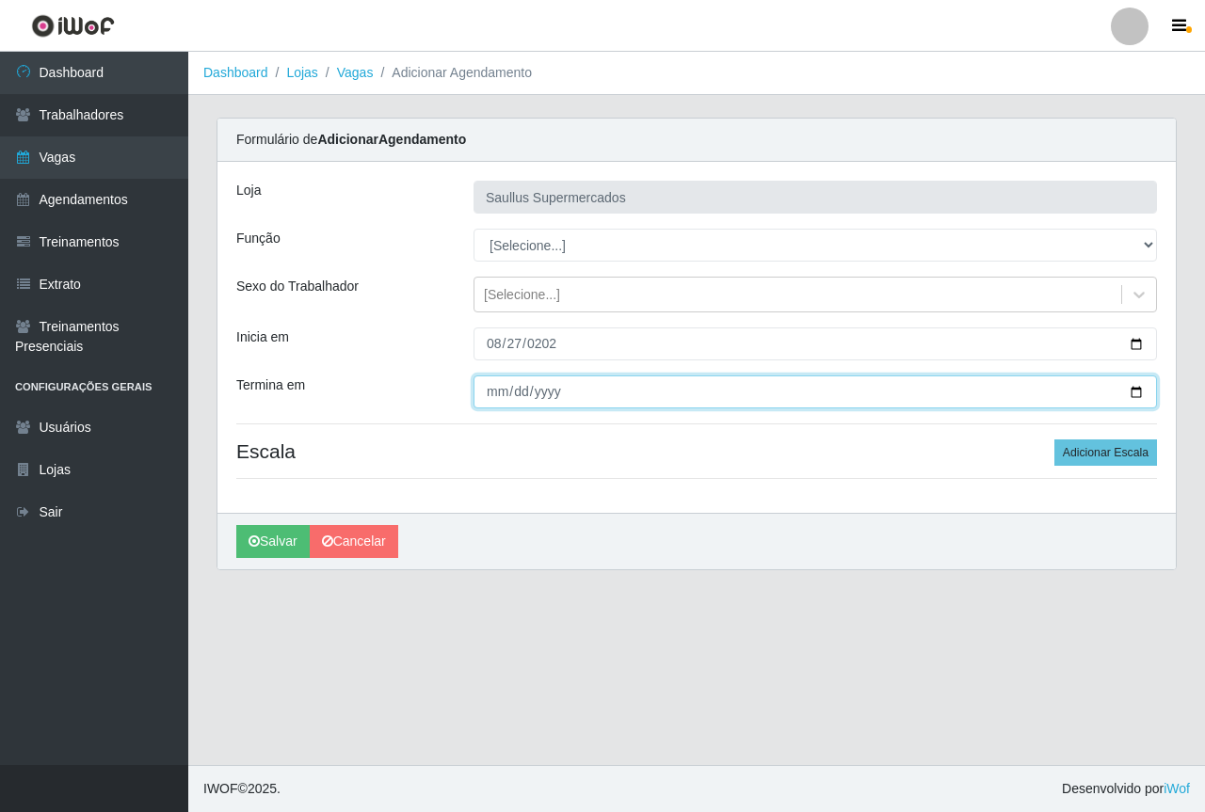
click at [495, 389] on input "Termina em" at bounding box center [814, 392] width 683 height 33
type input "2025-08-27"
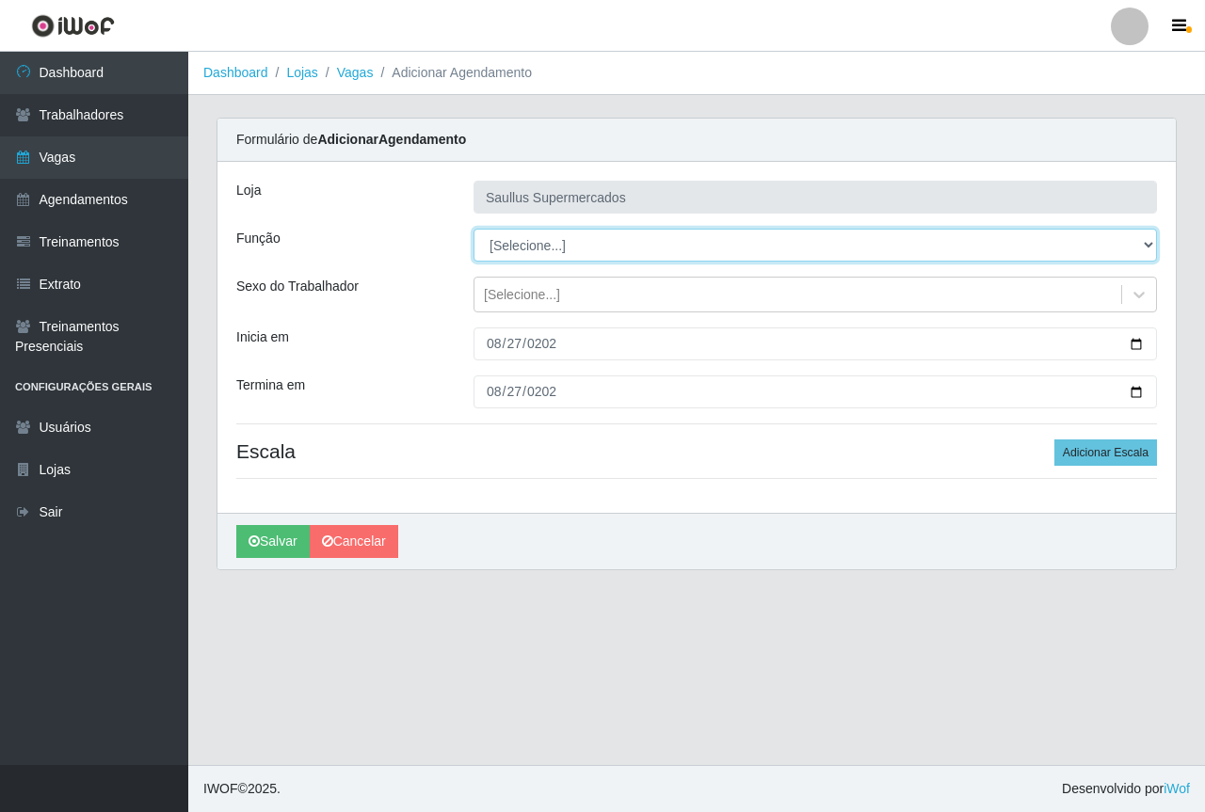
click at [553, 247] on select "[Selecione...] ASG ASG + ASG ++ Balconista de Açougue Balconista de Açougue + B…" at bounding box center [814, 245] width 683 height 33
select select "22"
click at [473, 229] on select "[Selecione...] ASG ASG + ASG ++ Balconista de Açougue Balconista de Açougue + B…" at bounding box center [814, 245] width 683 height 33
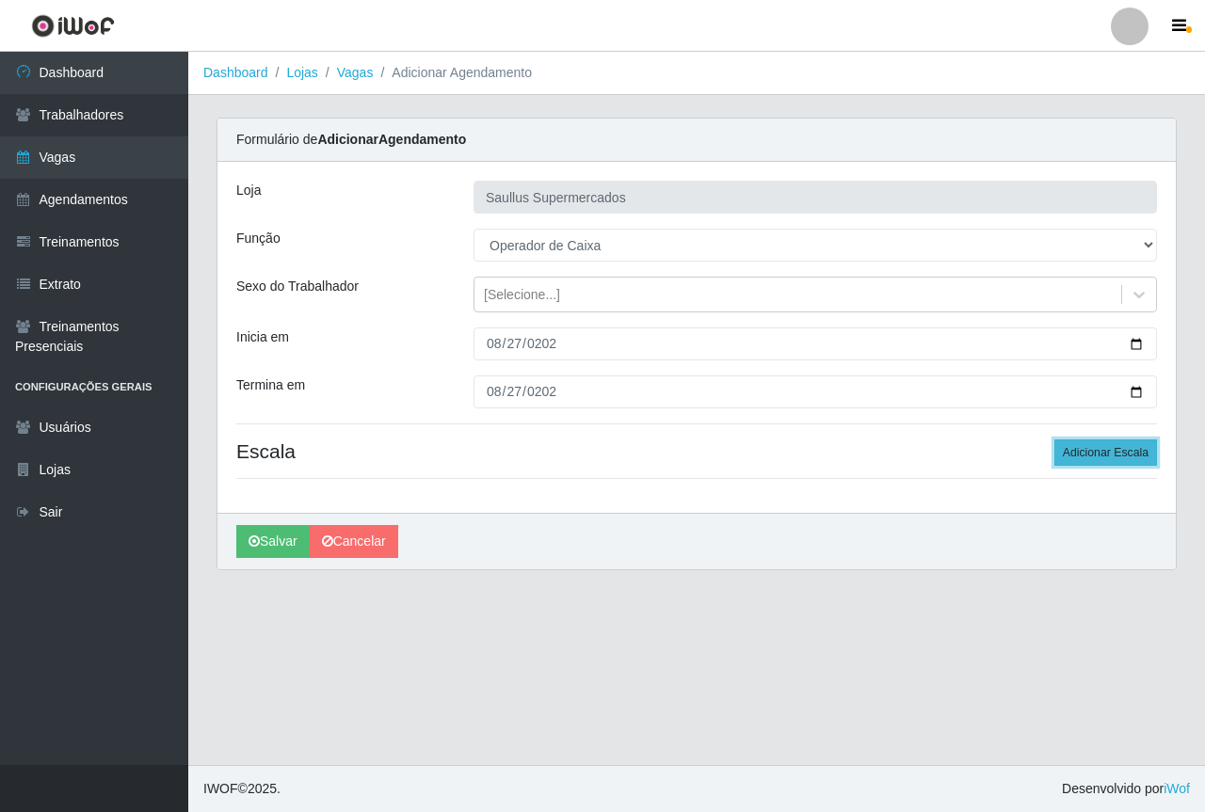
click at [1086, 461] on button "Adicionar Escala" at bounding box center [1105, 453] width 103 height 26
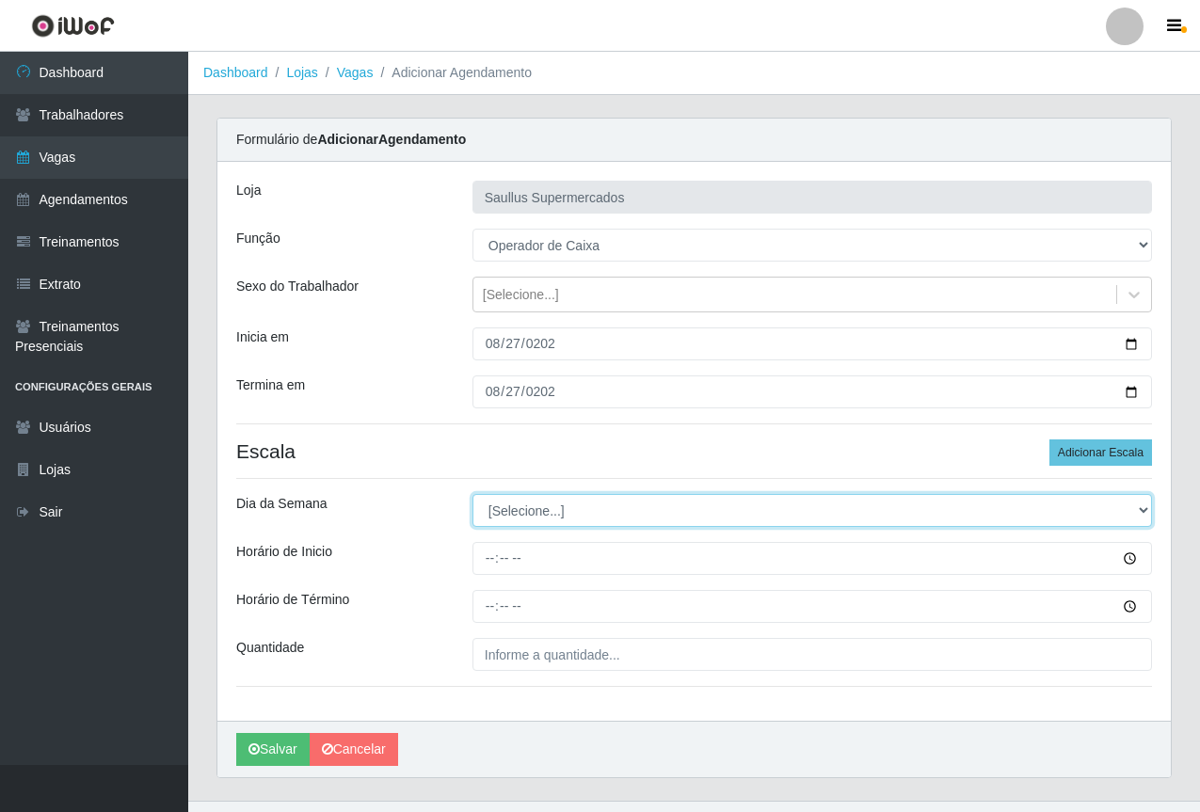
click at [502, 514] on select "[Selecione...] Segunda Terça Quarta Quinta Sexta Sábado Domingo" at bounding box center [813, 510] width 680 height 33
select select "3"
click at [473, 494] on select "[Selecione...] Segunda Terça Quarta Quinta Sexta Sábado Domingo" at bounding box center [813, 510] width 680 height 33
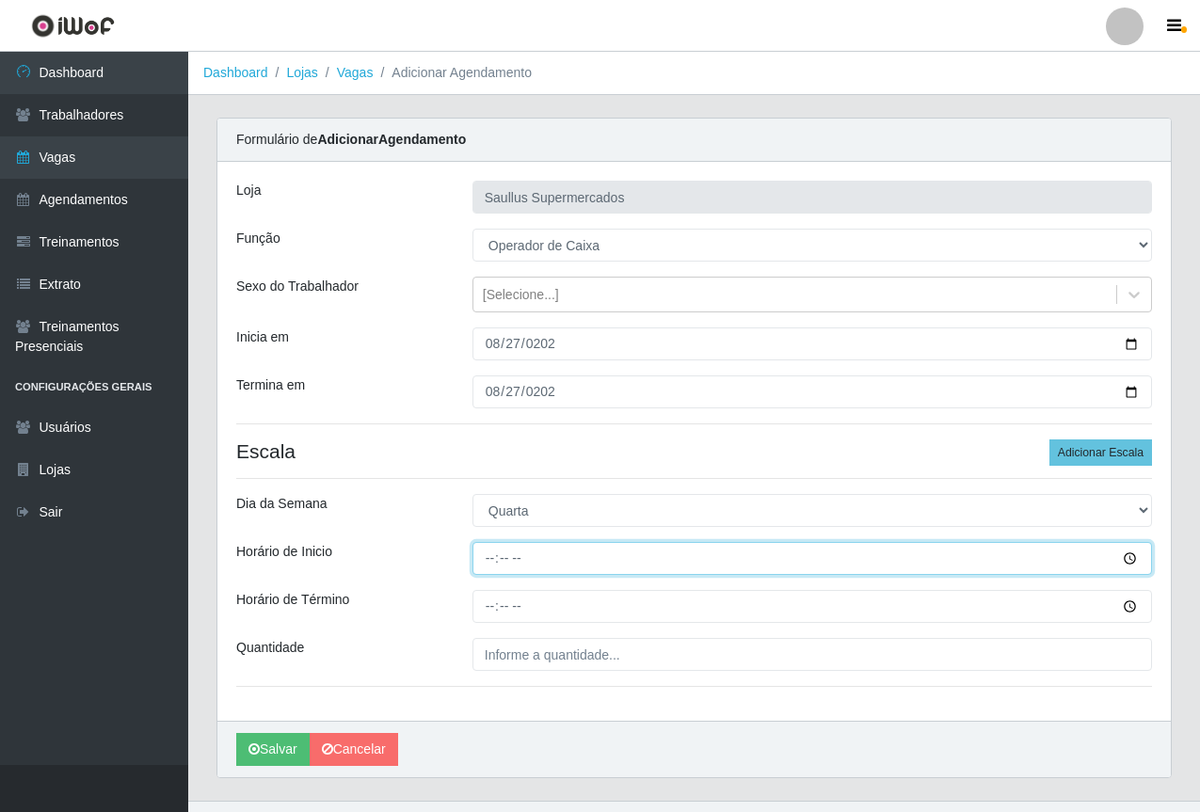
click at [491, 559] on input "Horário de Inicio" at bounding box center [813, 558] width 680 height 33
type input "08:00"
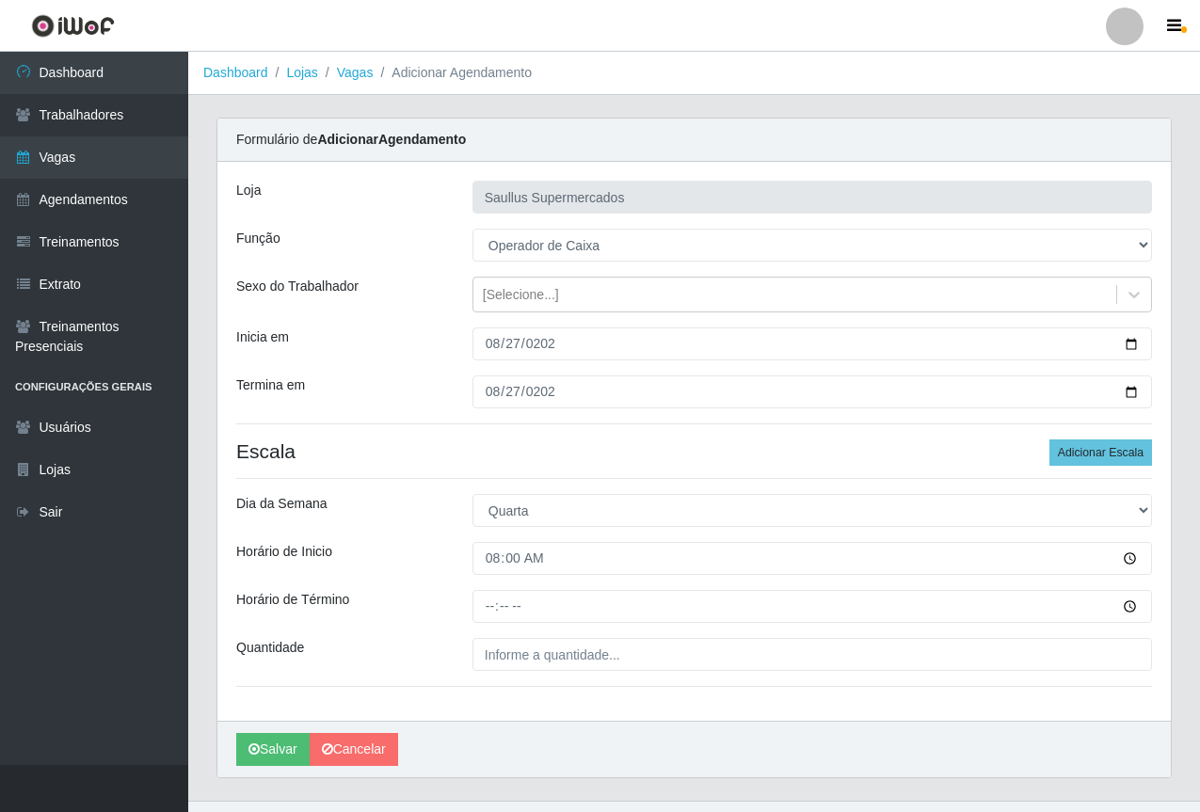
click at [492, 624] on div "Loja Saullus Supermercados Função [Selecione...] ASG ASG + ASG ++ Balconista de…" at bounding box center [694, 441] width 954 height 559
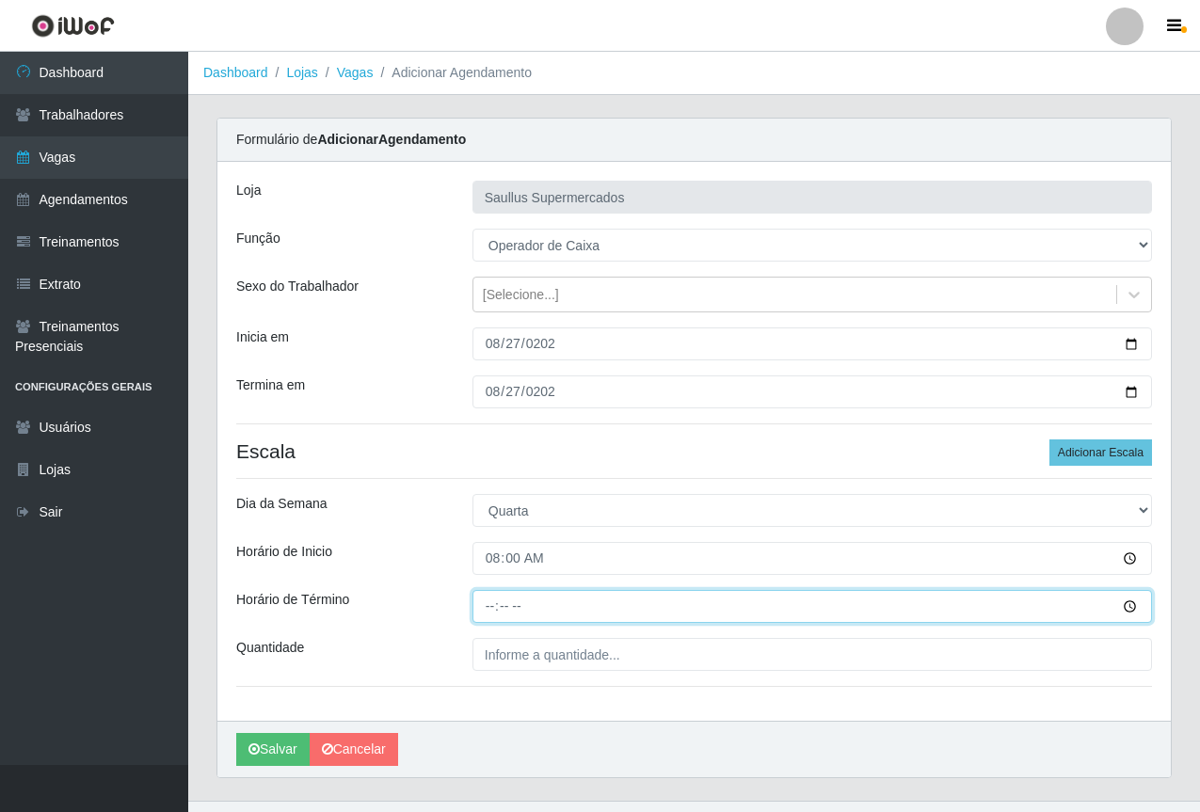
click at [482, 606] on input "Horário de Término" at bounding box center [813, 606] width 680 height 33
type input "14:00"
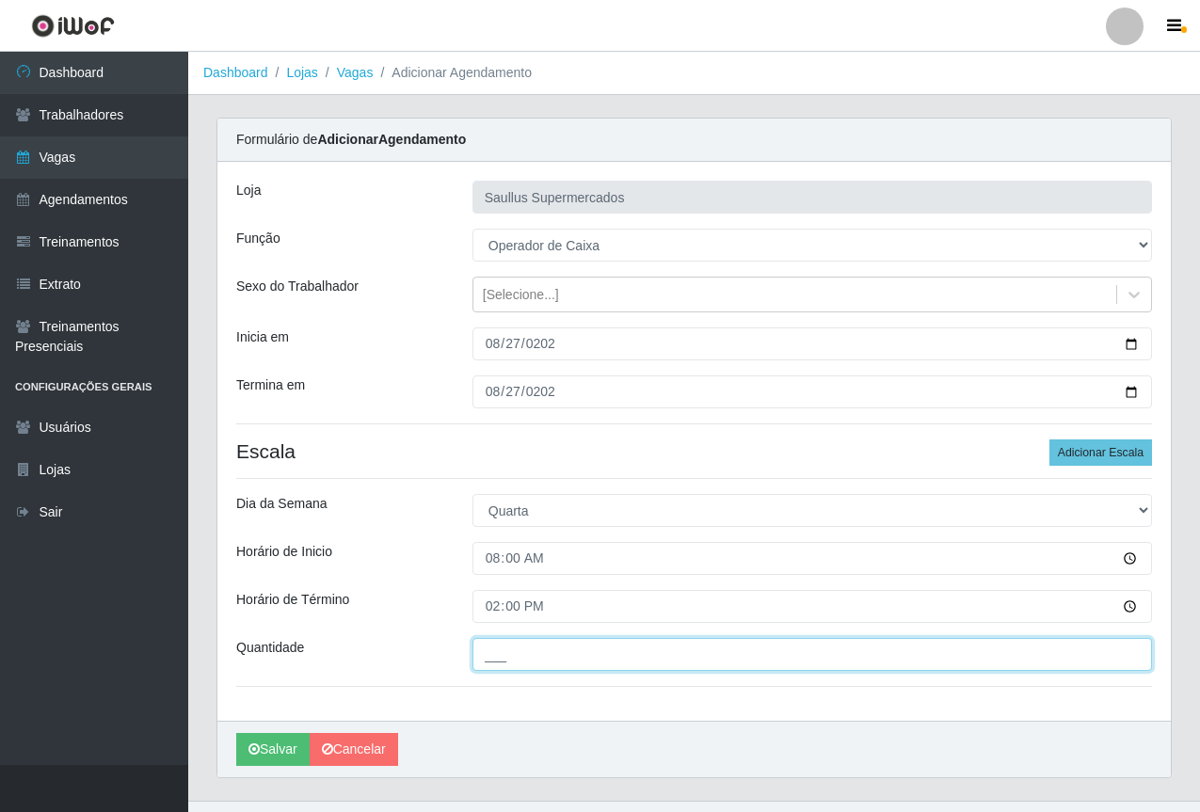
click at [521, 659] on input "___" at bounding box center [813, 654] width 680 height 33
type input "1__"
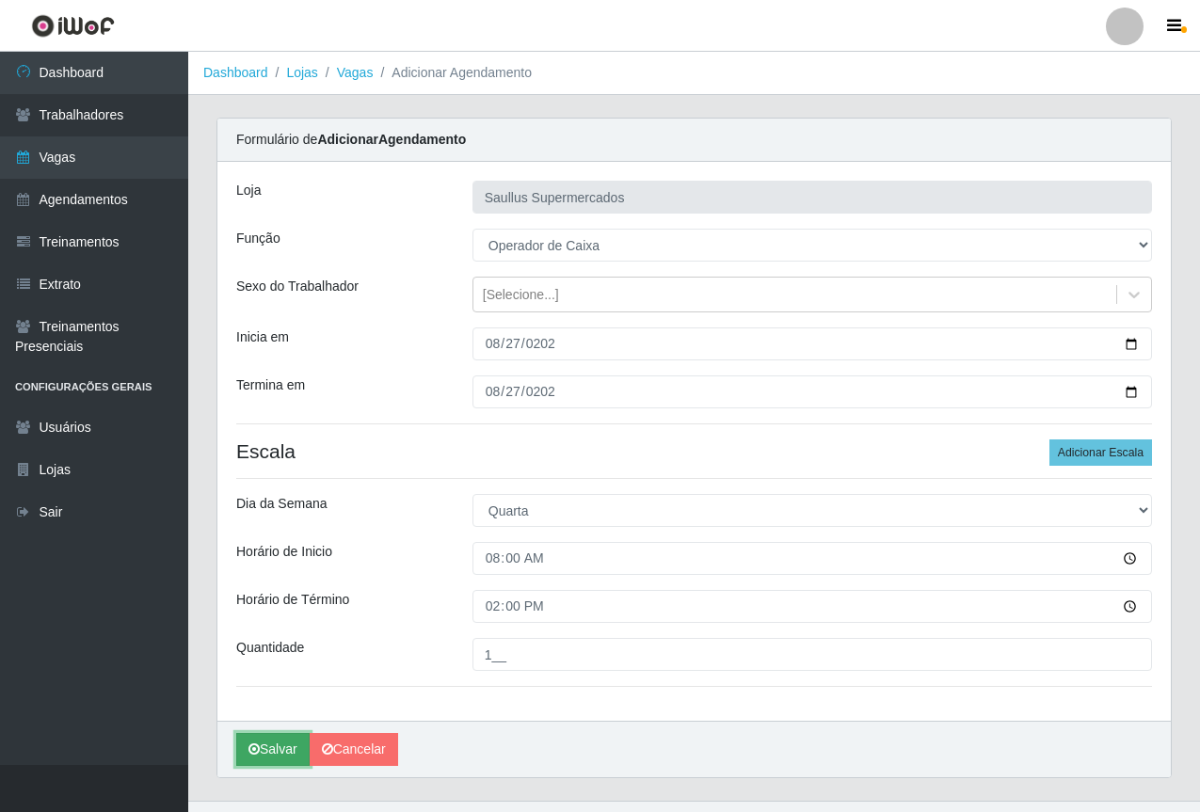
click at [287, 746] on button "Salvar" at bounding box center [272, 749] width 73 height 33
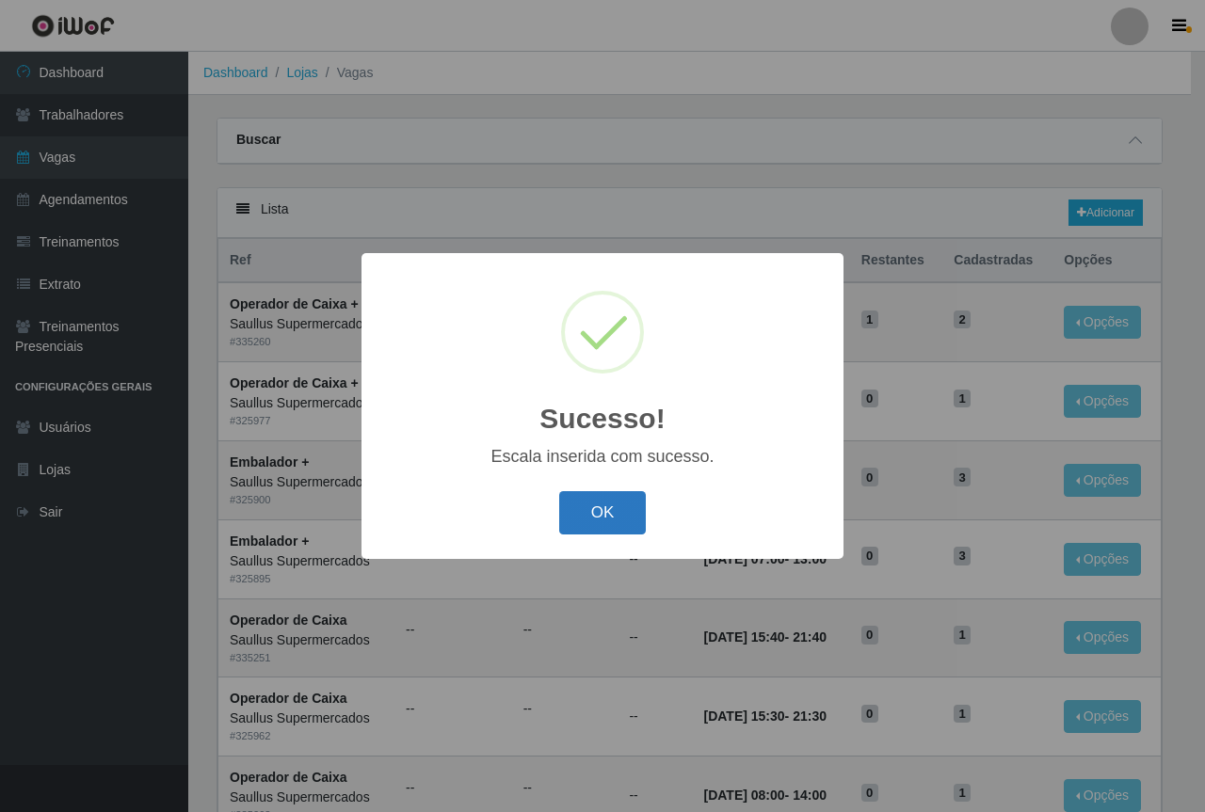
click at [625, 509] on button "OK" at bounding box center [603, 513] width 88 height 44
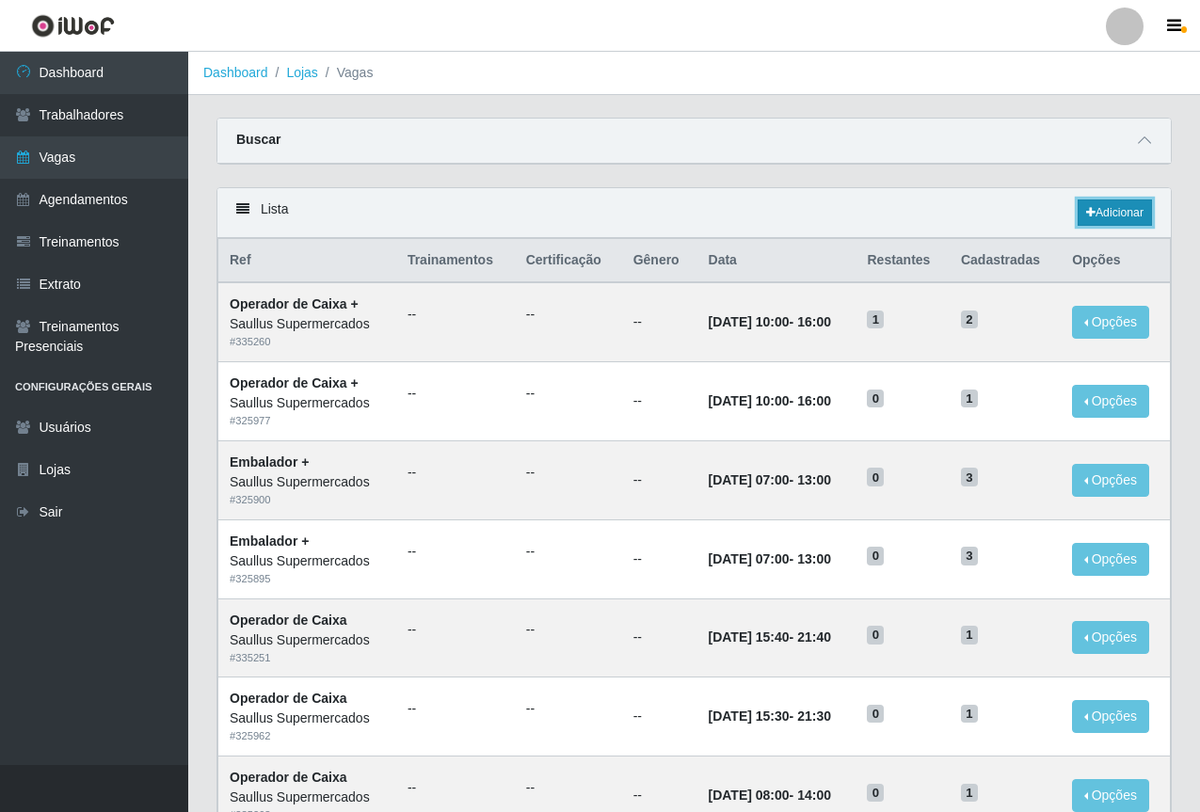
click at [1082, 214] on link "Adicionar" at bounding box center [1115, 213] width 74 height 26
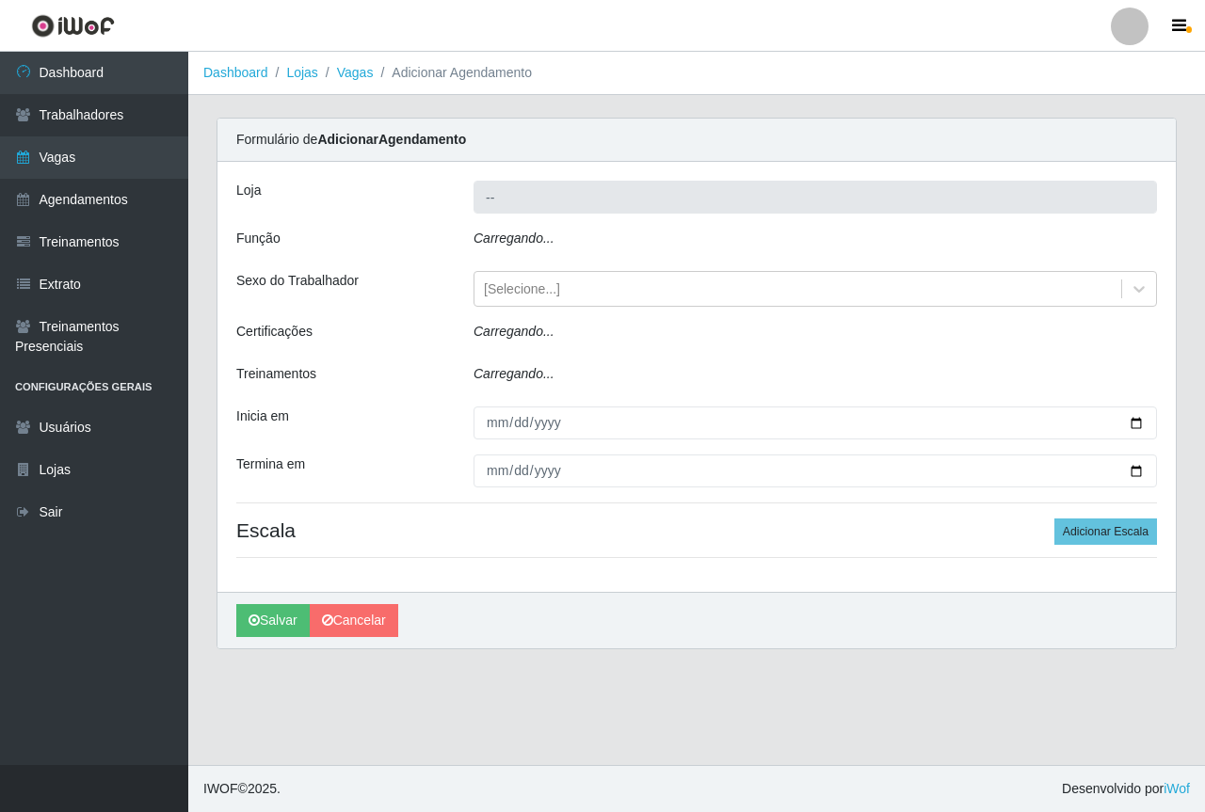
type input "Saullus Supermercados"
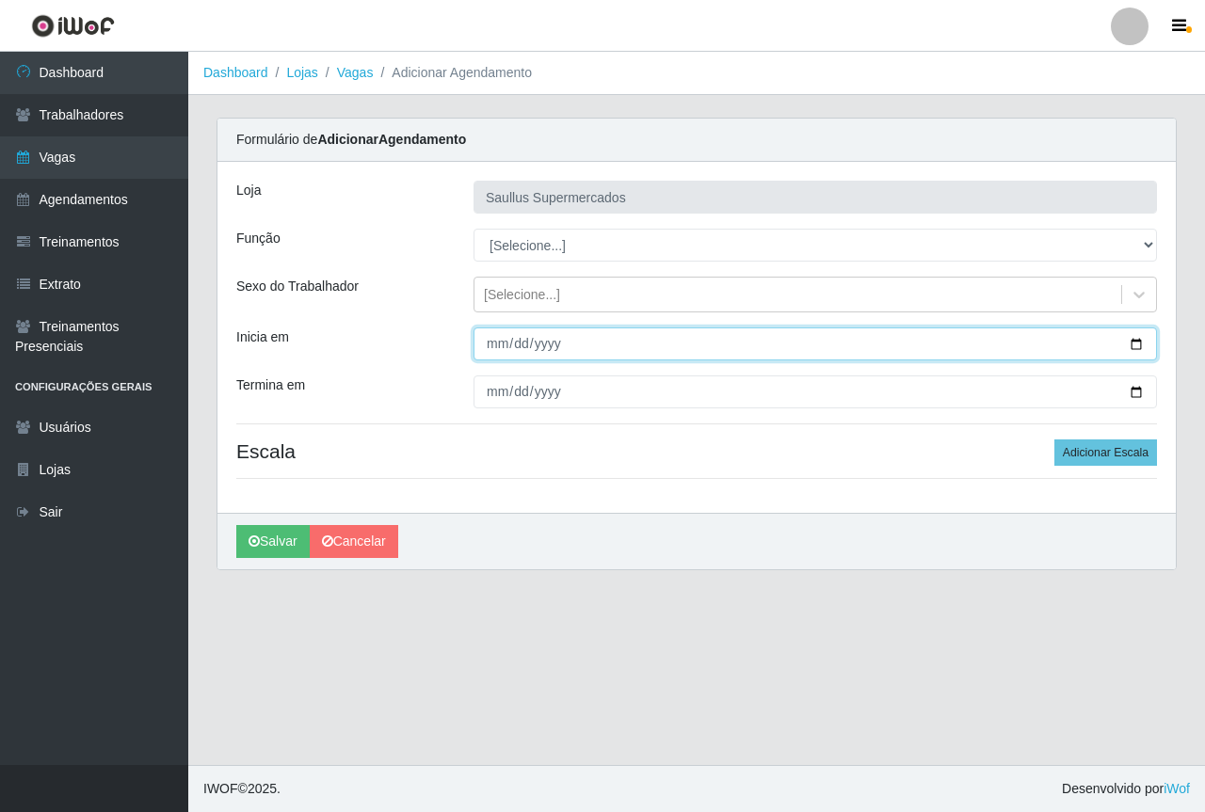
click at [496, 354] on input "Inicia em" at bounding box center [814, 344] width 683 height 33
type input "2025-08-26"
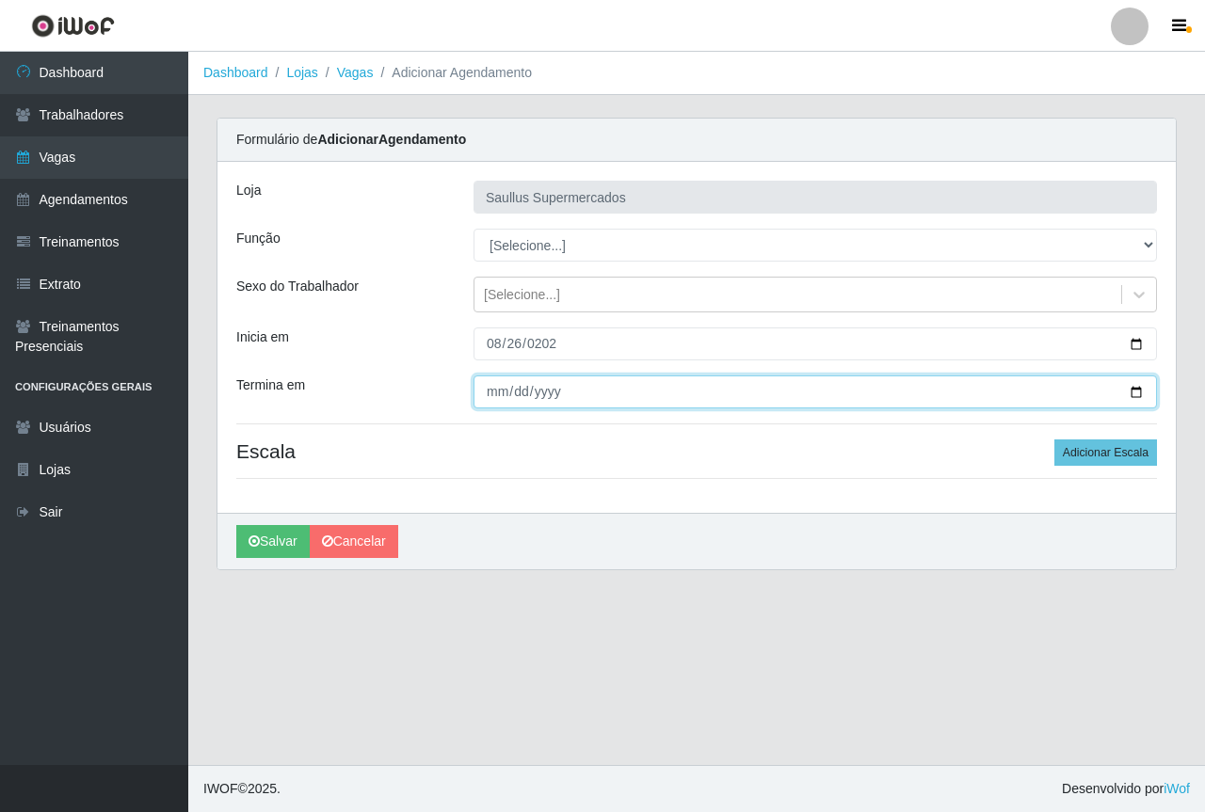
click at [502, 396] on input "Termina em" at bounding box center [814, 392] width 683 height 33
type input "2025-08-26"
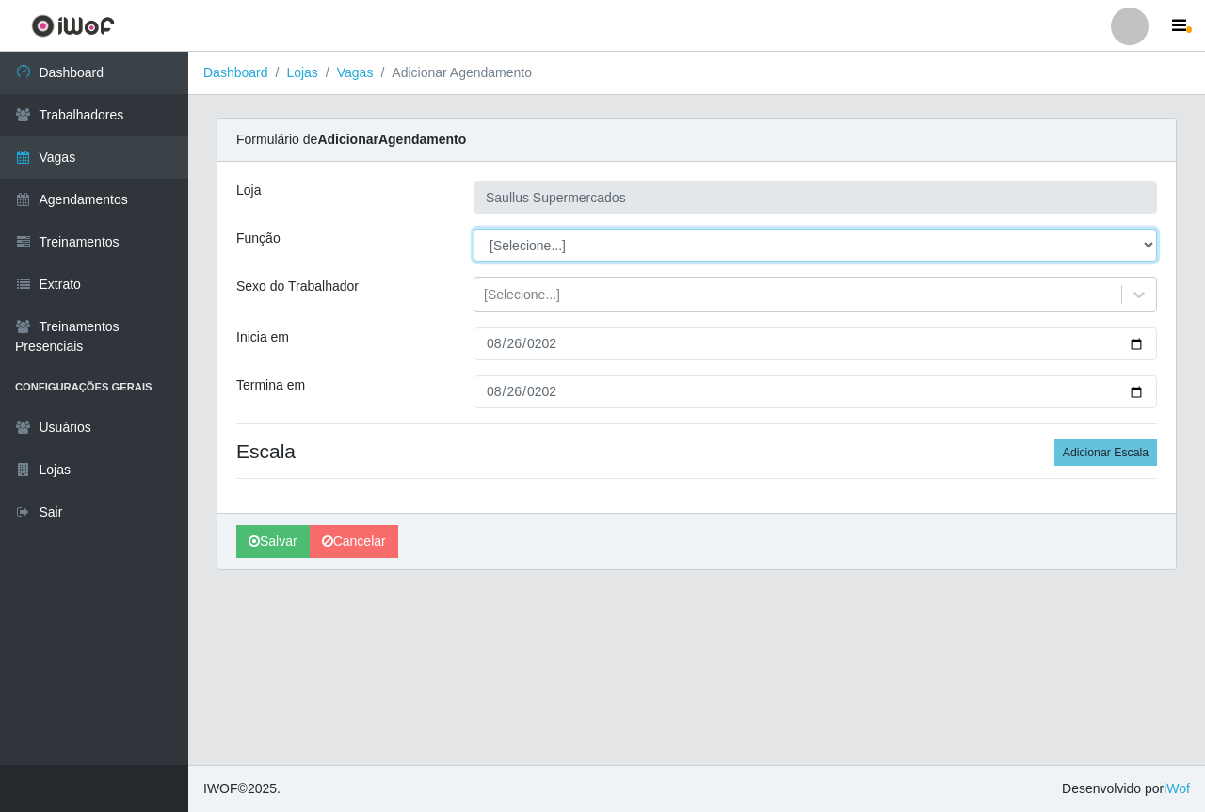
click at [559, 234] on select "[Selecione...] ASG ASG + ASG ++ Balconista de Açougue Balconista de Açougue + B…" at bounding box center [814, 245] width 683 height 33
select select "22"
click at [473, 229] on select "[Selecione...] ASG ASG + ASG ++ Balconista de Açougue Balconista de Açougue + B…" at bounding box center [814, 245] width 683 height 33
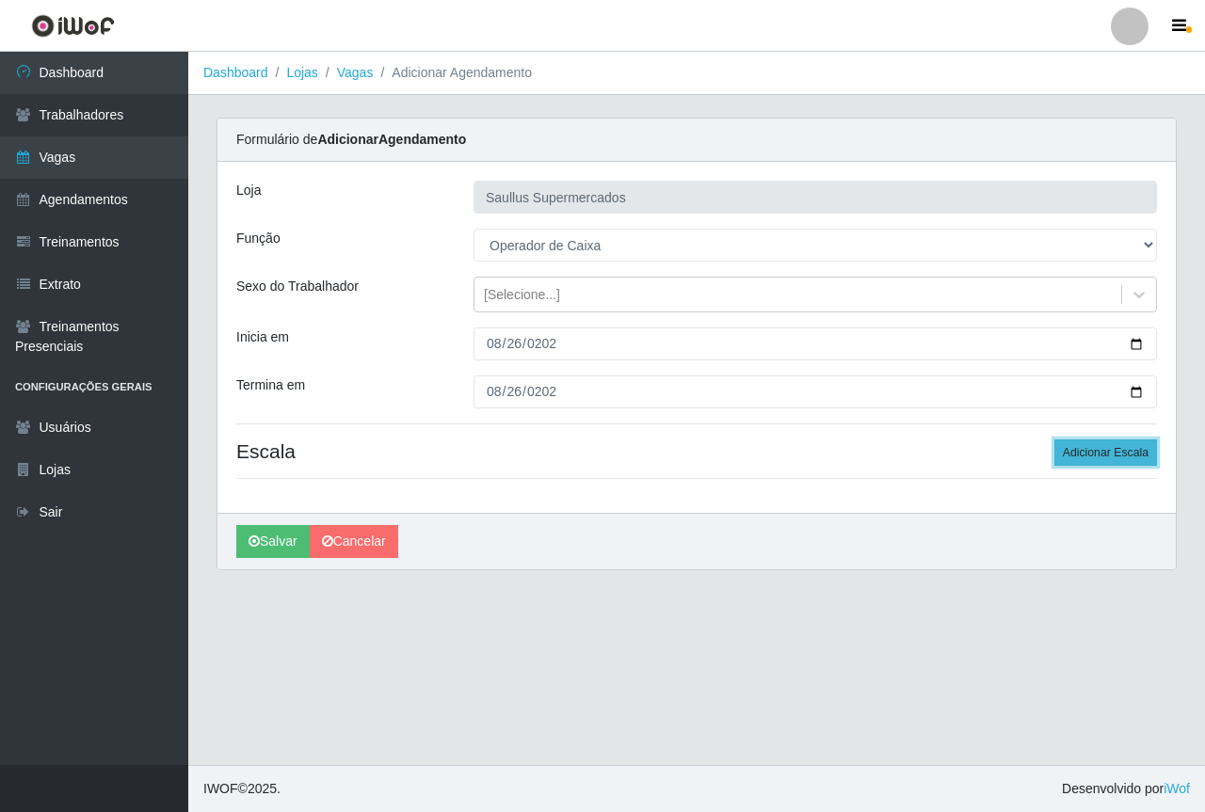
click at [1102, 448] on button "Adicionar Escala" at bounding box center [1105, 453] width 103 height 26
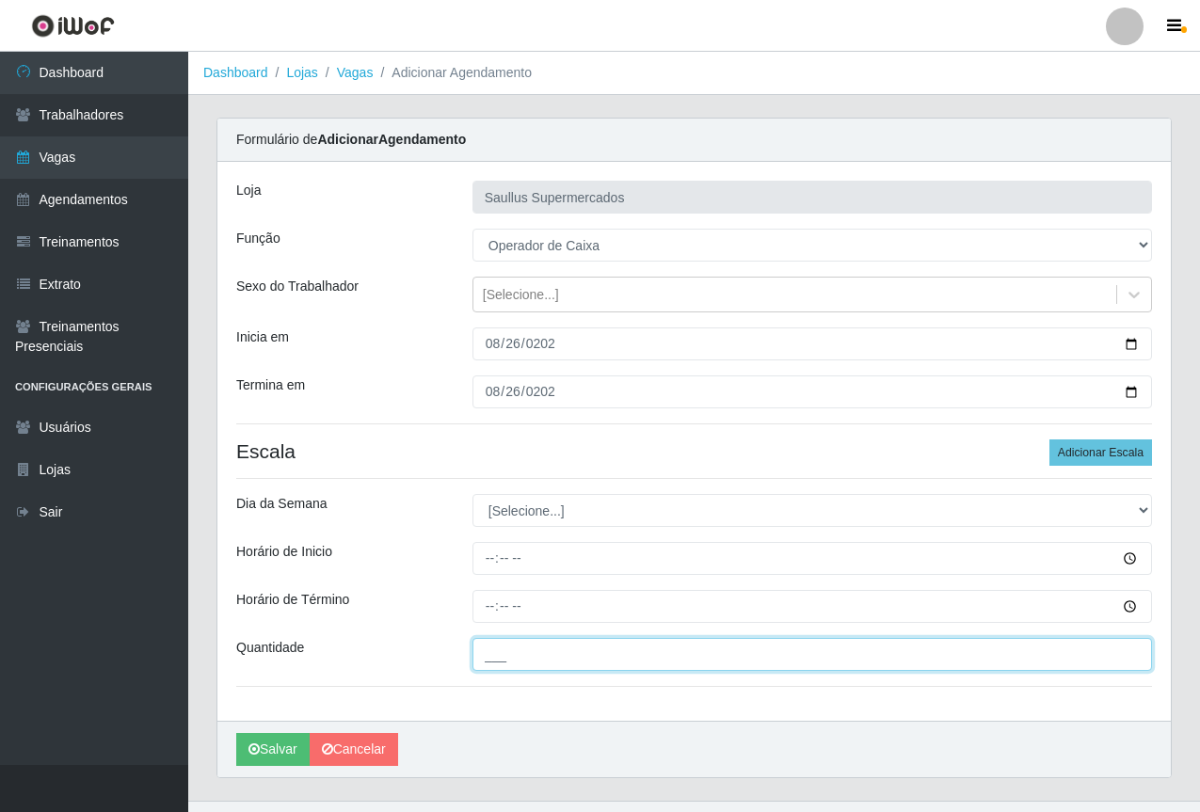
click at [493, 651] on input "___" at bounding box center [813, 654] width 680 height 33
type input "1__"
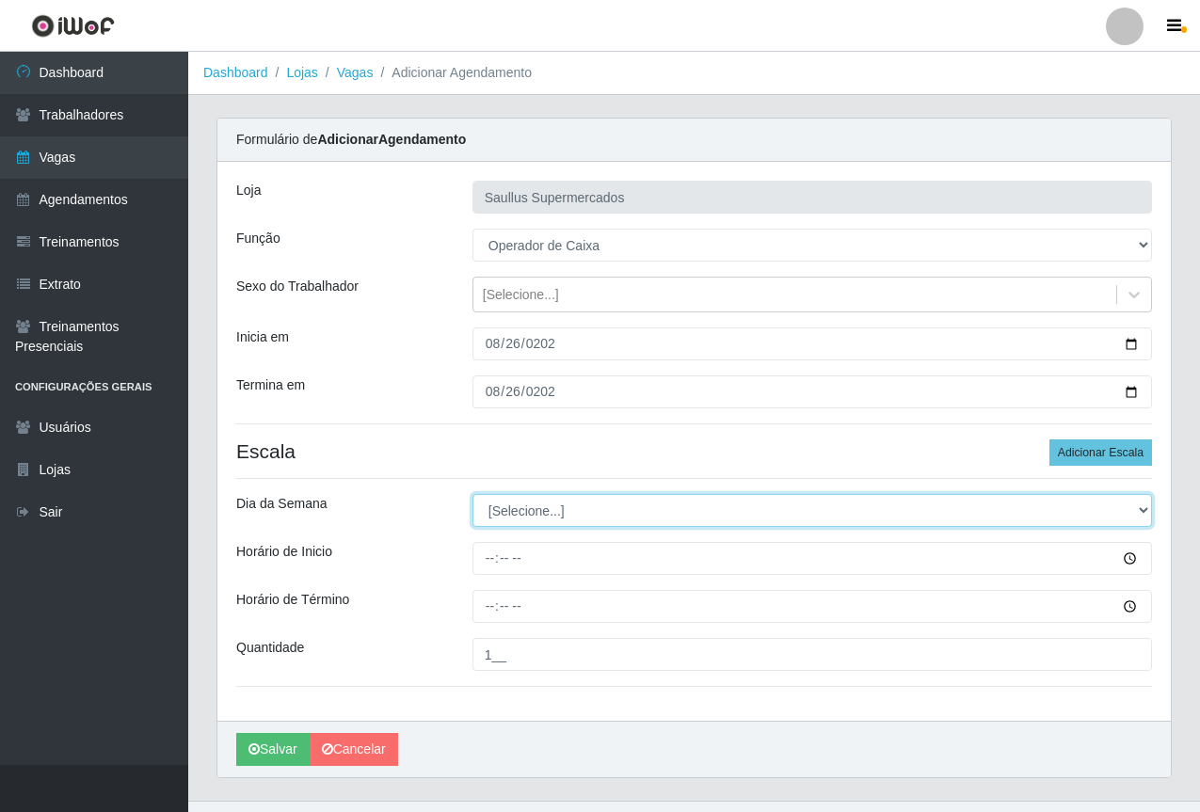
click at [500, 509] on select "[Selecione...] Segunda Terça Quarta Quinta Sexta Sábado Domingo" at bounding box center [813, 510] width 680 height 33
select select "2"
click at [473, 494] on select "[Selecione...] Segunda Terça Quarta Quinta Sexta Sábado Domingo" at bounding box center [813, 510] width 680 height 33
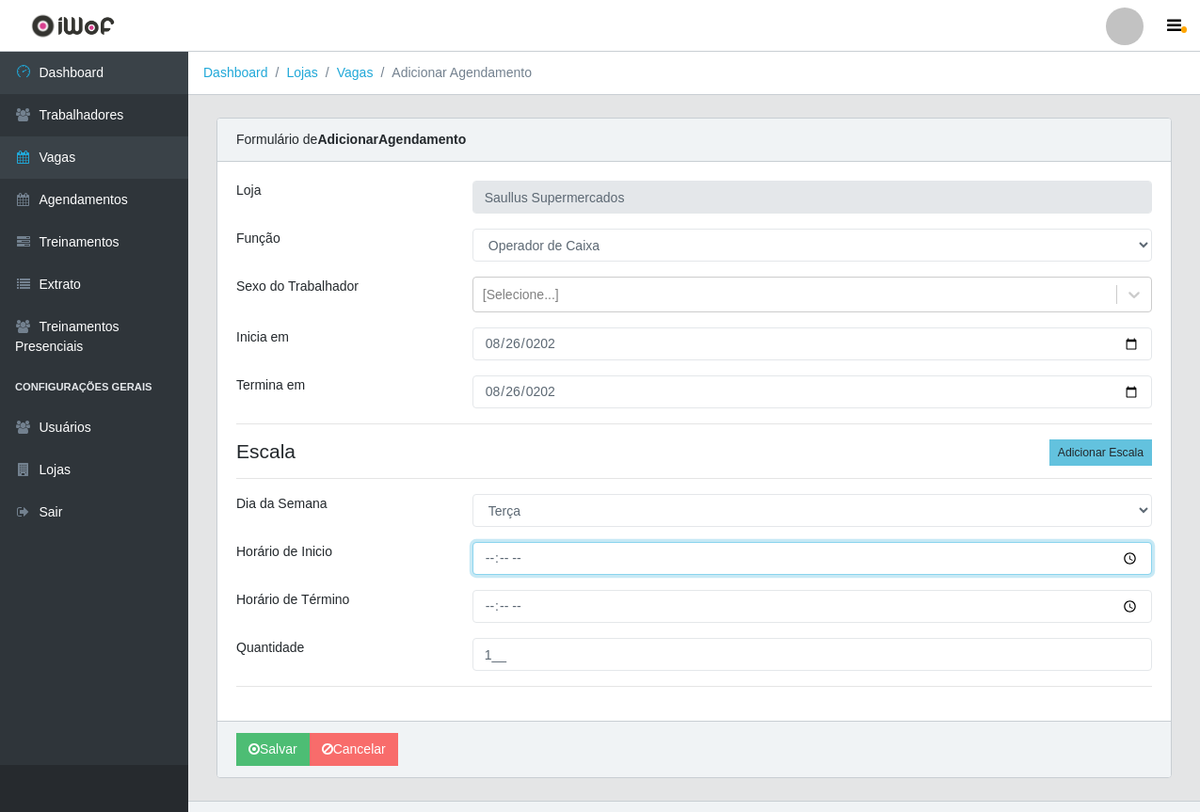
click at [481, 563] on input "Horário de Inicio" at bounding box center [813, 558] width 680 height 33
type input "15:30"
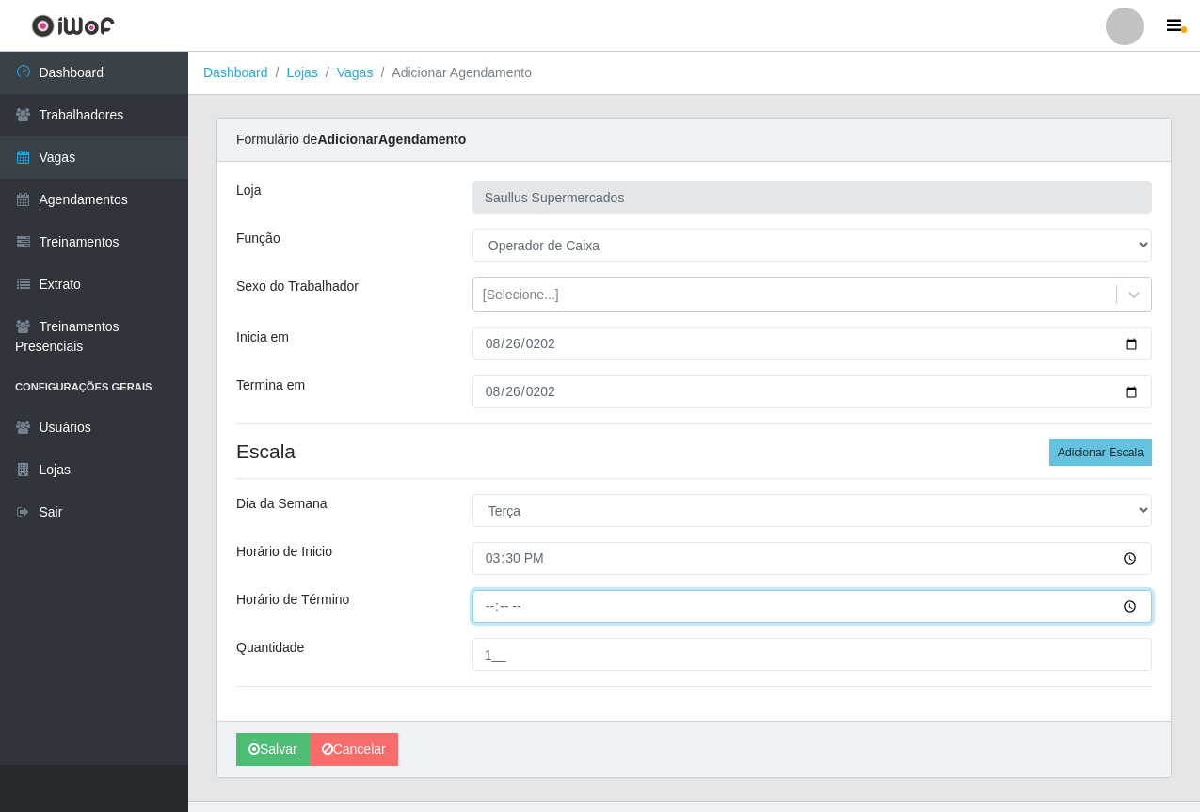
click at [477, 609] on input "Horário de Término" at bounding box center [813, 606] width 680 height 33
type input "21:30"
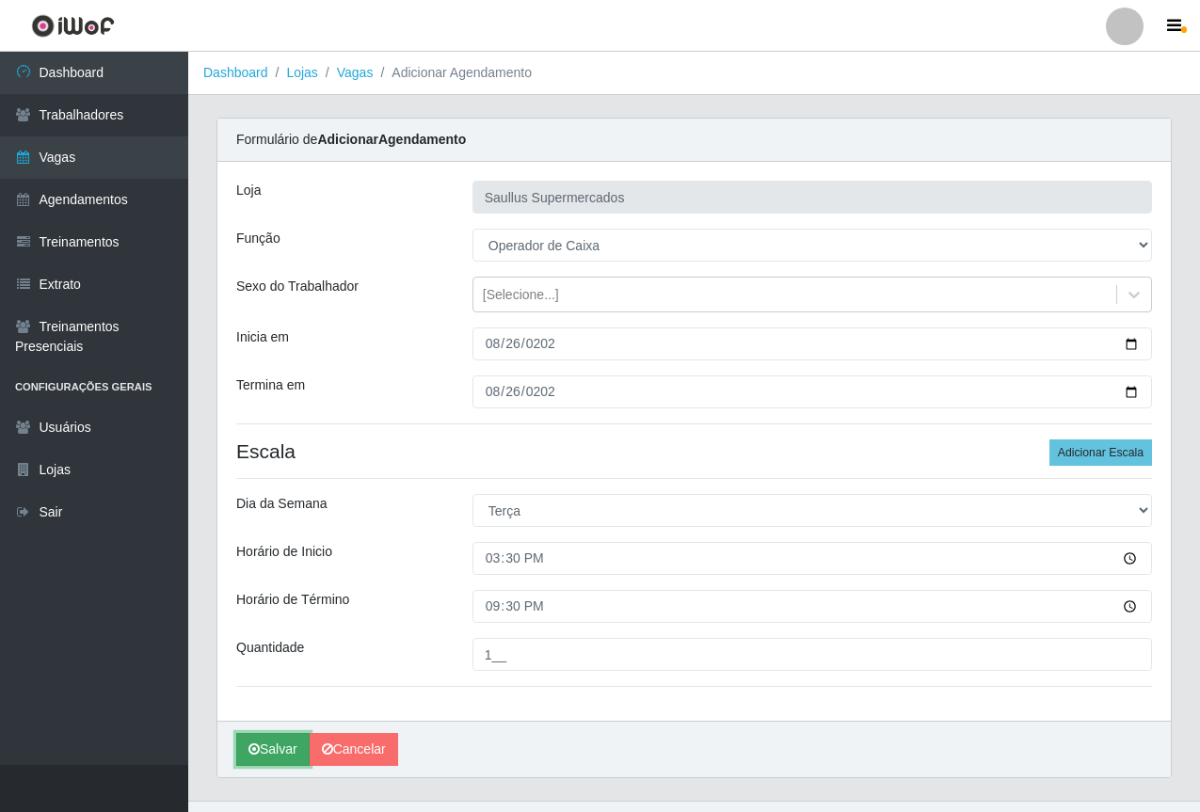
click at [288, 738] on button "Salvar" at bounding box center [272, 749] width 73 height 33
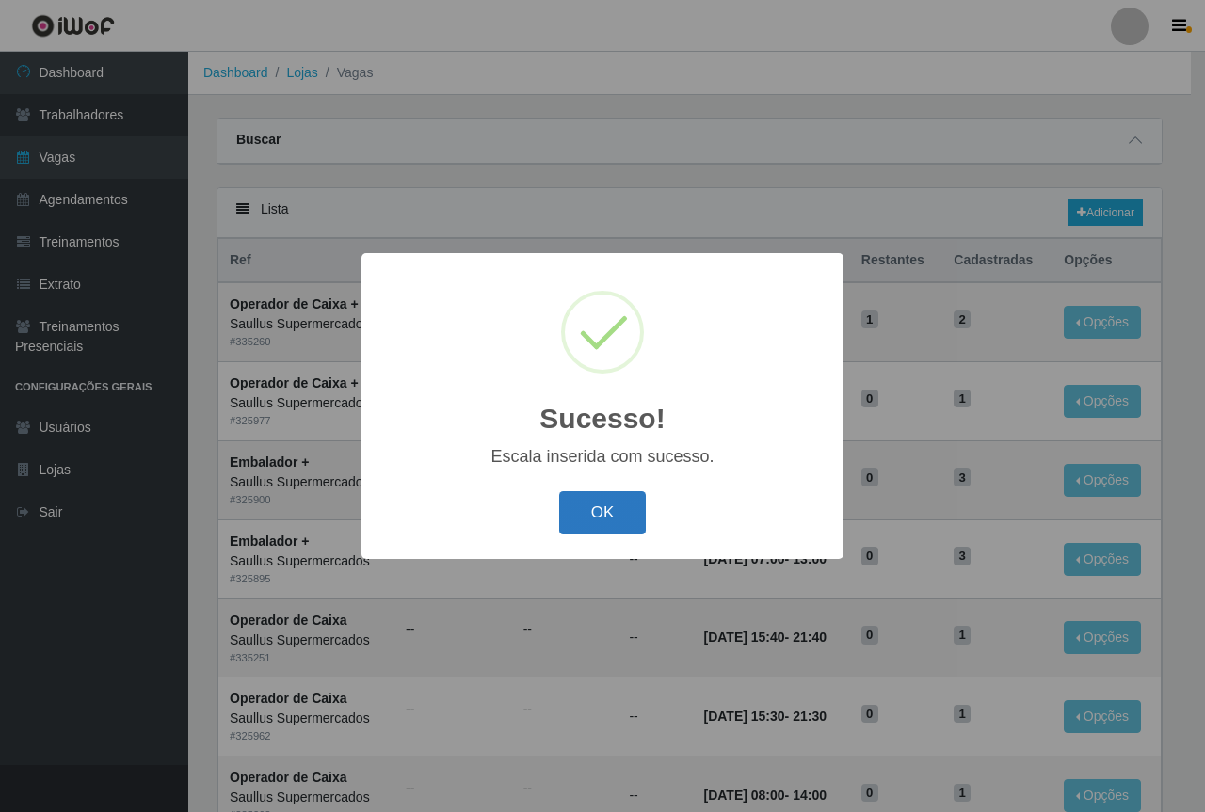
click at [584, 517] on button "OK" at bounding box center [603, 513] width 88 height 44
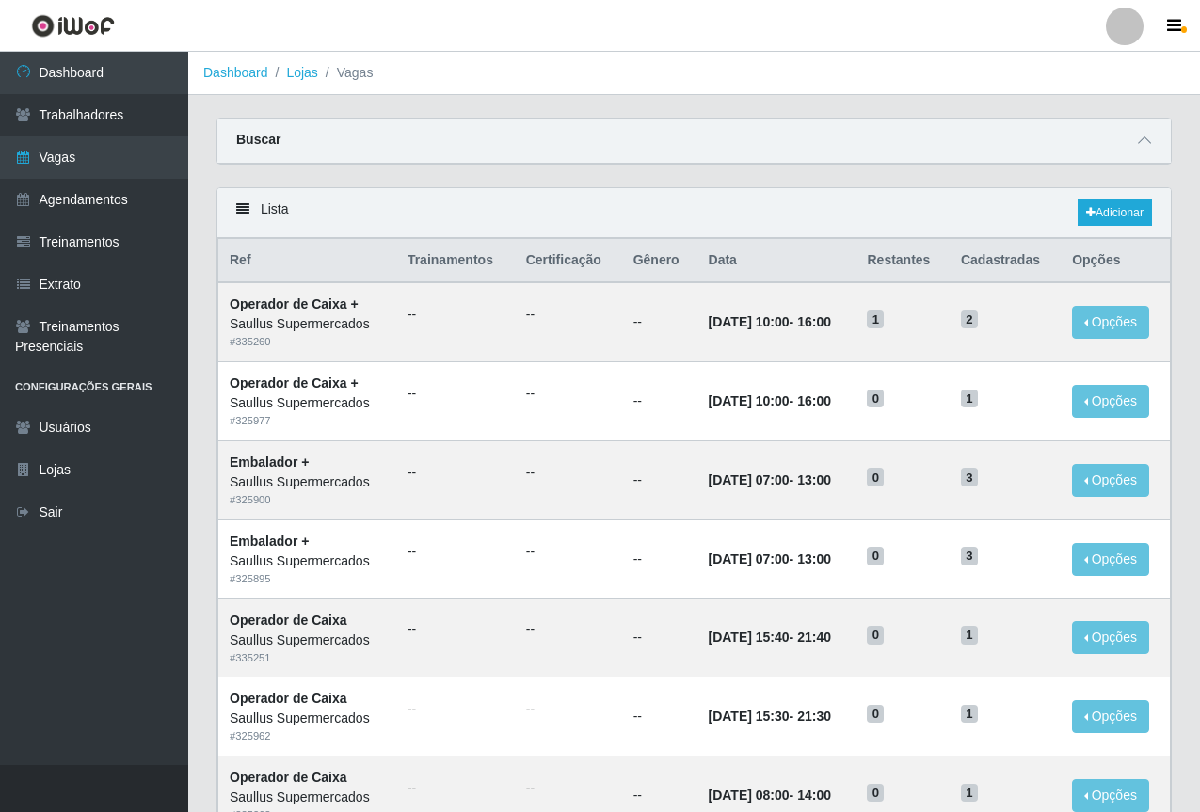
click at [638, 200] on div "Lista Adicionar" at bounding box center [694, 213] width 954 height 50
click at [607, 145] on div "Buscar" at bounding box center [694, 141] width 954 height 45
